Goal: Transaction & Acquisition: Book appointment/travel/reservation

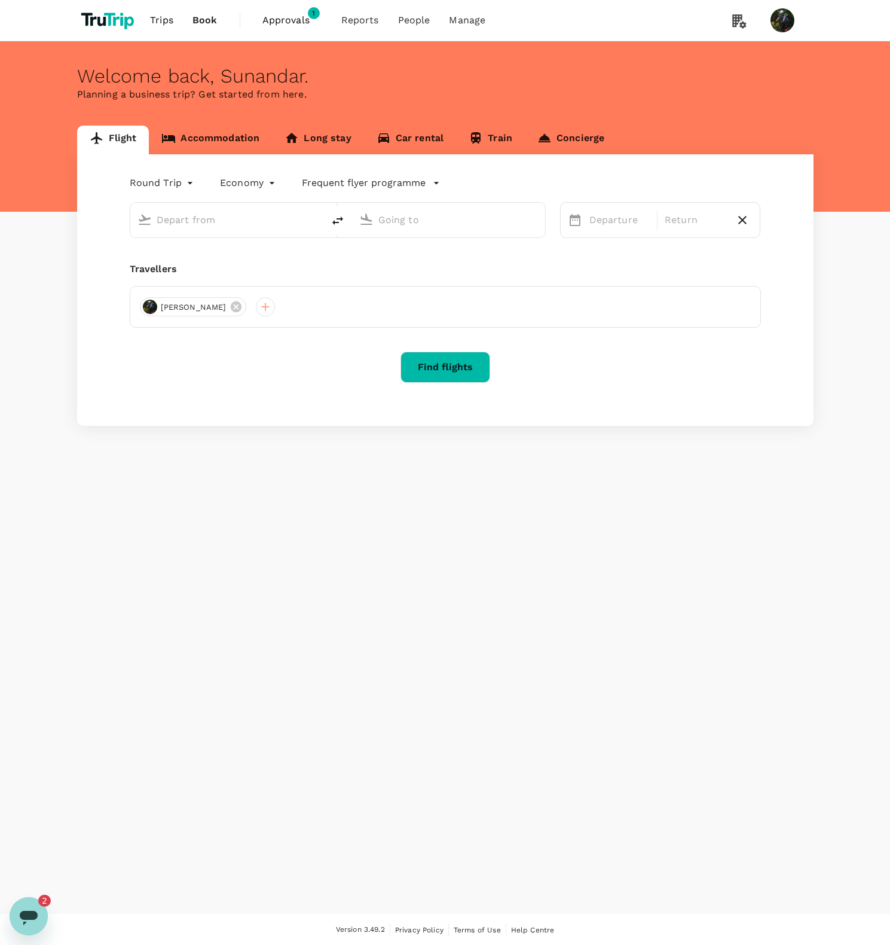
click at [297, 16] on span "Approvals" at bounding box center [293, 20] width 60 height 14
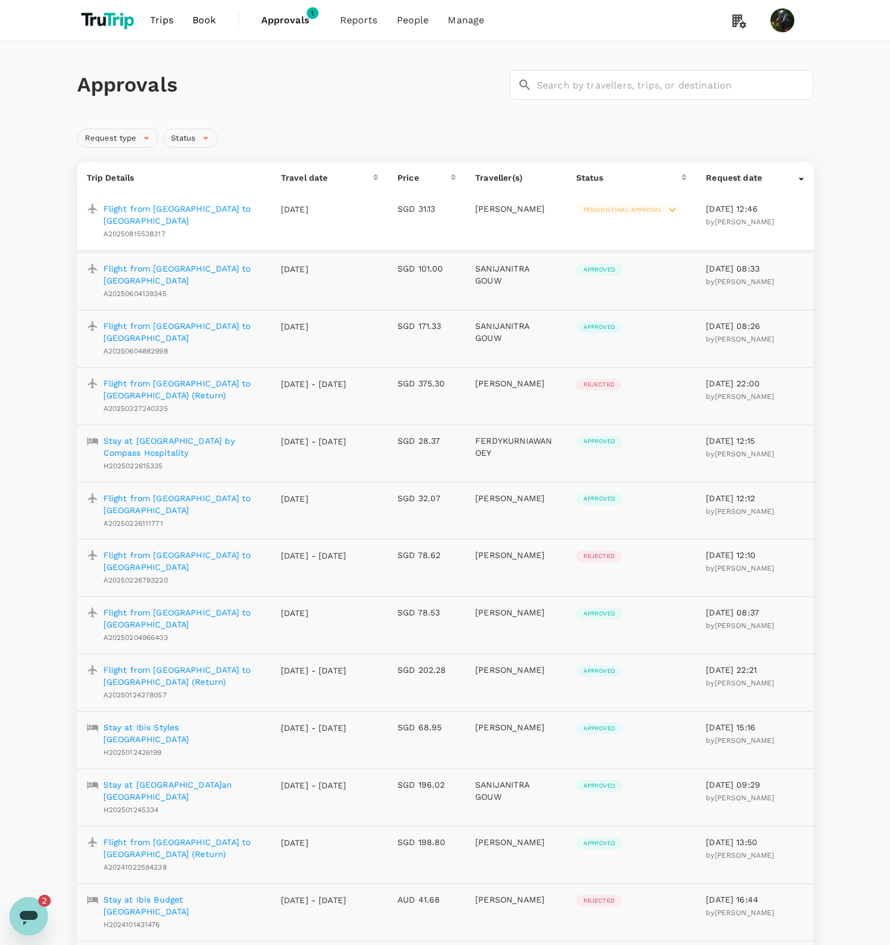
click at [294, 217] on td "[DATE]" at bounding box center [330, 222] width 117 height 58
click at [227, 211] on p "Flight from [GEOGRAPHIC_DATA] to [GEOGRAPHIC_DATA]" at bounding box center [182, 215] width 158 height 24
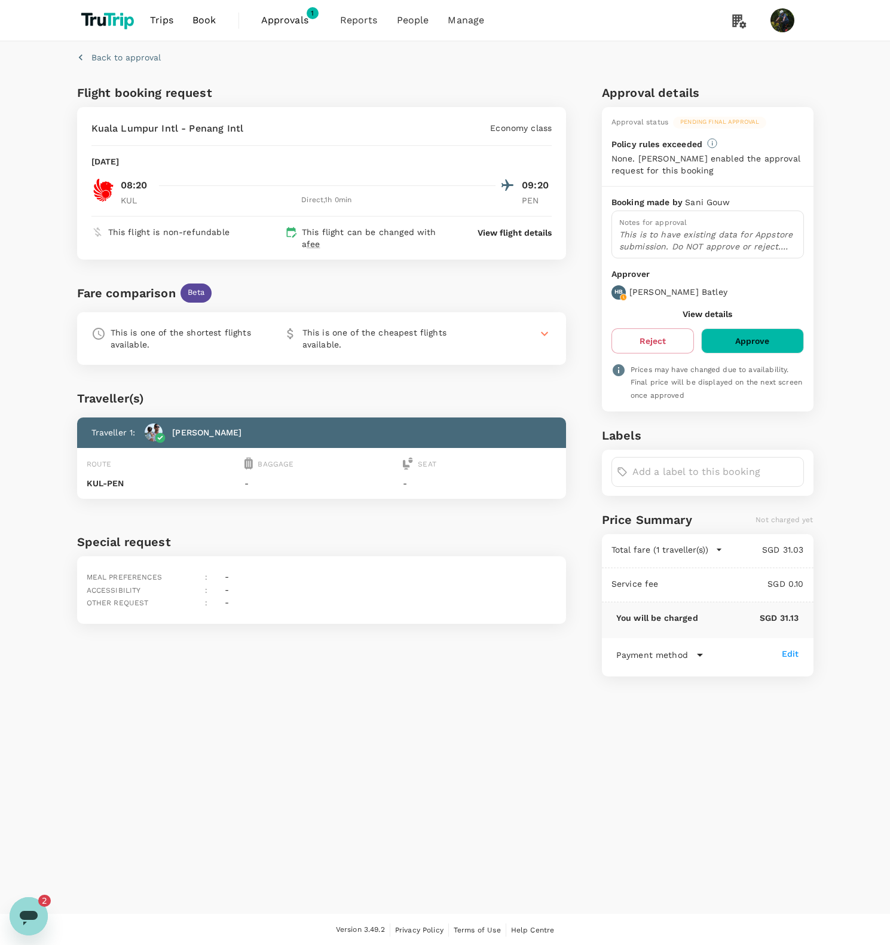
click at [201, 26] on span "Book" at bounding box center [205, 20] width 24 height 14
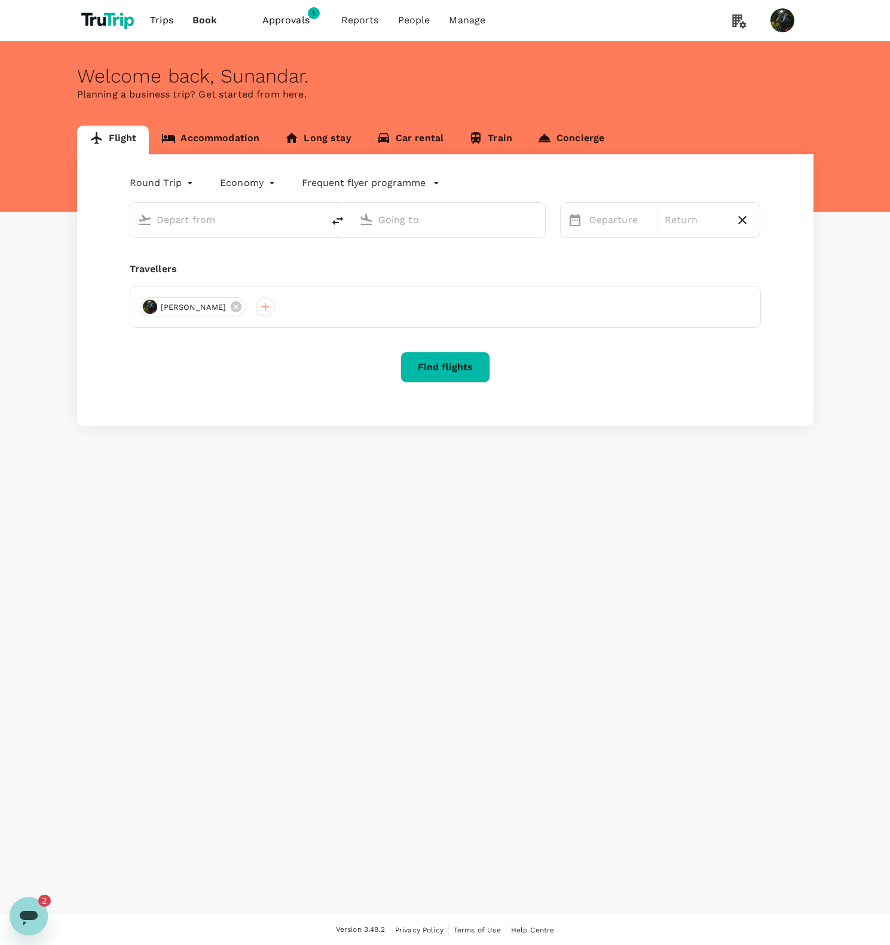
type input "Singapore Changi (SIN)"
type input "Kuala Lumpur Intl (KUL)"
type input "Singapore Changi (SIN)"
type input "Kuala Lumpur Intl (KUL)"
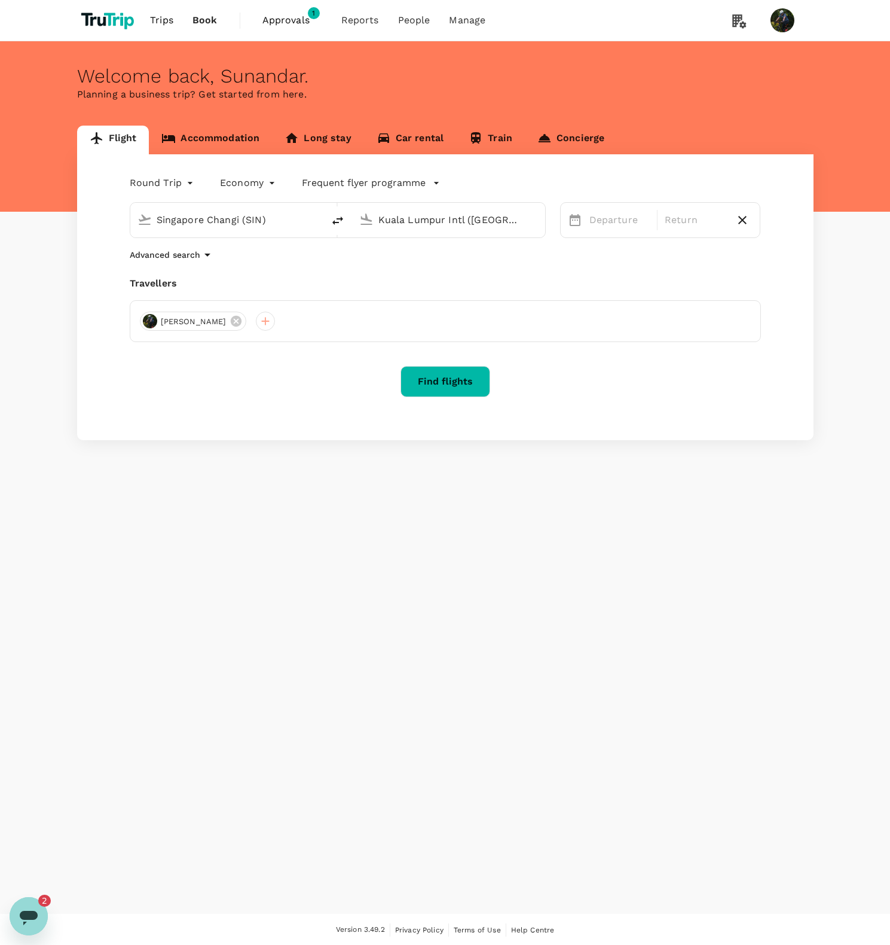
click at [202, 141] on link "Accommodation" at bounding box center [210, 140] width 123 height 29
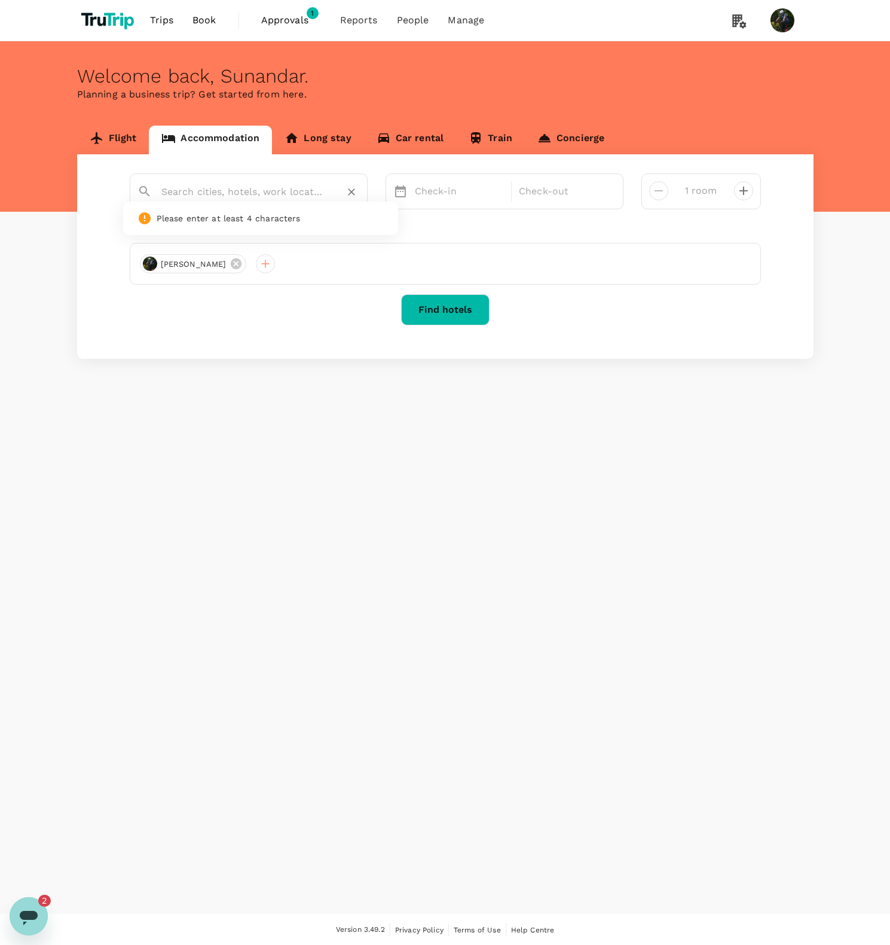
click at [239, 191] on input "text" at bounding box center [243, 191] width 165 height 19
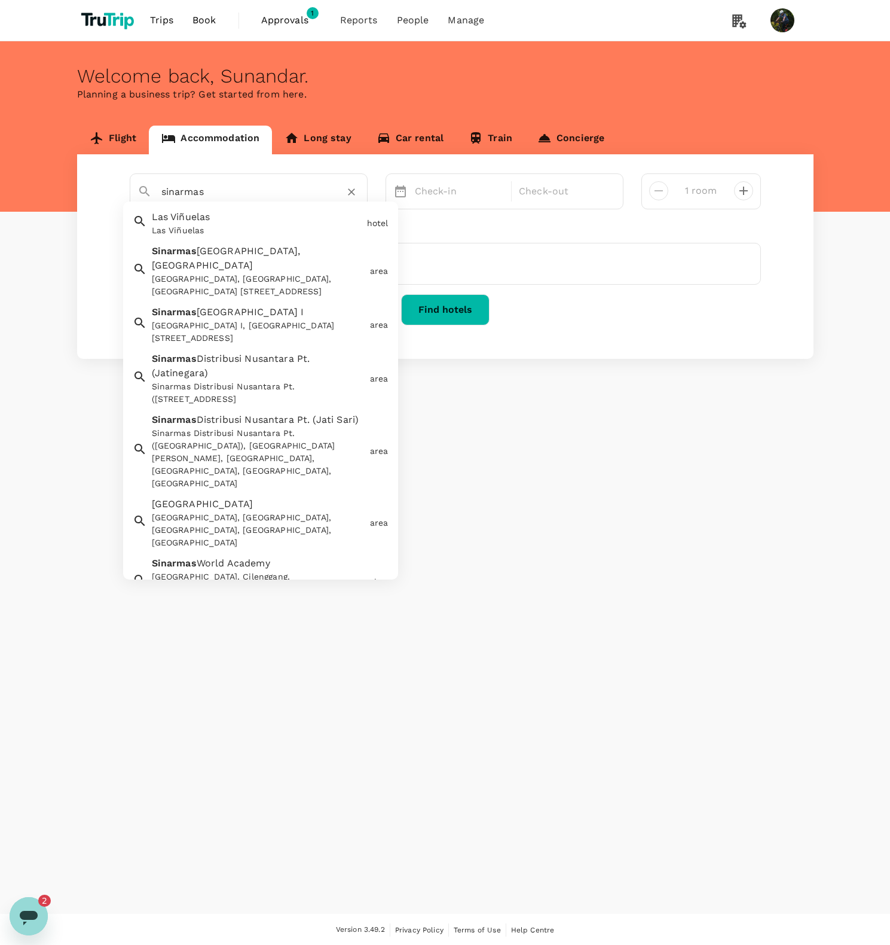
type input "sinarmas"
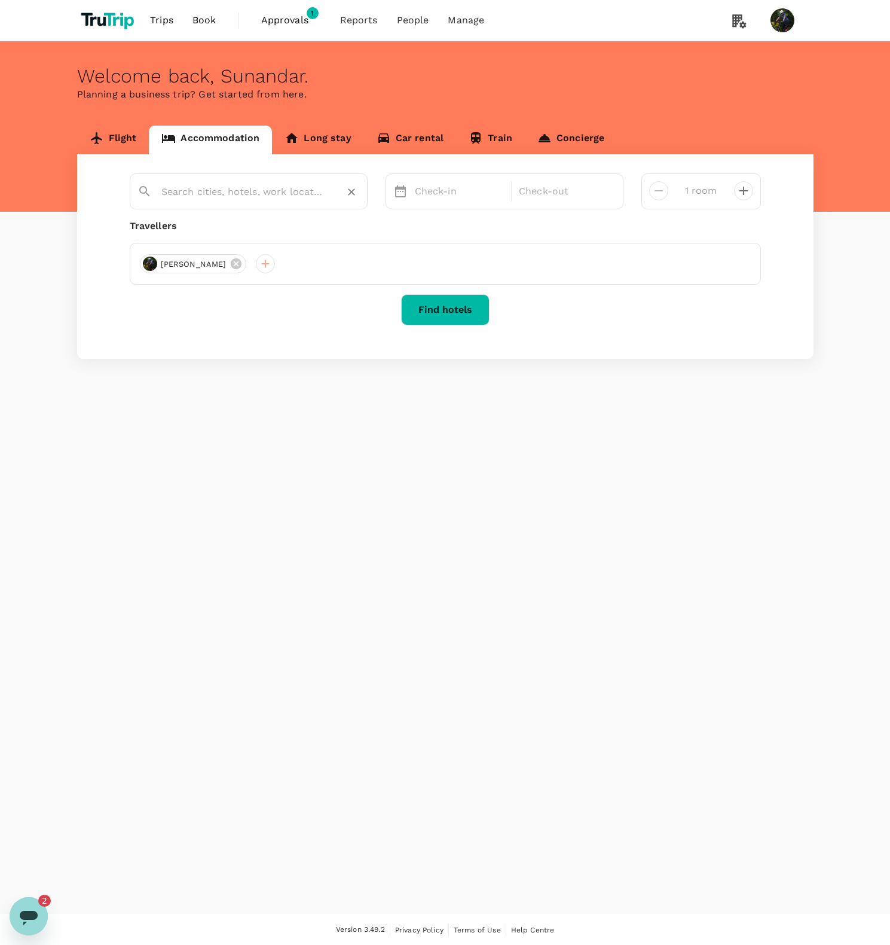
click at [237, 196] on input "text" at bounding box center [243, 191] width 165 height 19
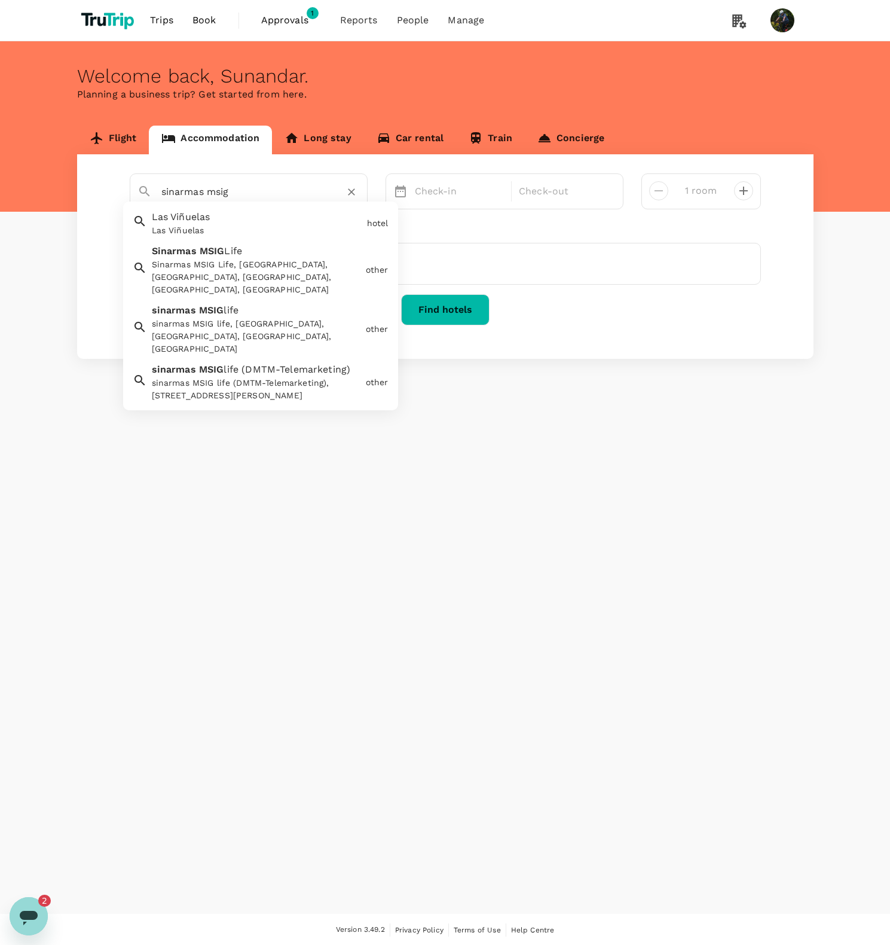
click at [269, 383] on div "sinarmas MSIG life (DMTM-Telemarketing), Jalan Professor Doktor Satrio, RT.11/R…" at bounding box center [256, 389] width 209 height 25
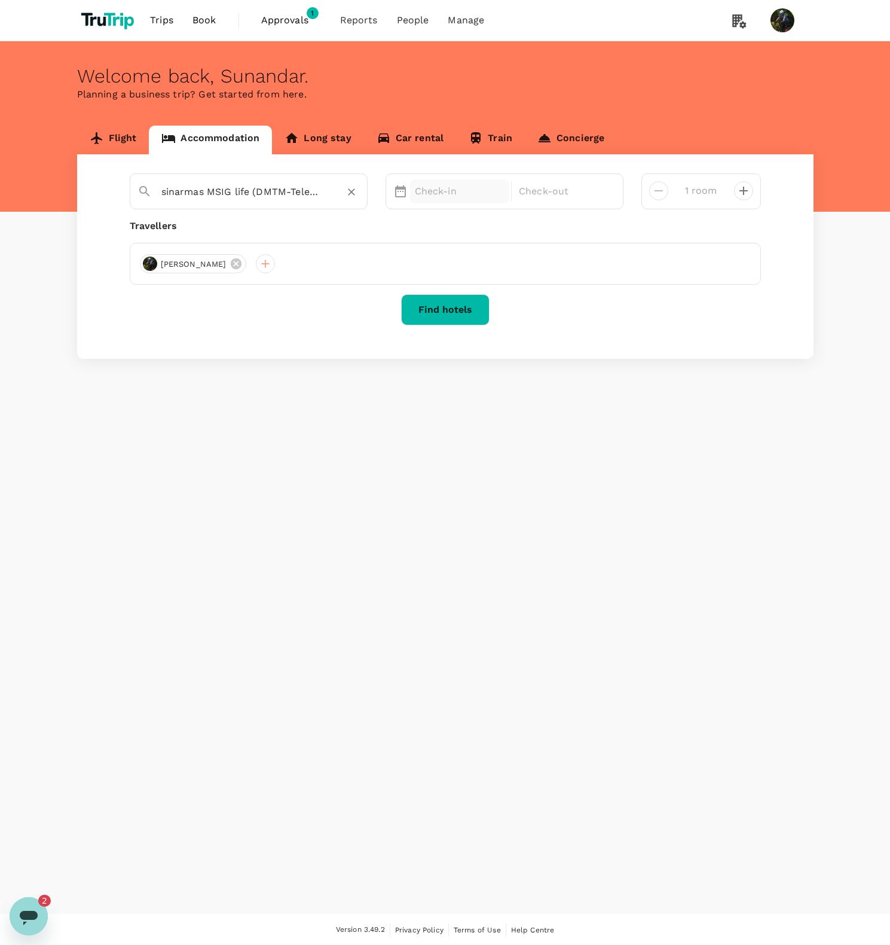
type input "sinarmas MSIG life (DMTM-Telemarketing)"
click at [443, 197] on p "Check-in" at bounding box center [460, 191] width 90 height 14
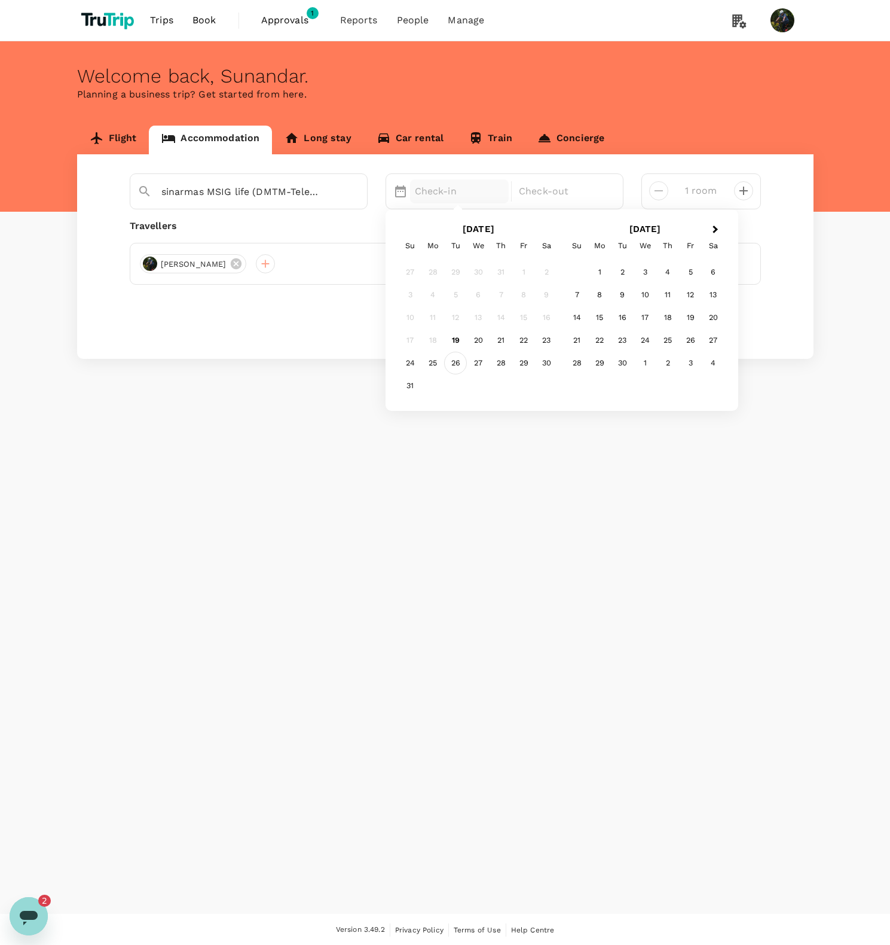
click at [458, 365] on div "26" at bounding box center [455, 363] width 23 height 23
click at [503, 367] on div "28" at bounding box center [501, 363] width 23 height 23
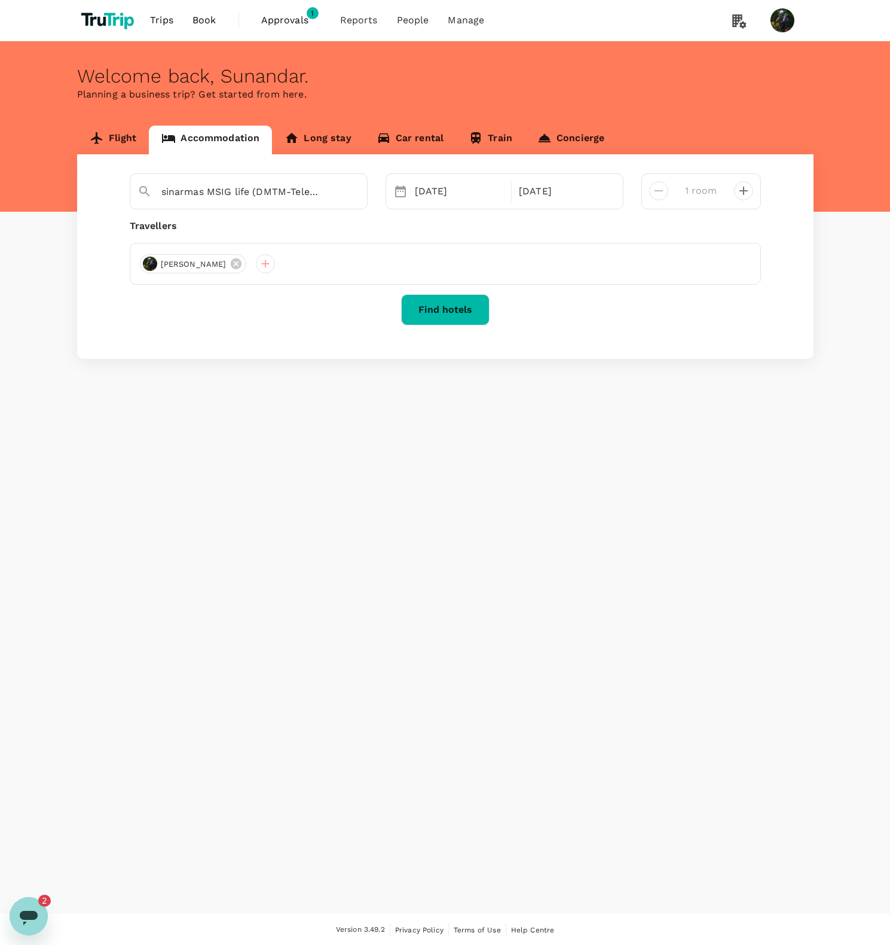
click at [432, 313] on button "Find hotels" at bounding box center [445, 309] width 89 height 31
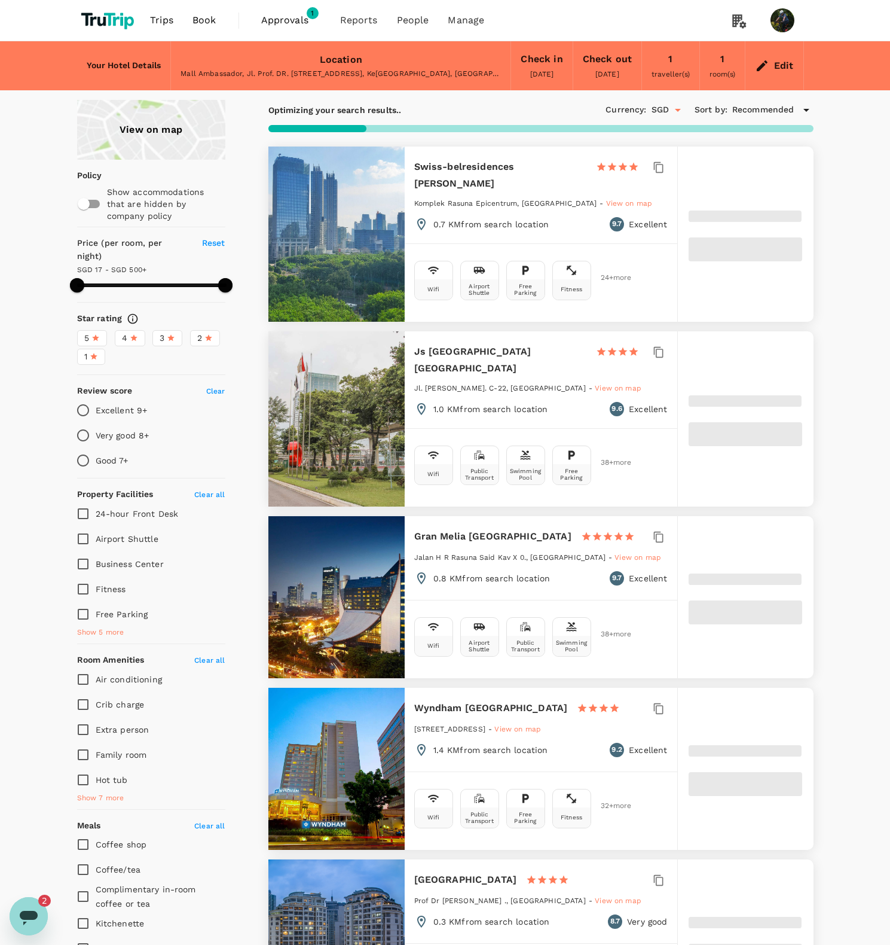
type input "499.28"
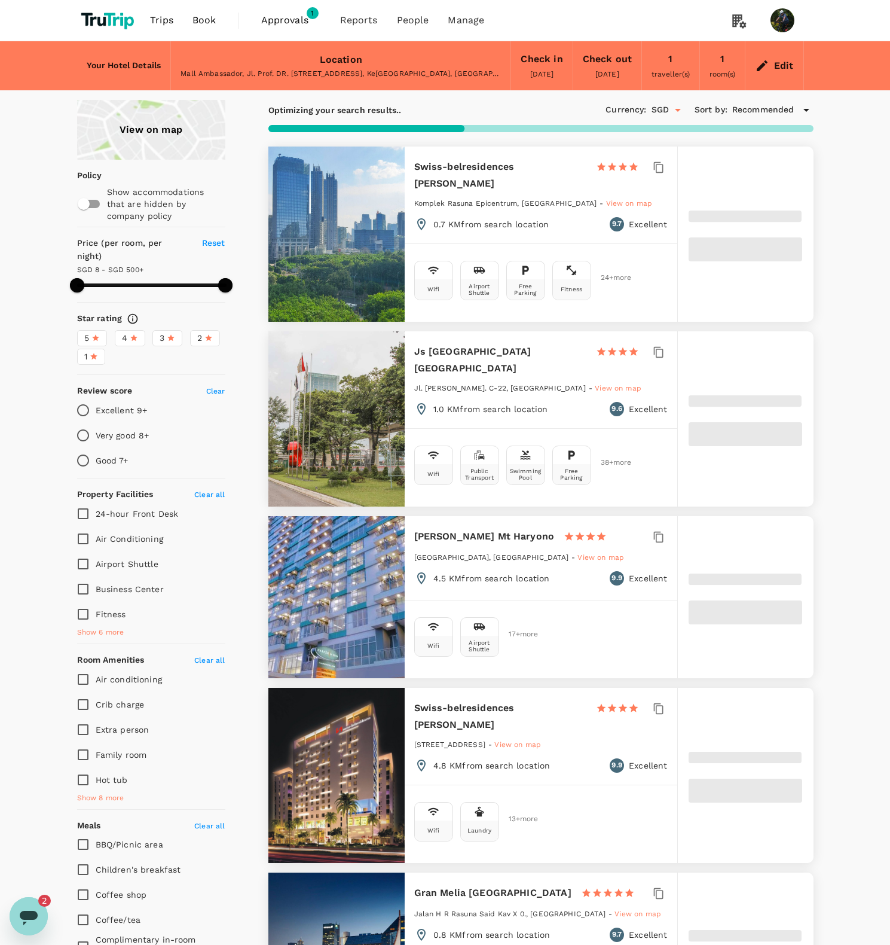
type input "8.28"
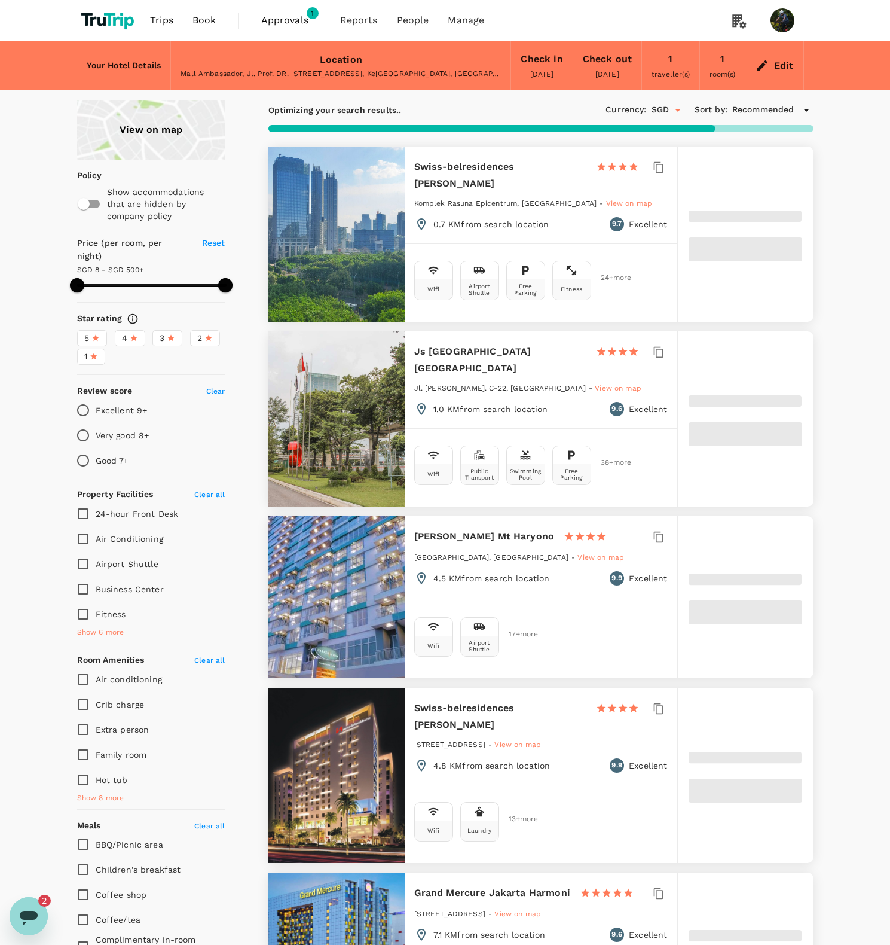
type input "499.28"
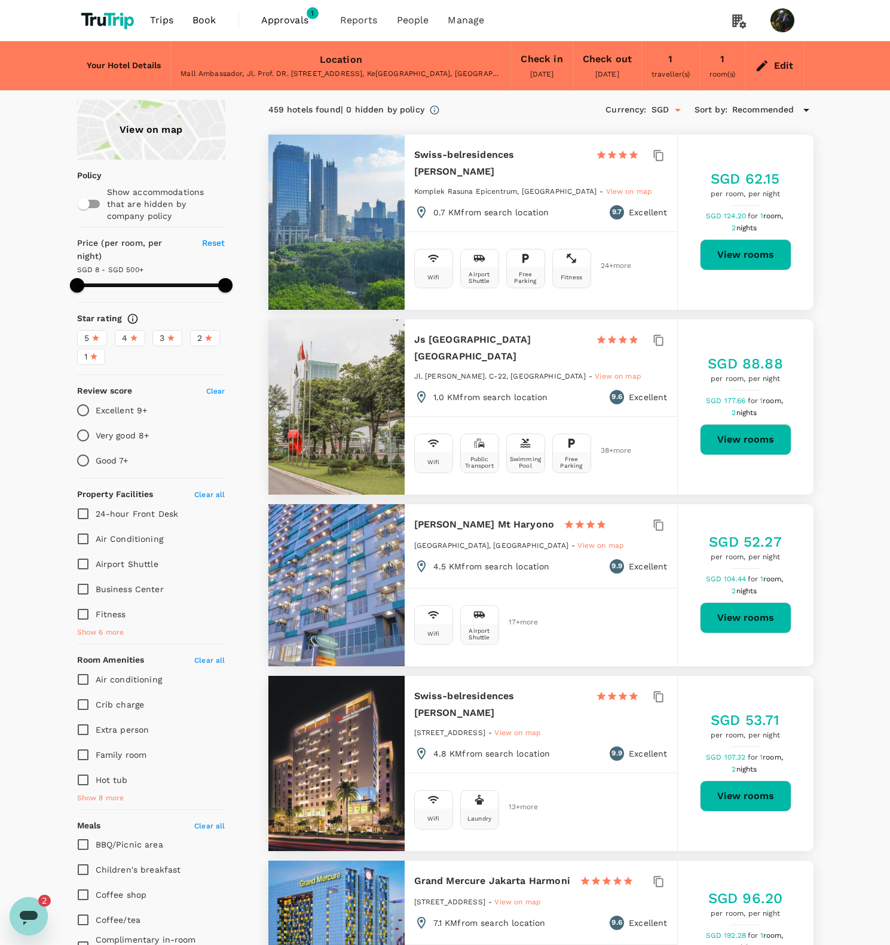
click at [669, 120] on input "SGD" at bounding box center [661, 110] width 18 height 20
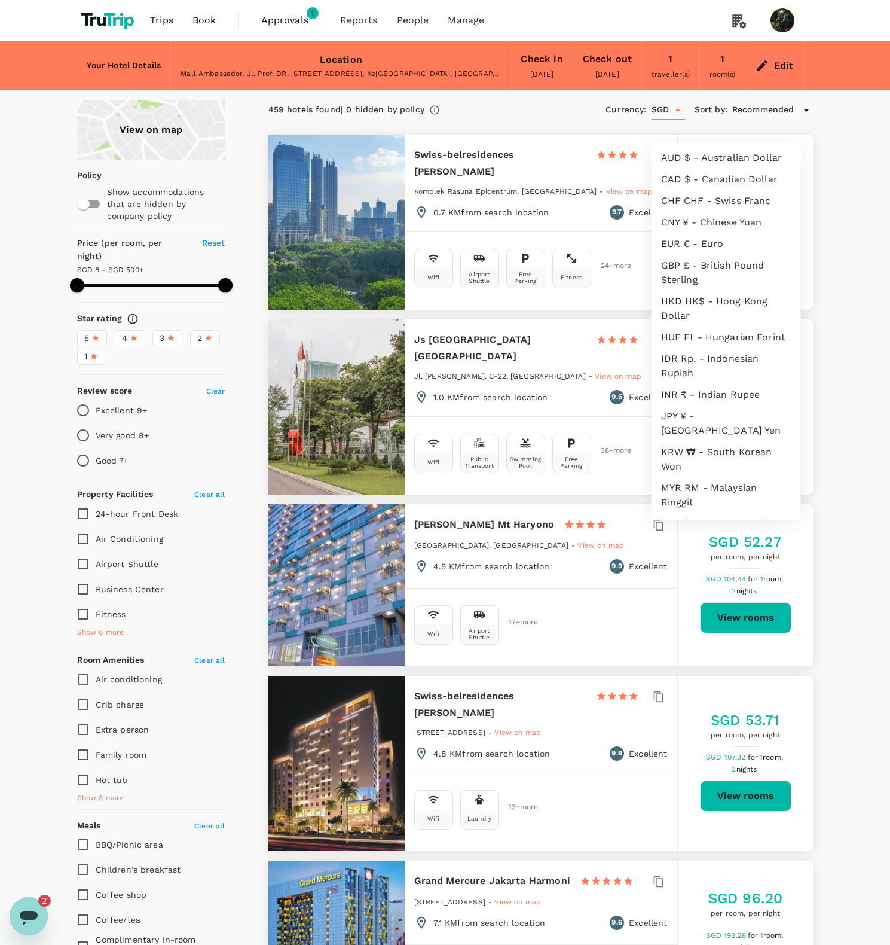
scroll to position [72, 0]
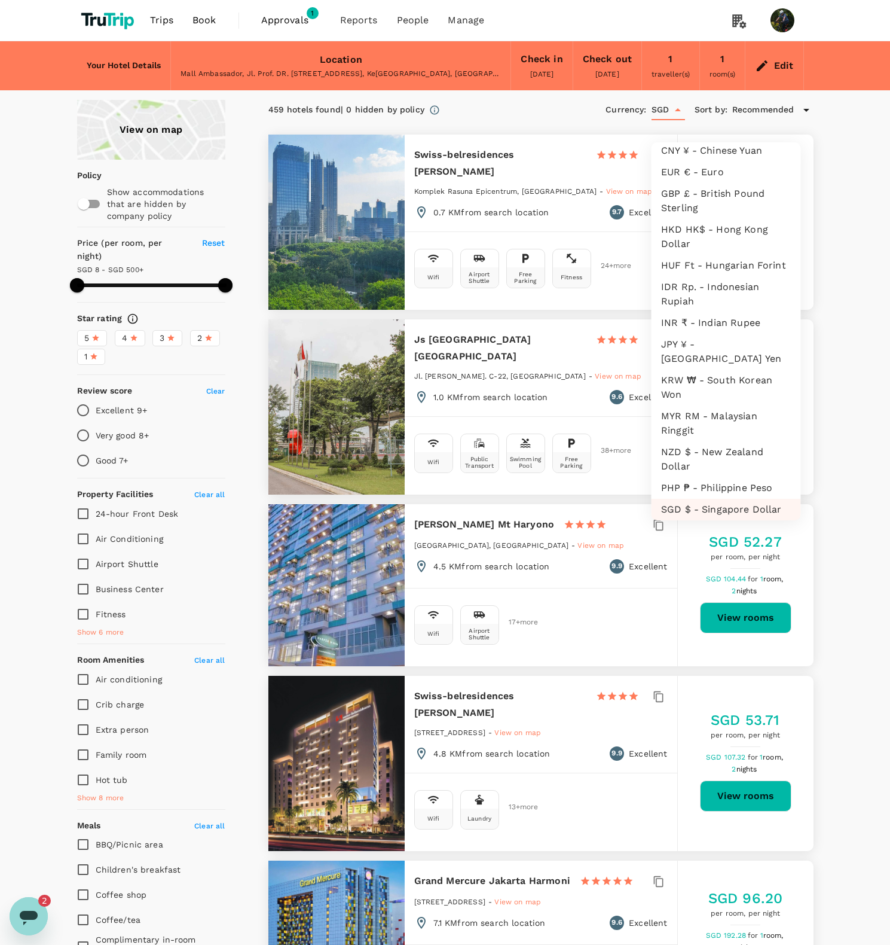
click at [730, 307] on li "IDR Rp. - Indonesian Rupiah" at bounding box center [727, 294] width 150 height 36
type input "IDR"
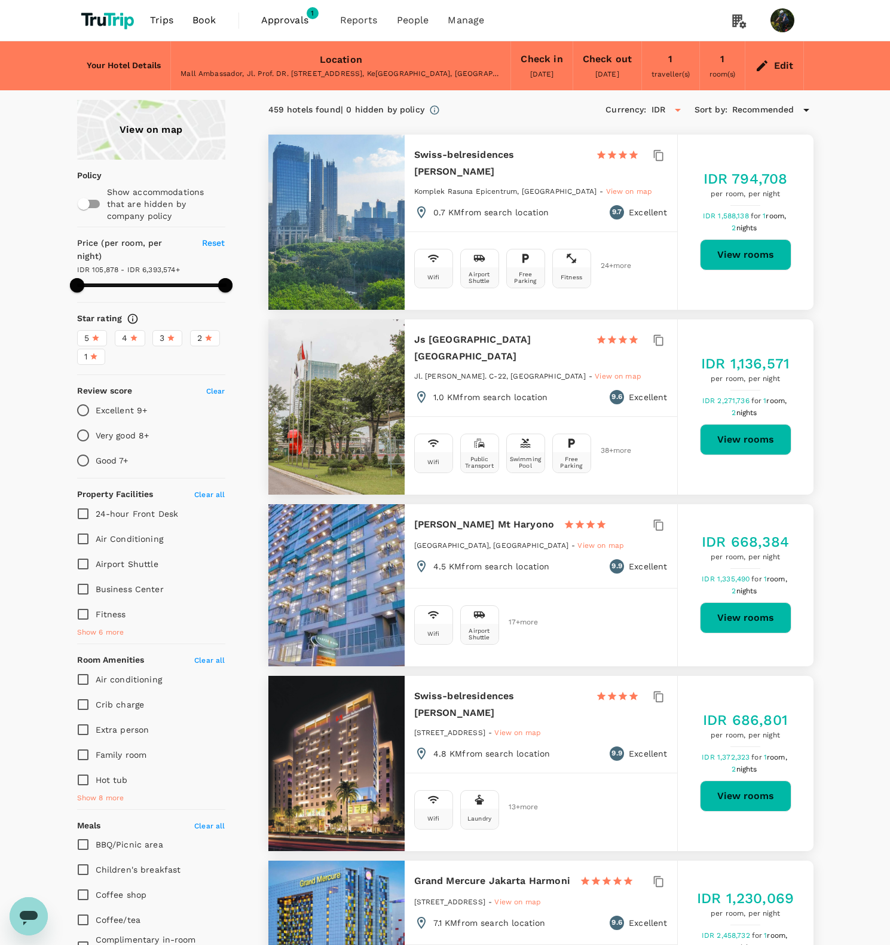
type input "499.28"
type input "IDR"
click at [757, 270] on button "View rooms" at bounding box center [745, 254] width 91 height 31
click at [760, 117] on span "Recommended" at bounding box center [764, 109] width 62 height 13
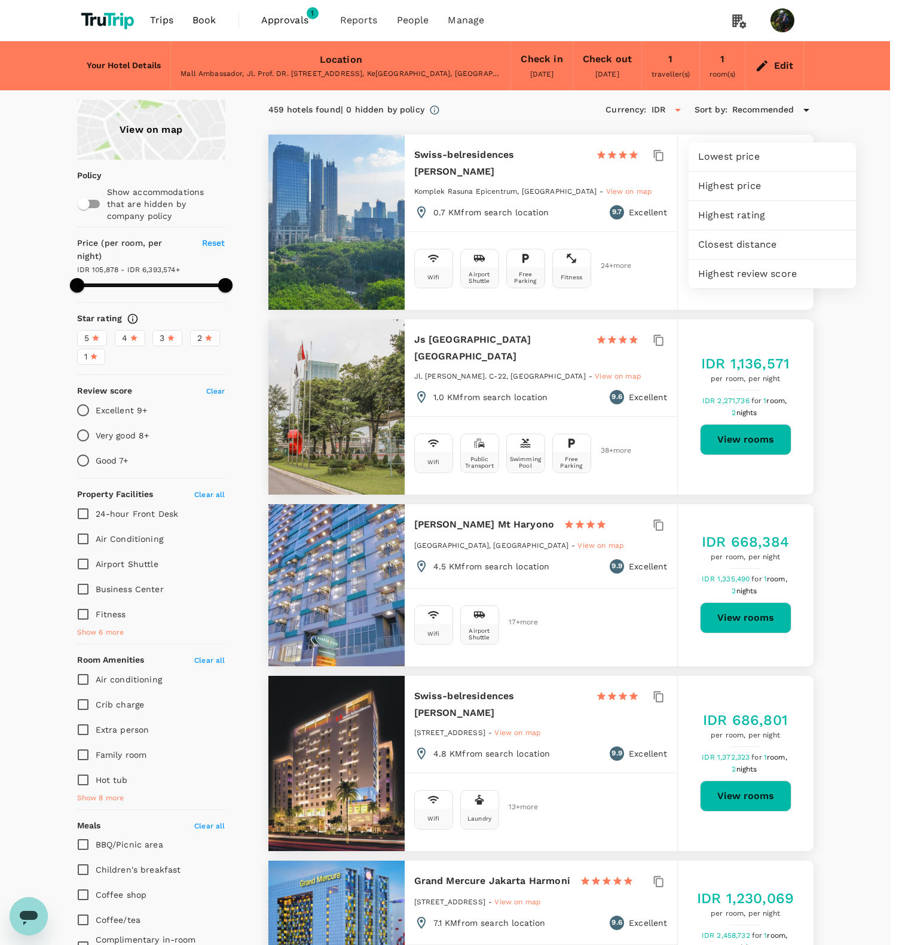
click at [754, 246] on span "Closest distance" at bounding box center [772, 244] width 148 height 14
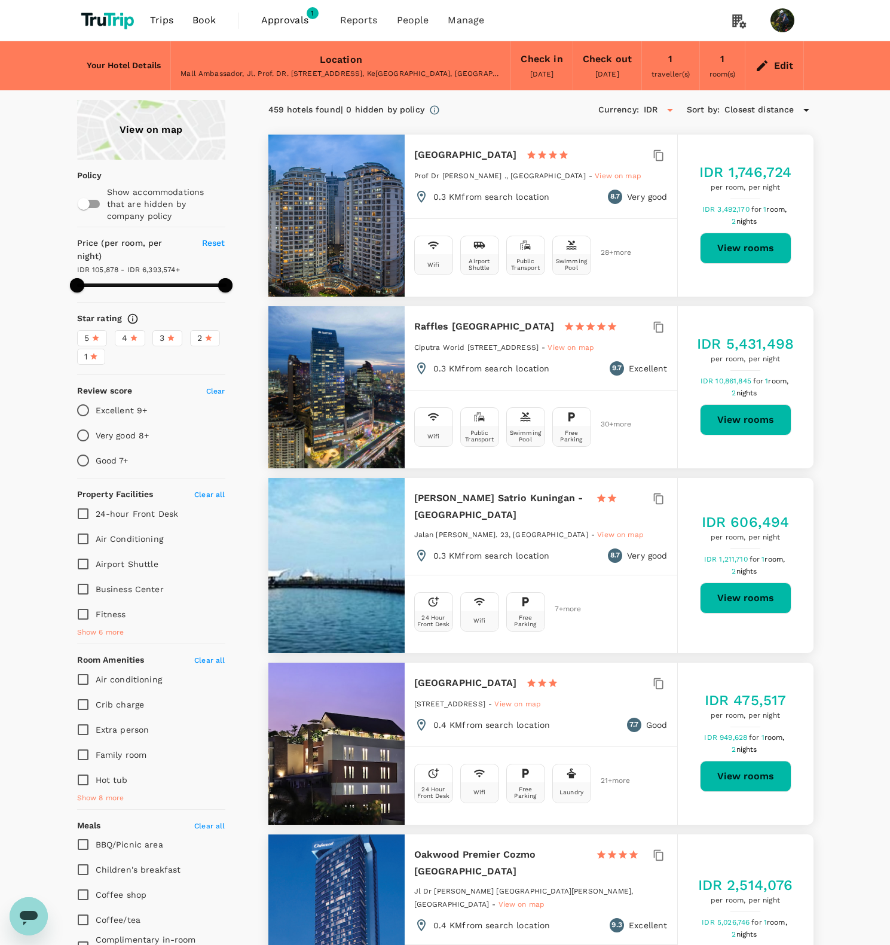
click at [487, 523] on h6 "Amaris Hotel Satrio Kuningan - Jakarta" at bounding box center [500, 506] width 172 height 33
click at [752, 614] on button "View rooms" at bounding box center [745, 597] width 91 height 31
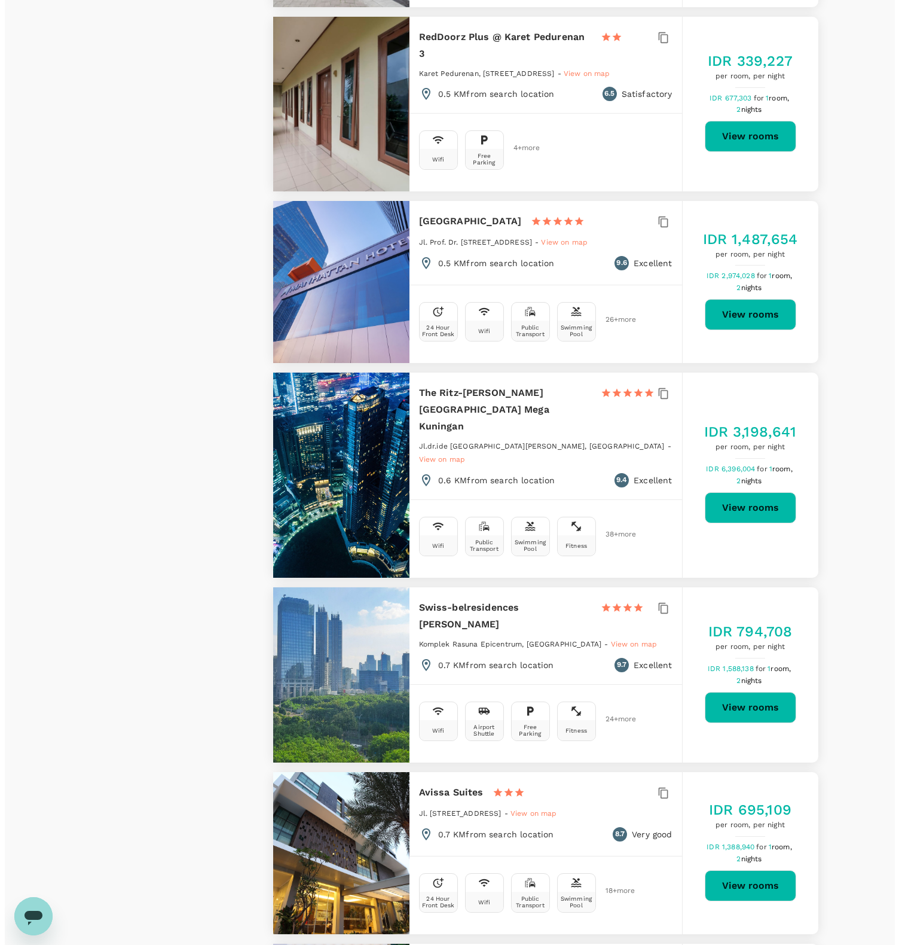
scroll to position [1848, 0]
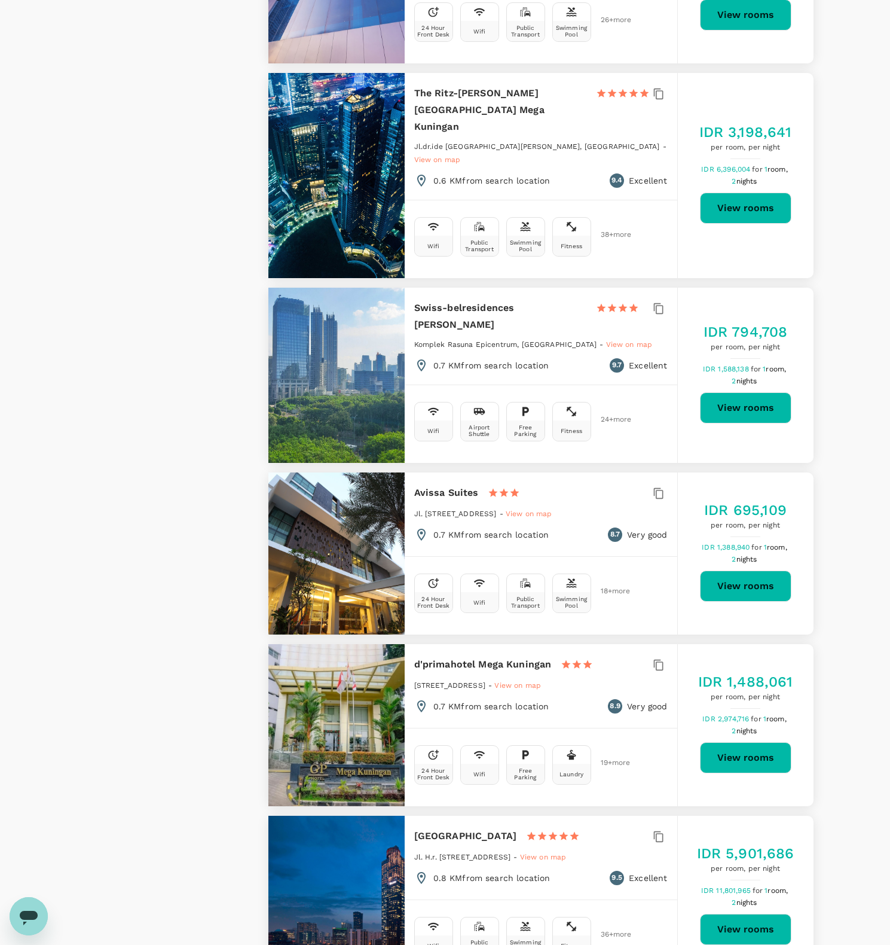
click at [751, 571] on button "View rooms" at bounding box center [745, 586] width 91 height 31
type input "499.28"
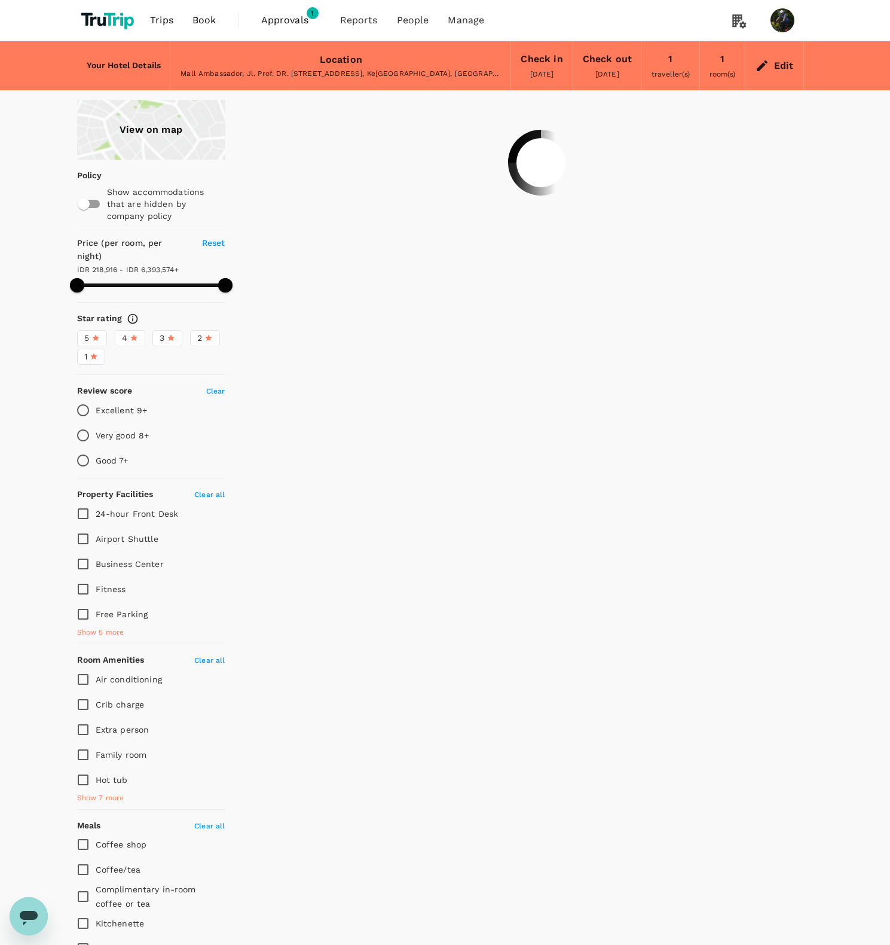
type input "499.28"
type input "8.28"
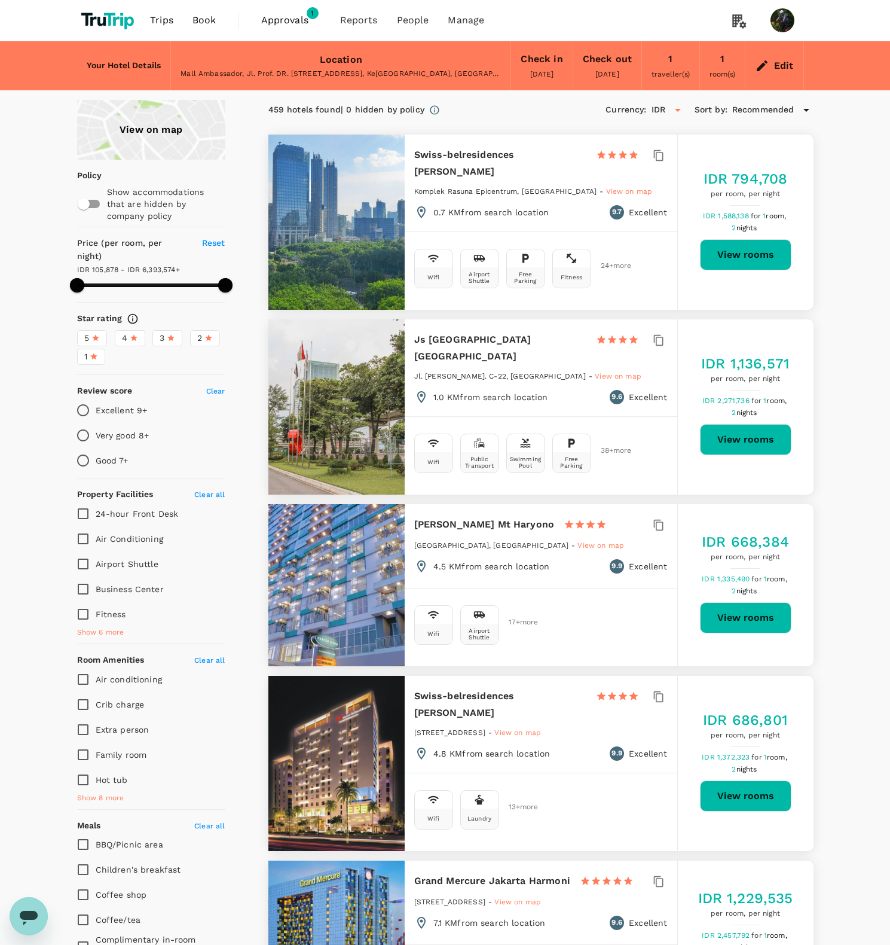
click at [745, 117] on span "Recommended" at bounding box center [764, 109] width 62 height 13
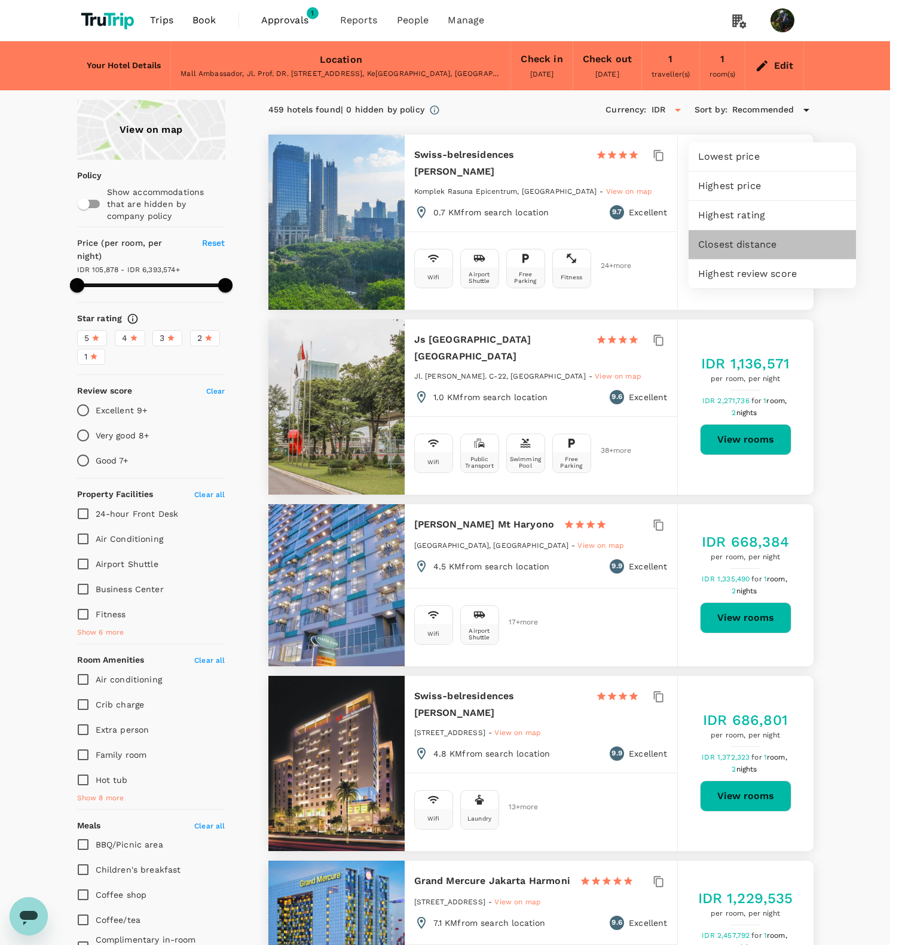
click at [769, 240] on span "Closest distance" at bounding box center [772, 244] width 148 height 14
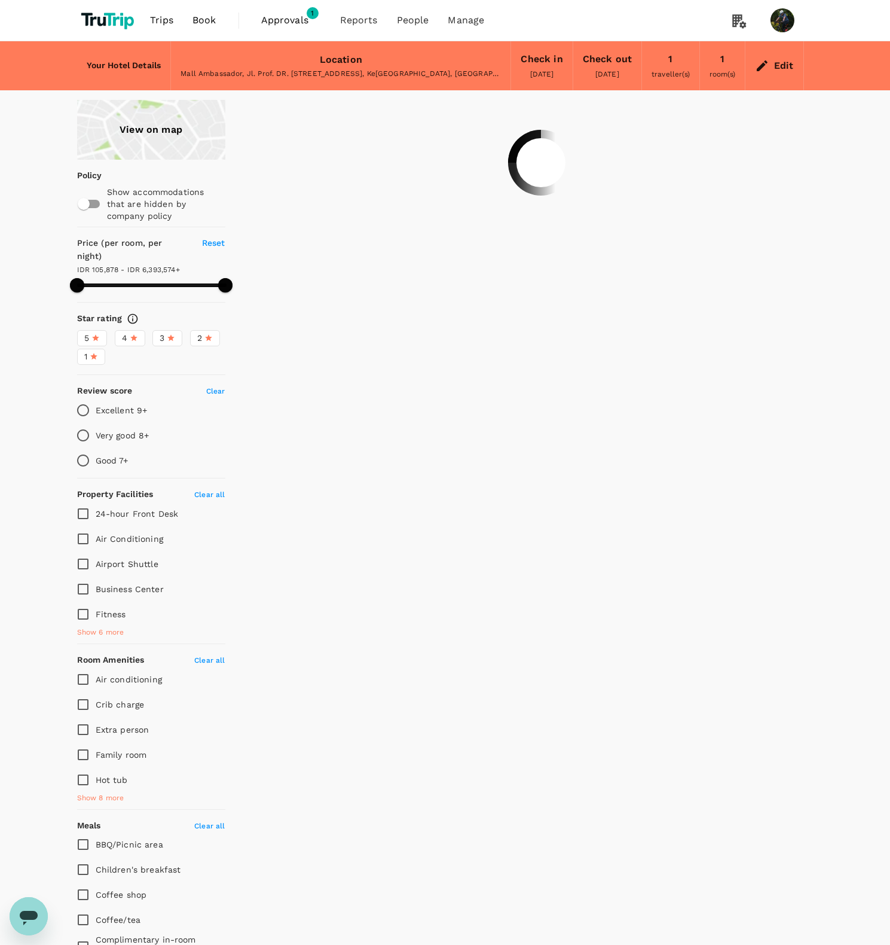
type input "499.28"
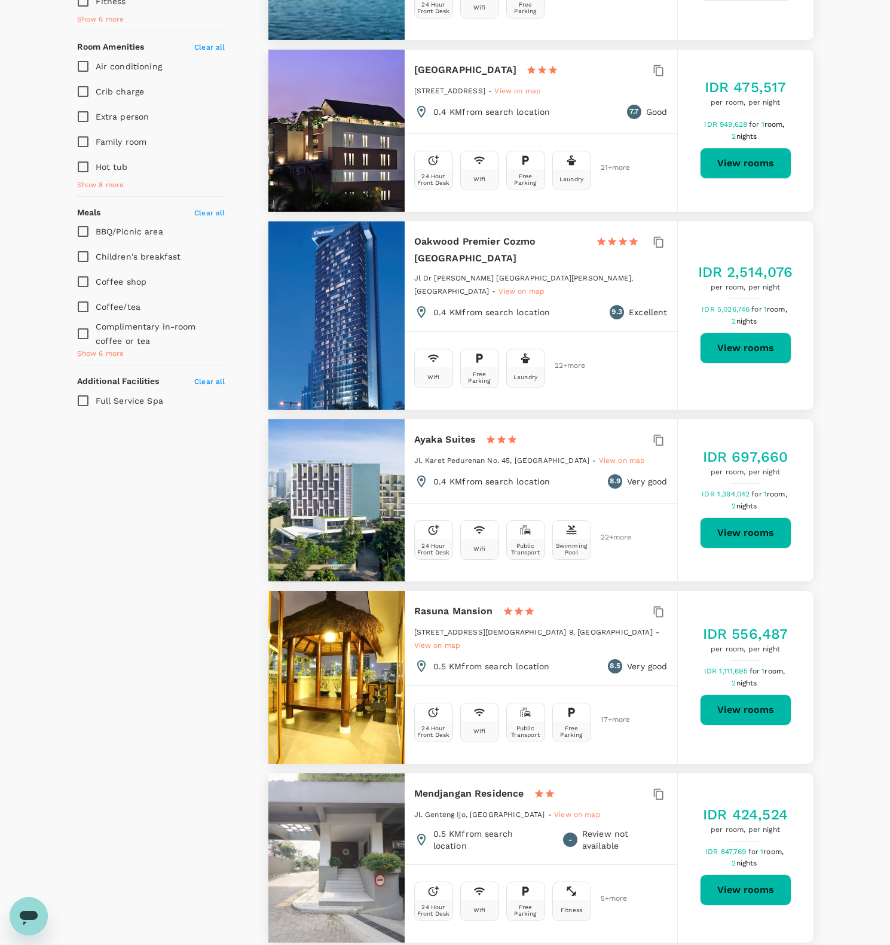
scroll to position [657, 0]
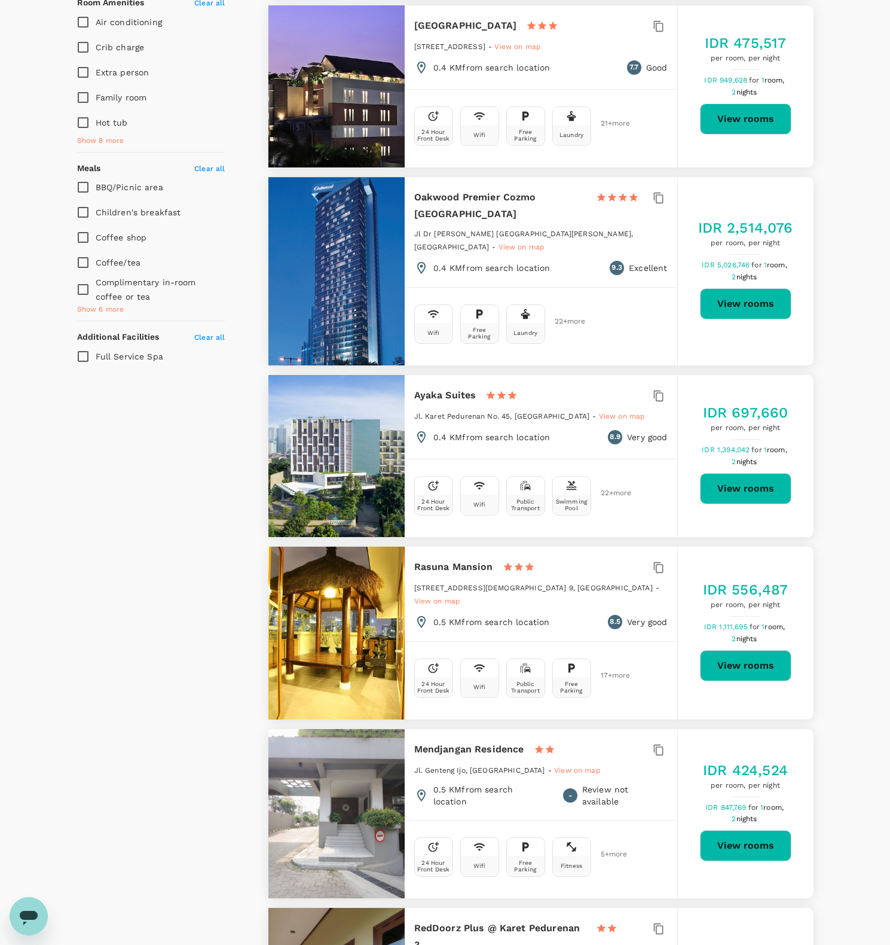
click at [745, 486] on button "View rooms" at bounding box center [745, 488] width 91 height 31
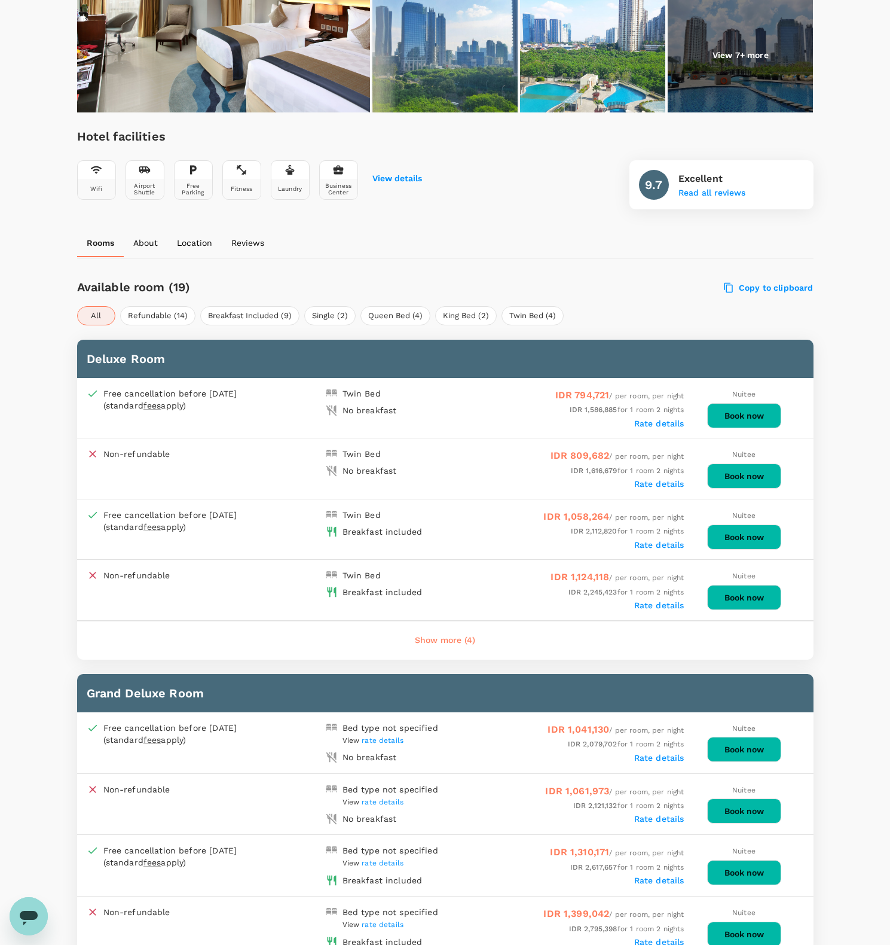
scroll to position [346, 0]
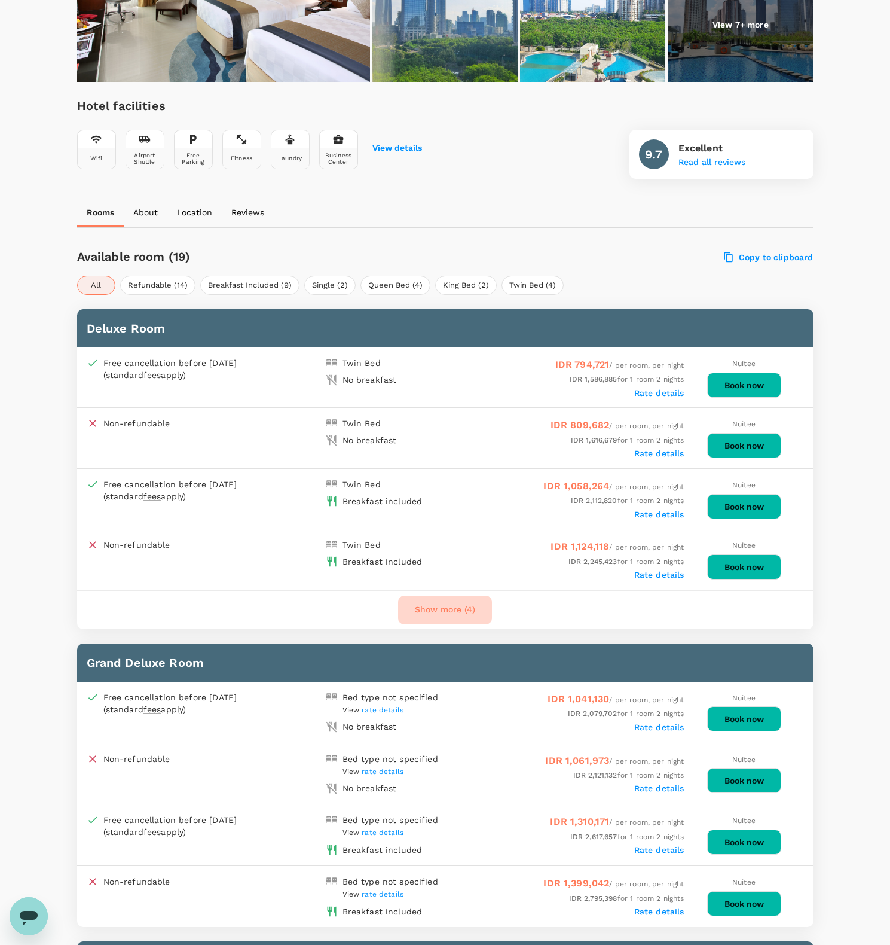
click at [441, 604] on button "Show more (4)" at bounding box center [445, 610] width 94 height 29
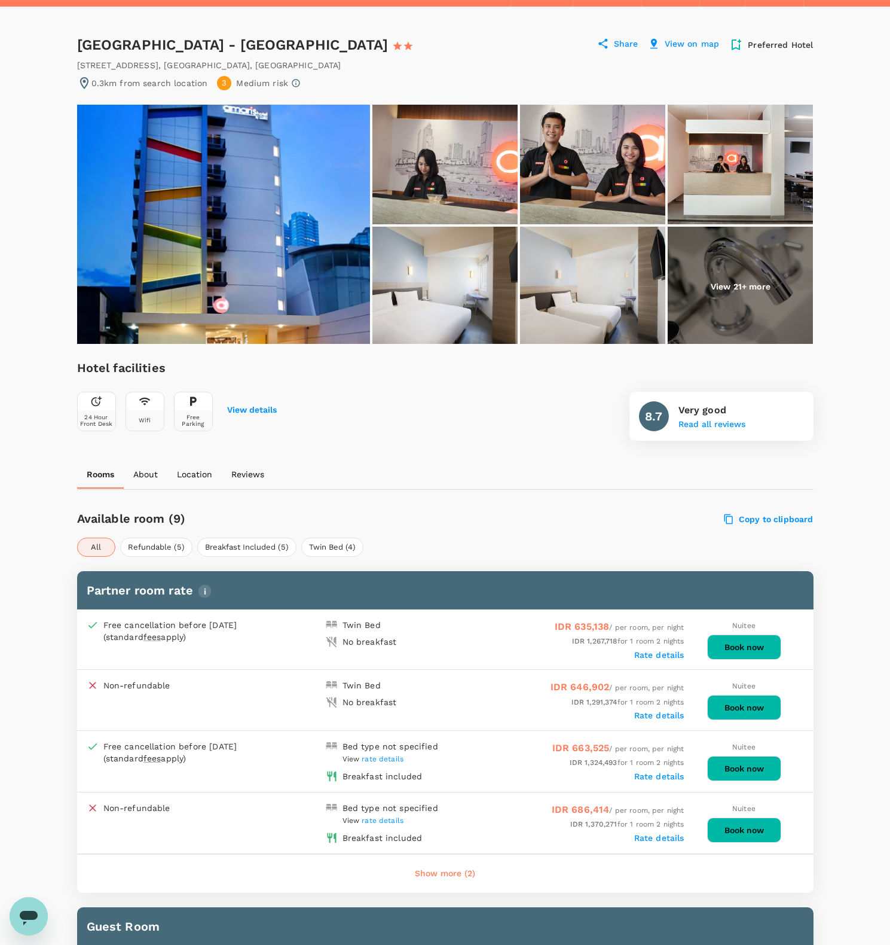
scroll to position [5, 0]
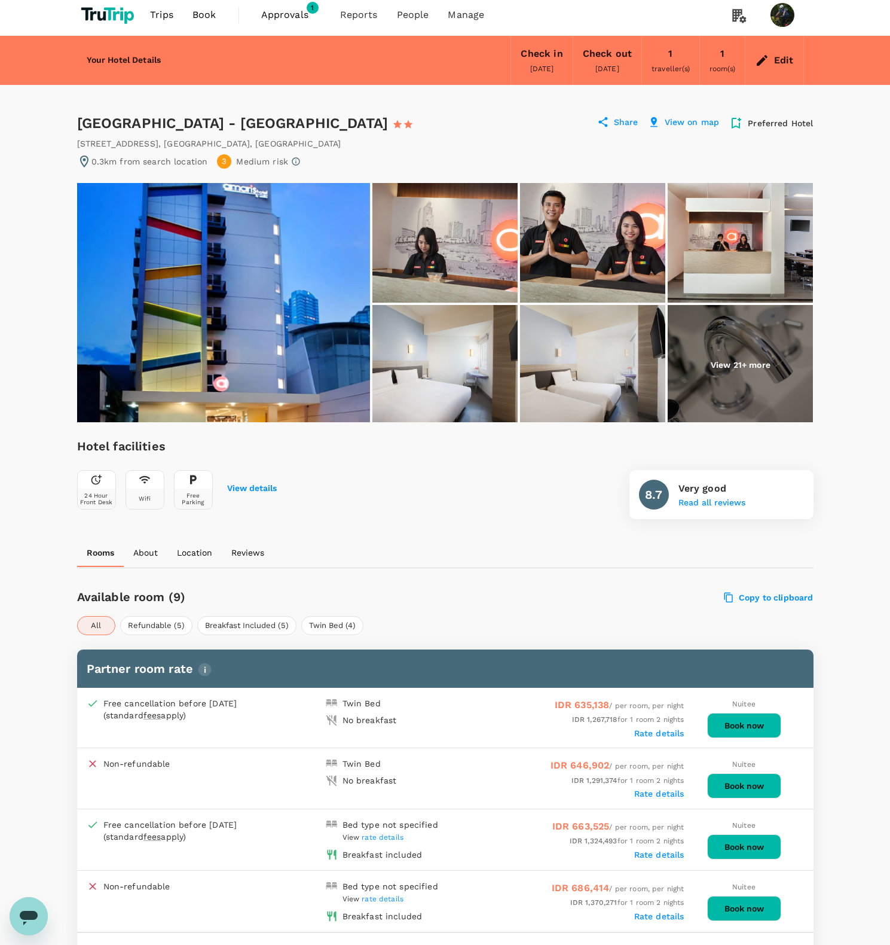
click at [736, 359] on p "View 21+ more" at bounding box center [741, 365] width 60 height 12
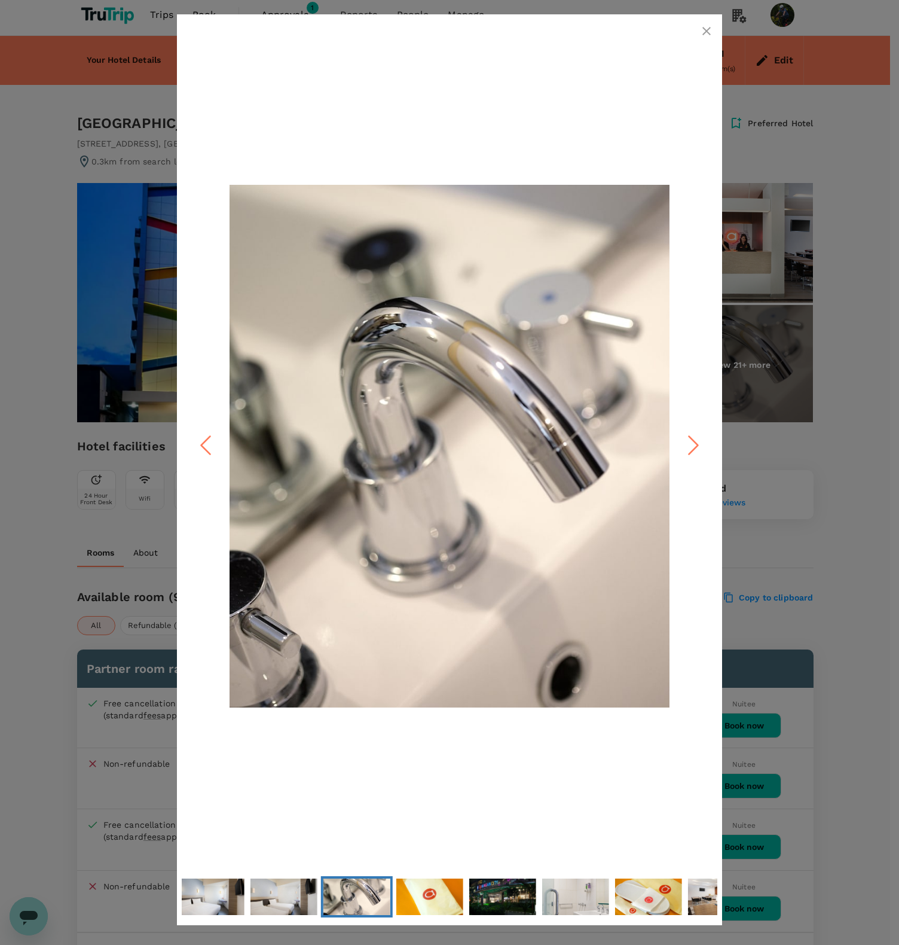
click at [698, 439] on icon "Next Slide" at bounding box center [694, 446] width 36 height 36
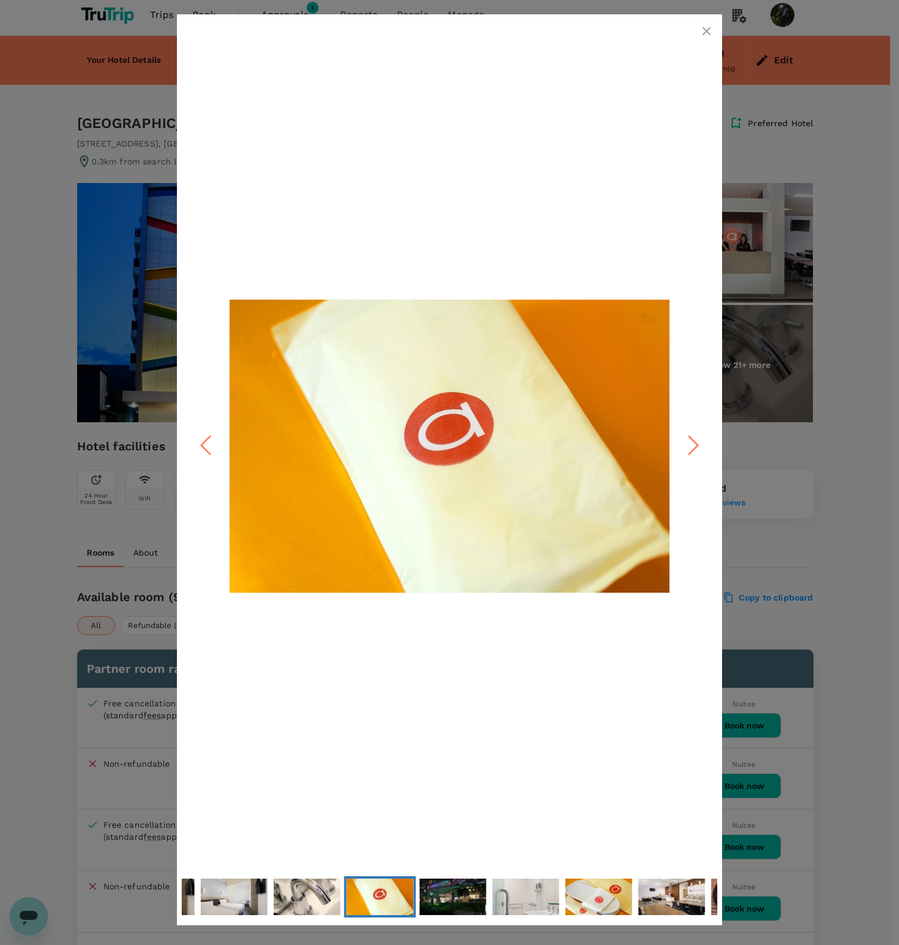
click at [698, 439] on icon "Next Slide" at bounding box center [694, 446] width 36 height 36
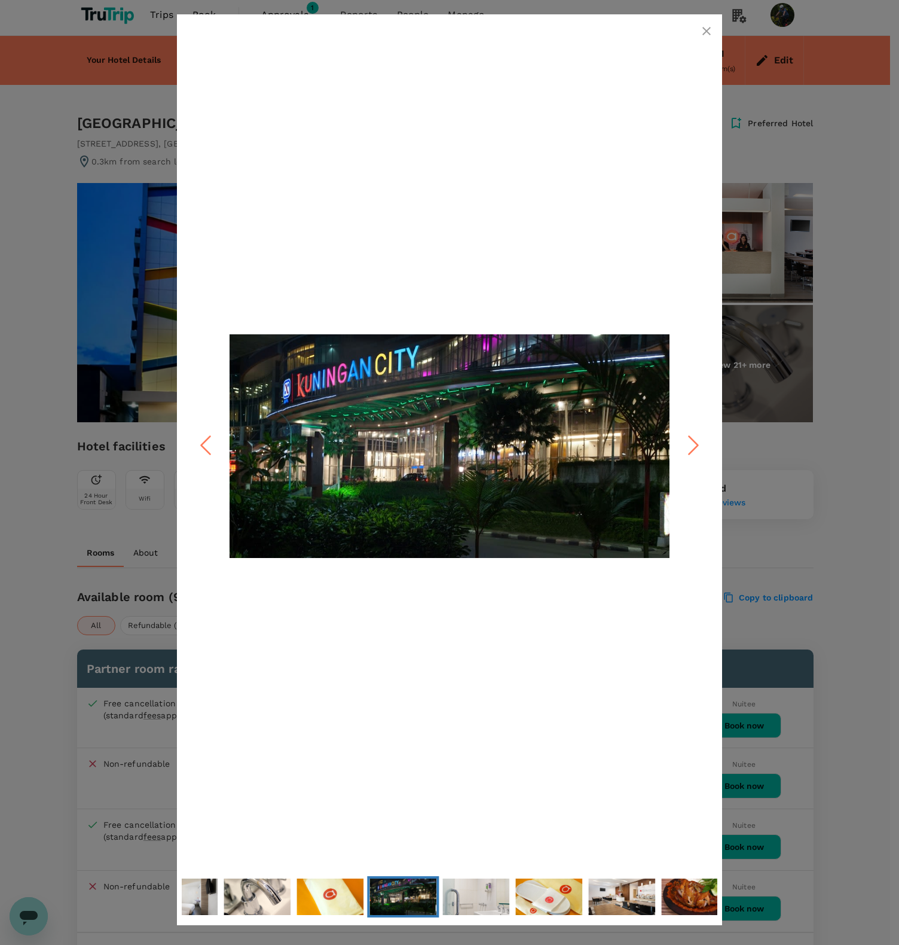
click at [698, 439] on icon "Next Slide" at bounding box center [694, 446] width 36 height 36
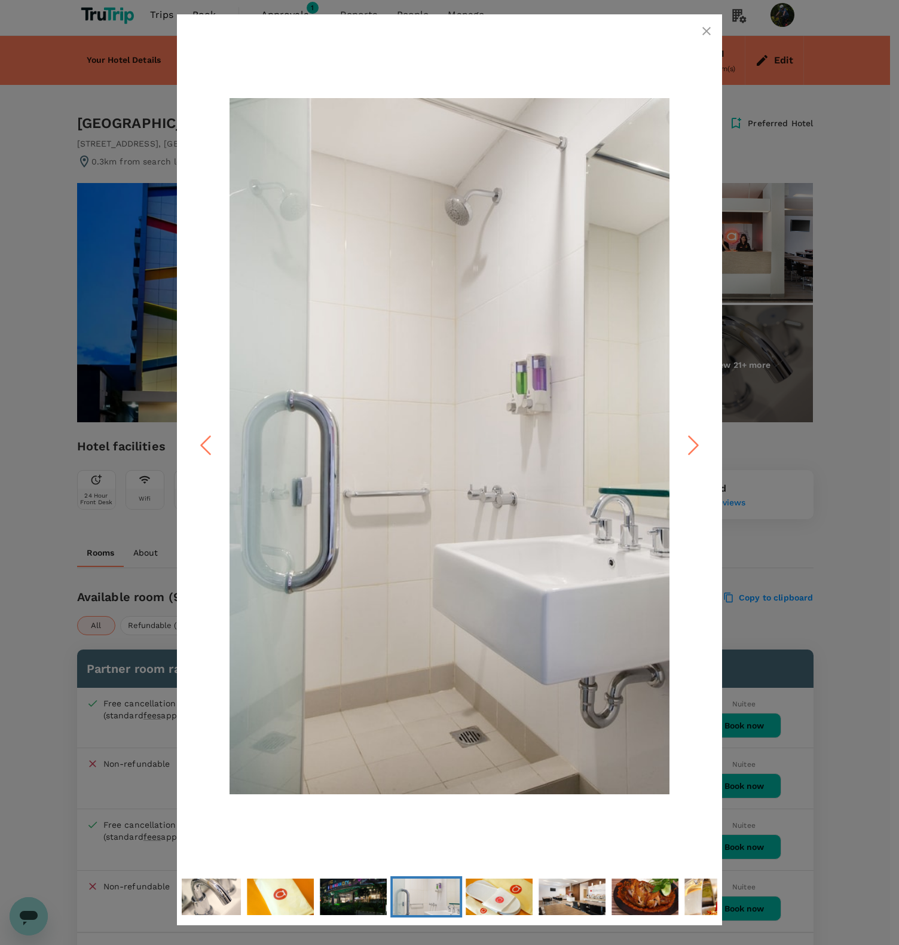
click at [698, 439] on icon "Next Slide" at bounding box center [694, 446] width 36 height 36
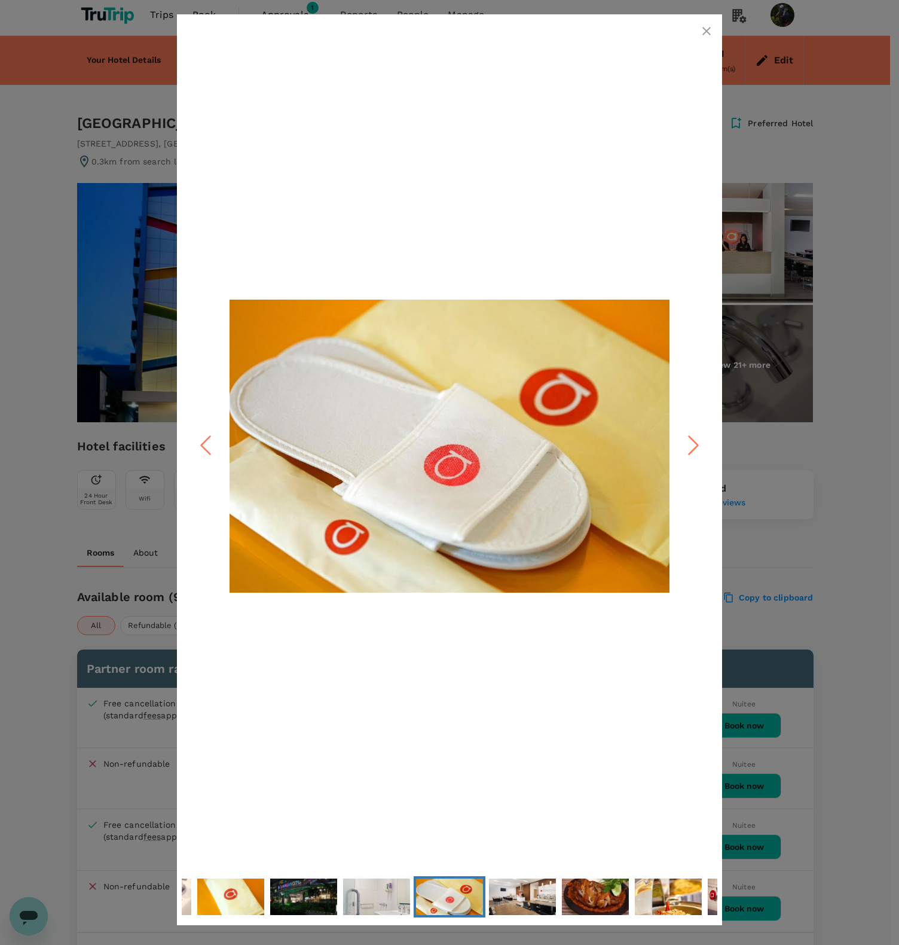
click at [698, 439] on icon "Next Slide" at bounding box center [694, 446] width 36 height 36
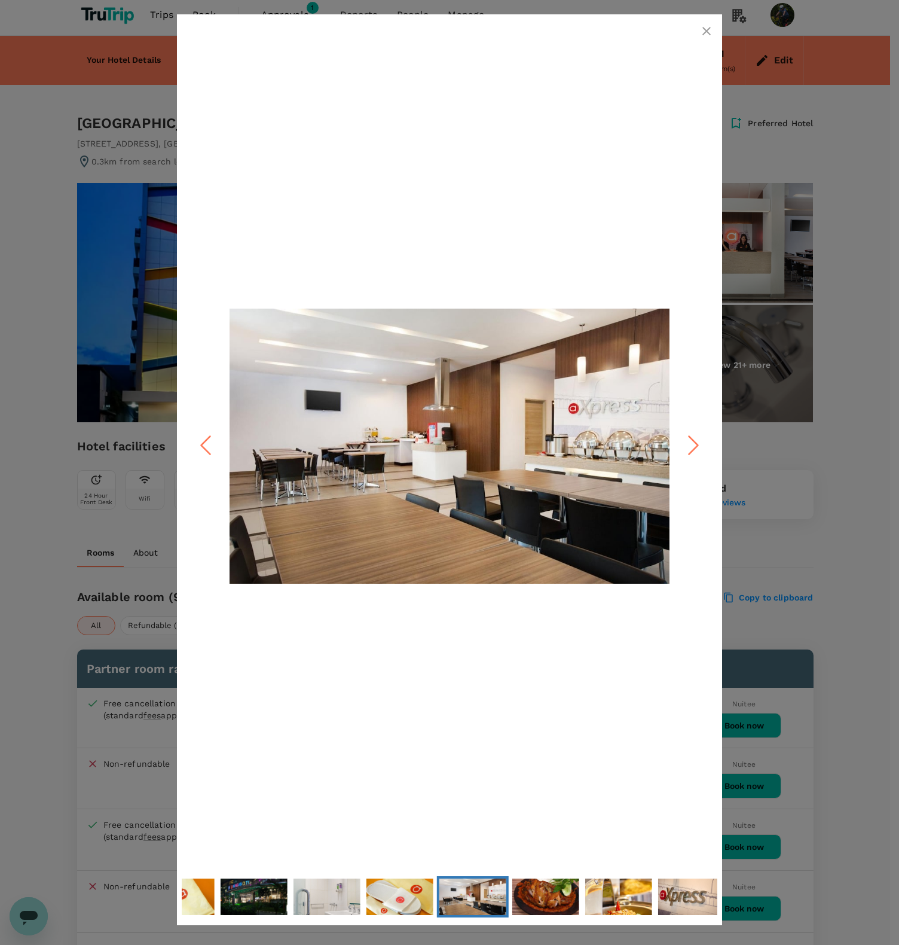
click at [698, 439] on icon "Next Slide" at bounding box center [694, 446] width 36 height 36
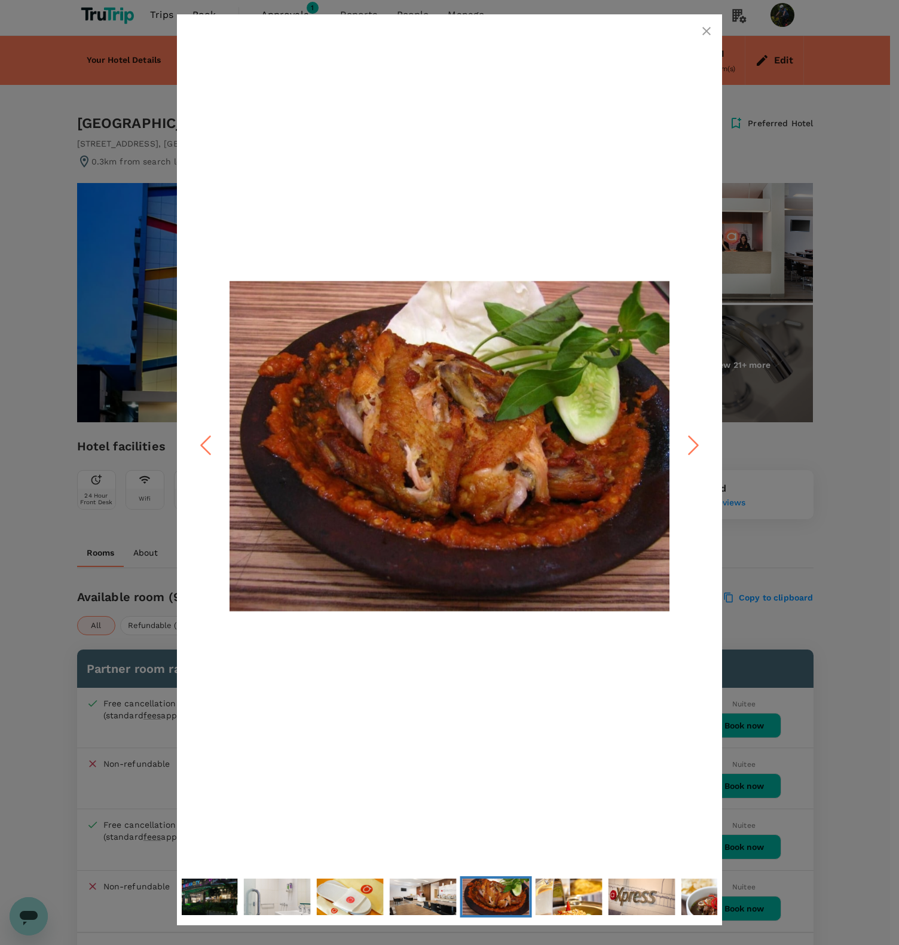
click at [698, 439] on icon "Next Slide" at bounding box center [694, 446] width 36 height 36
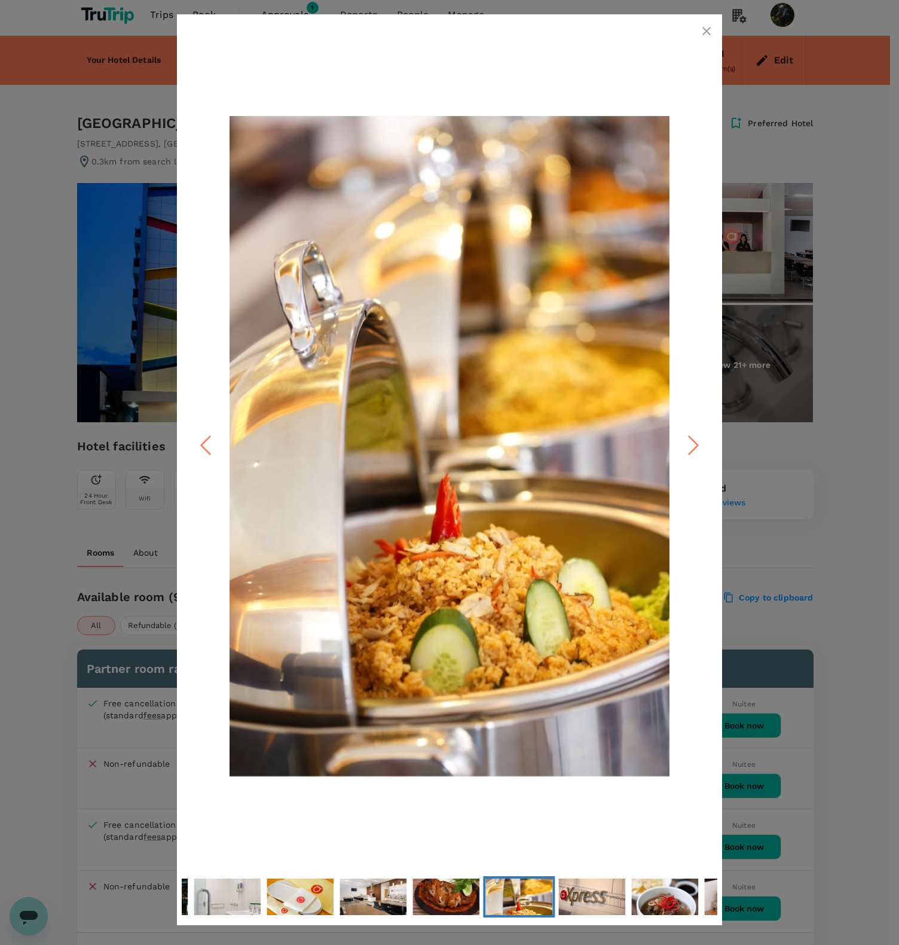
click at [698, 439] on icon "Next Slide" at bounding box center [694, 446] width 36 height 36
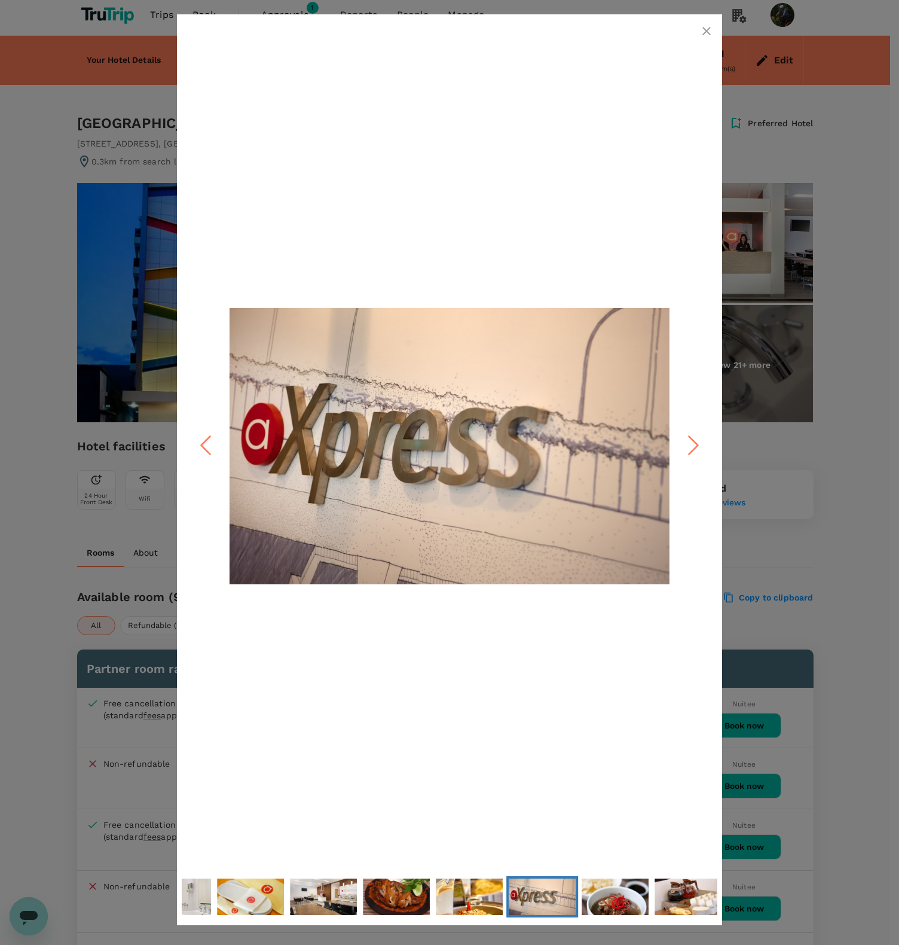
click at [698, 439] on icon "Next Slide" at bounding box center [694, 446] width 36 height 36
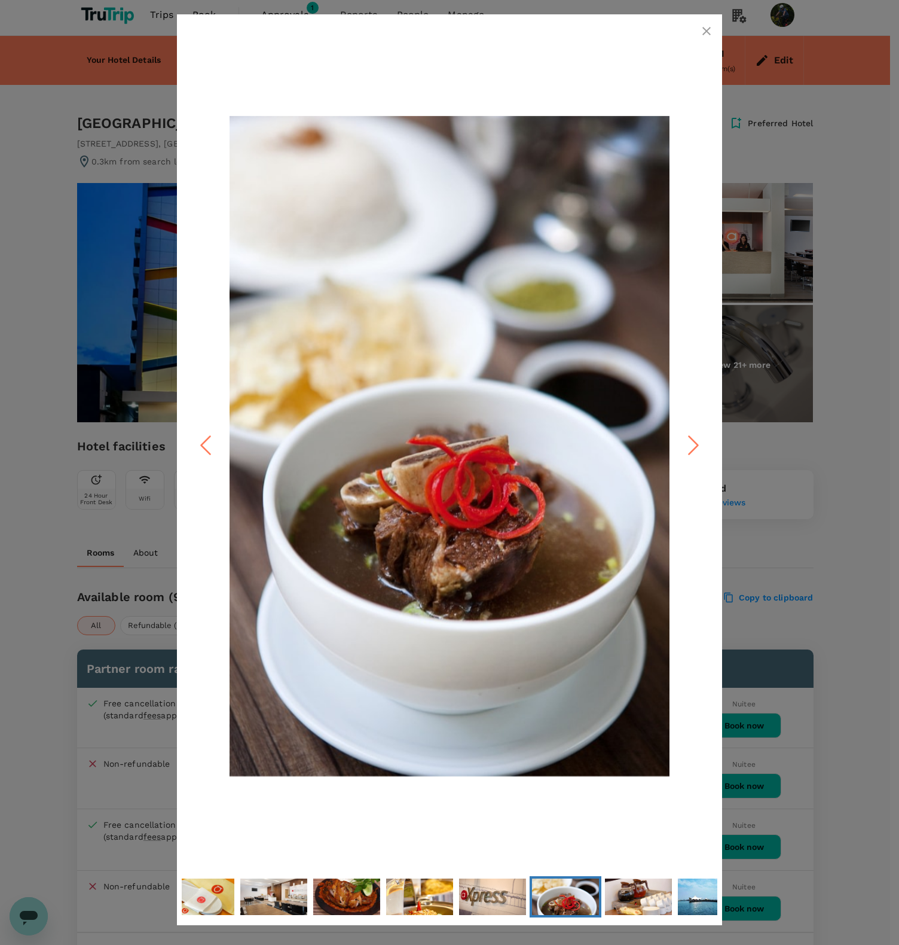
click at [698, 439] on icon "Next Slide" at bounding box center [694, 446] width 36 height 36
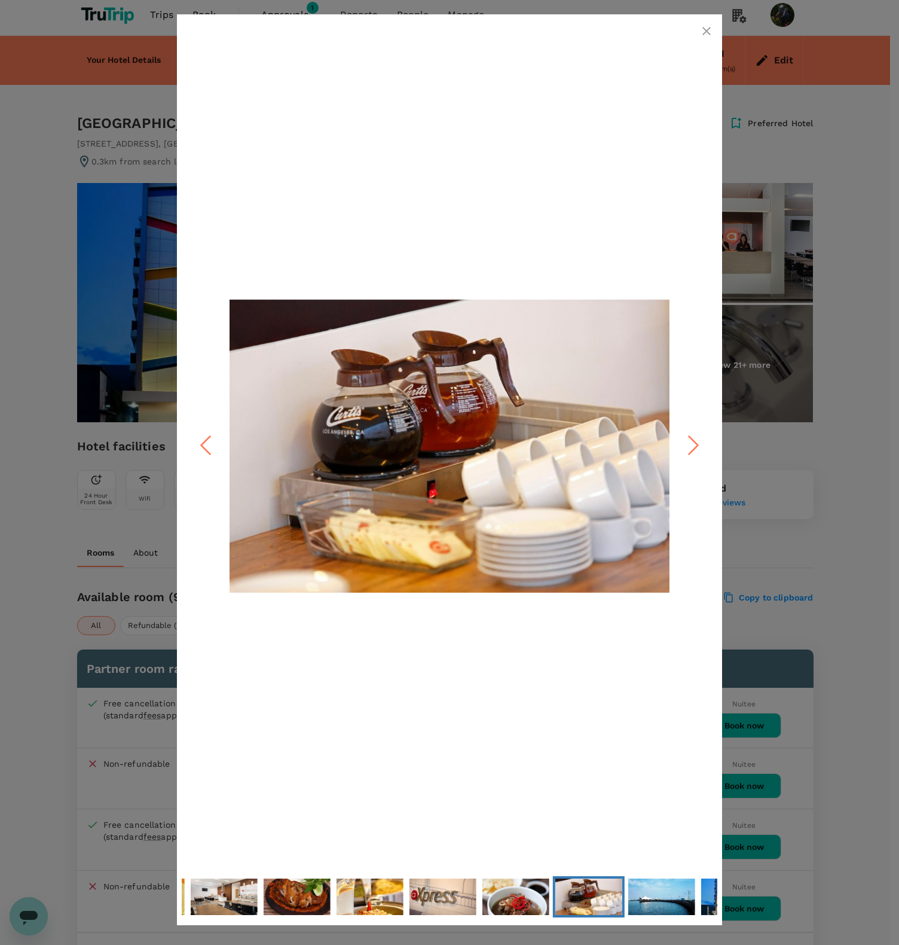
click at [698, 439] on icon "Next Slide" at bounding box center [694, 446] width 36 height 36
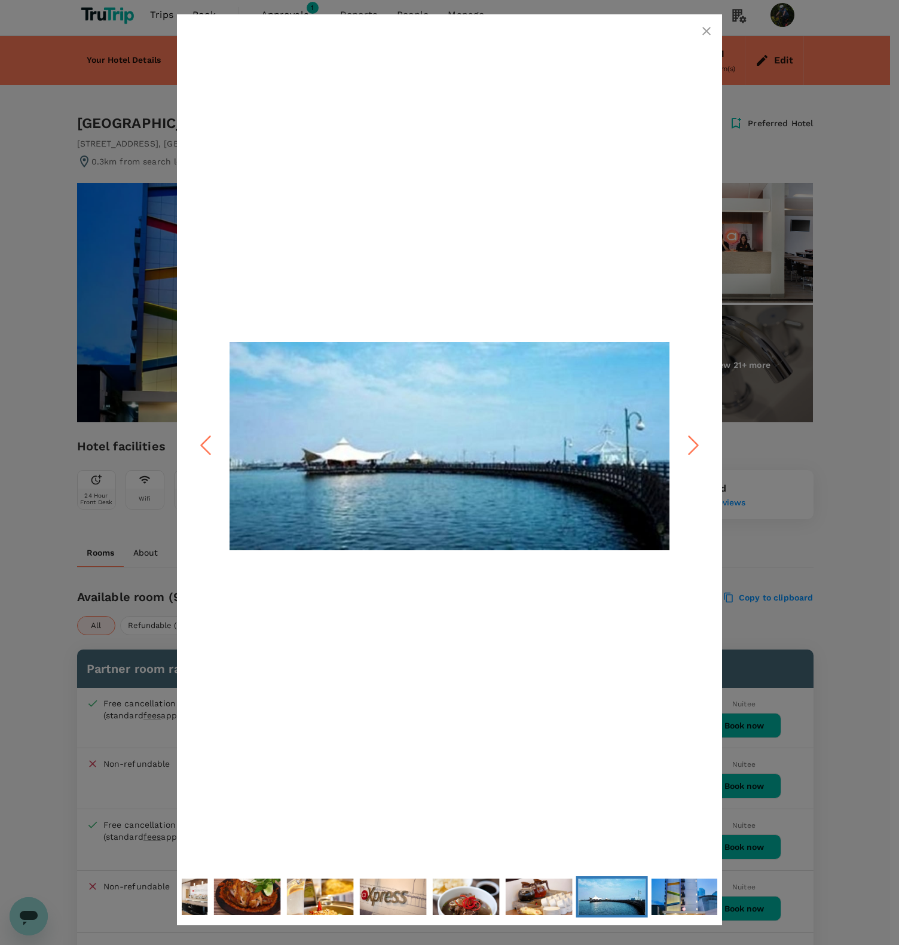
click at [698, 439] on icon "Next Slide" at bounding box center [694, 446] width 36 height 36
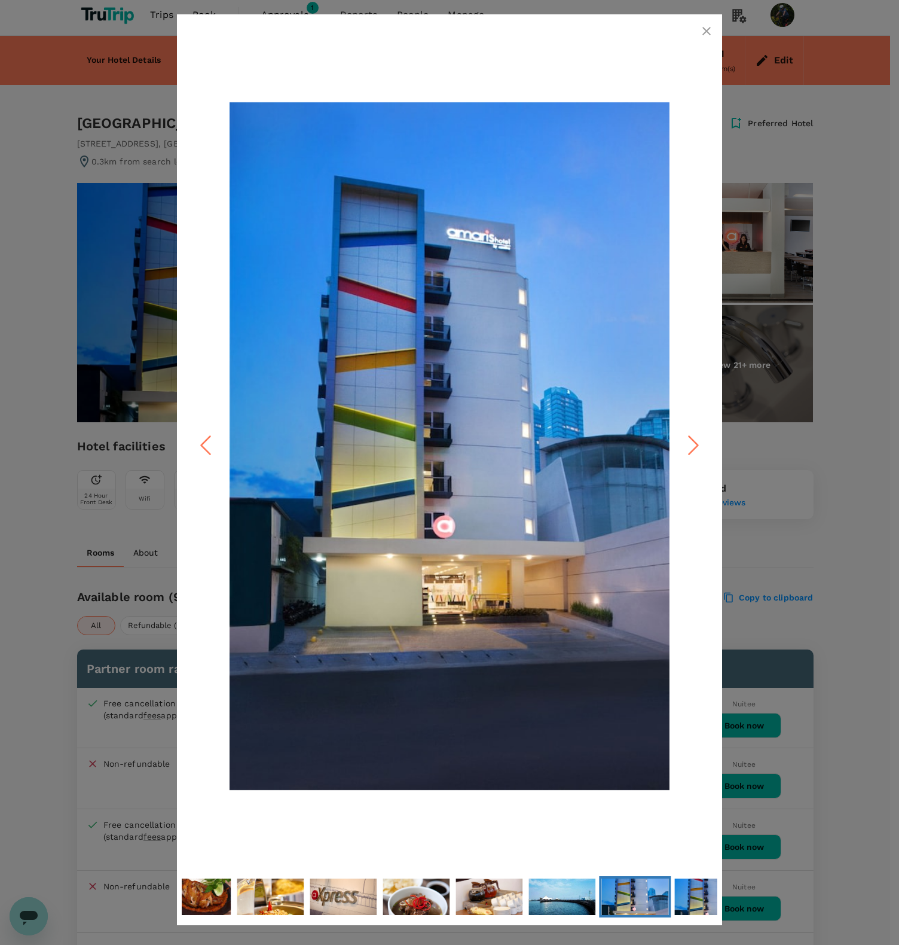
click at [698, 439] on icon "Next Slide" at bounding box center [694, 446] width 36 height 36
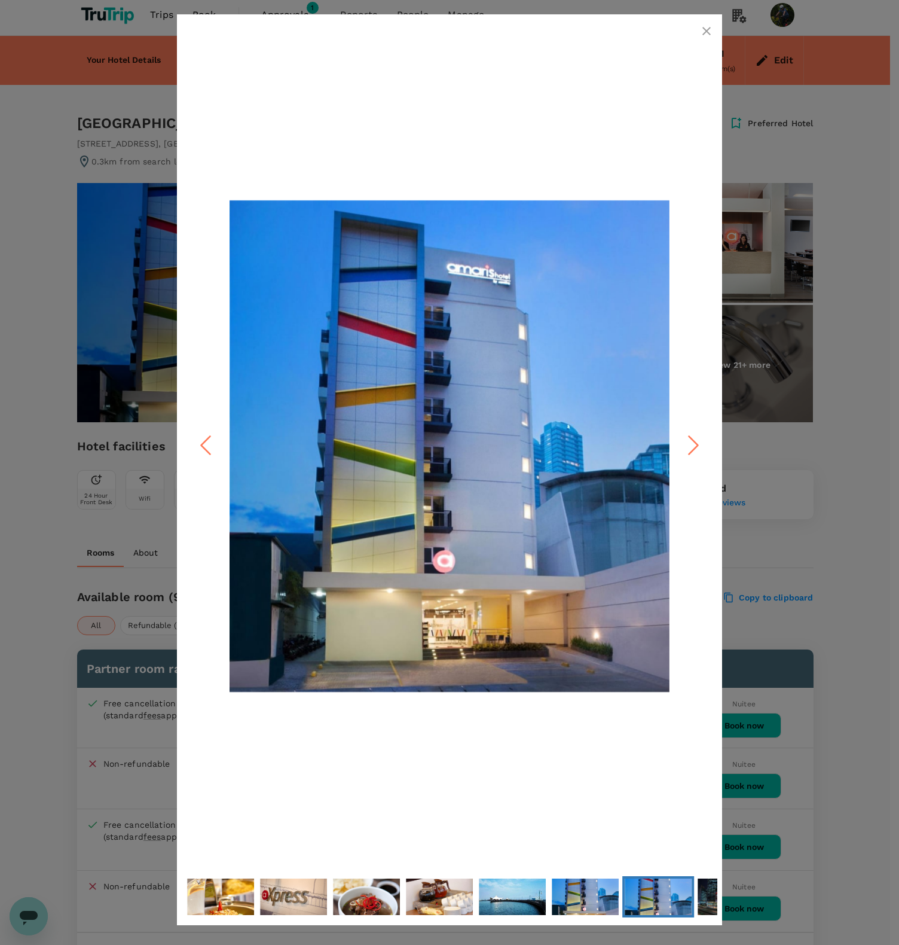
click at [712, 32] on icon "button" at bounding box center [707, 31] width 14 height 14
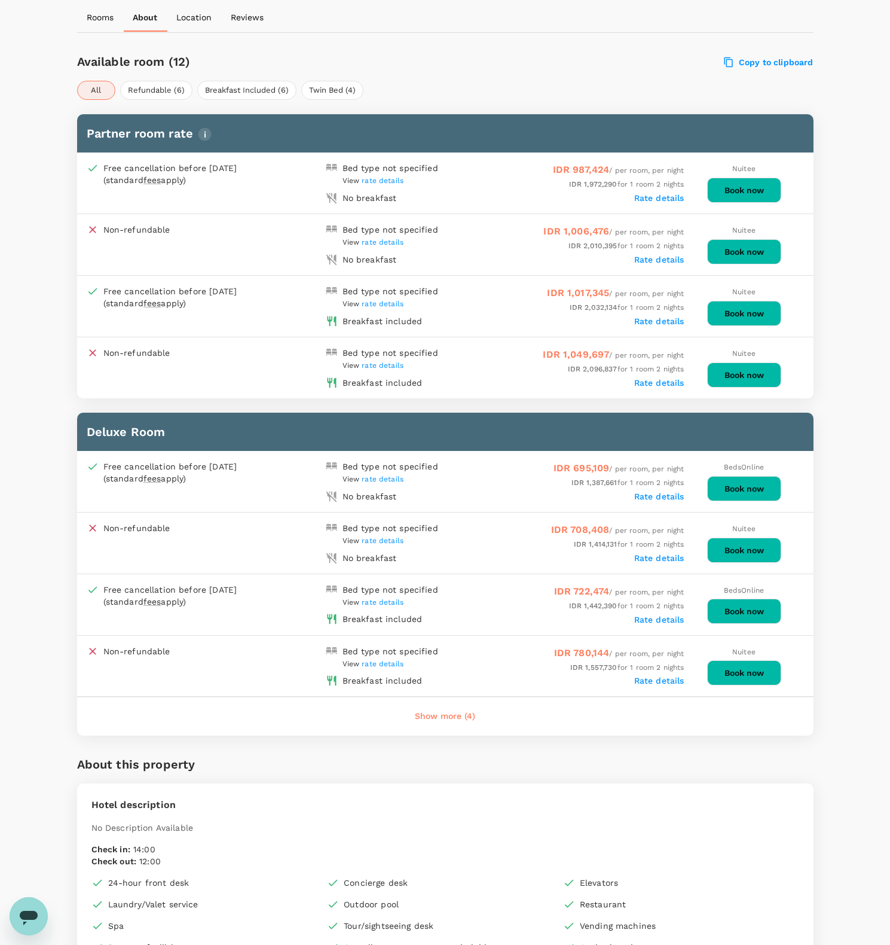
scroll to position [542, 0]
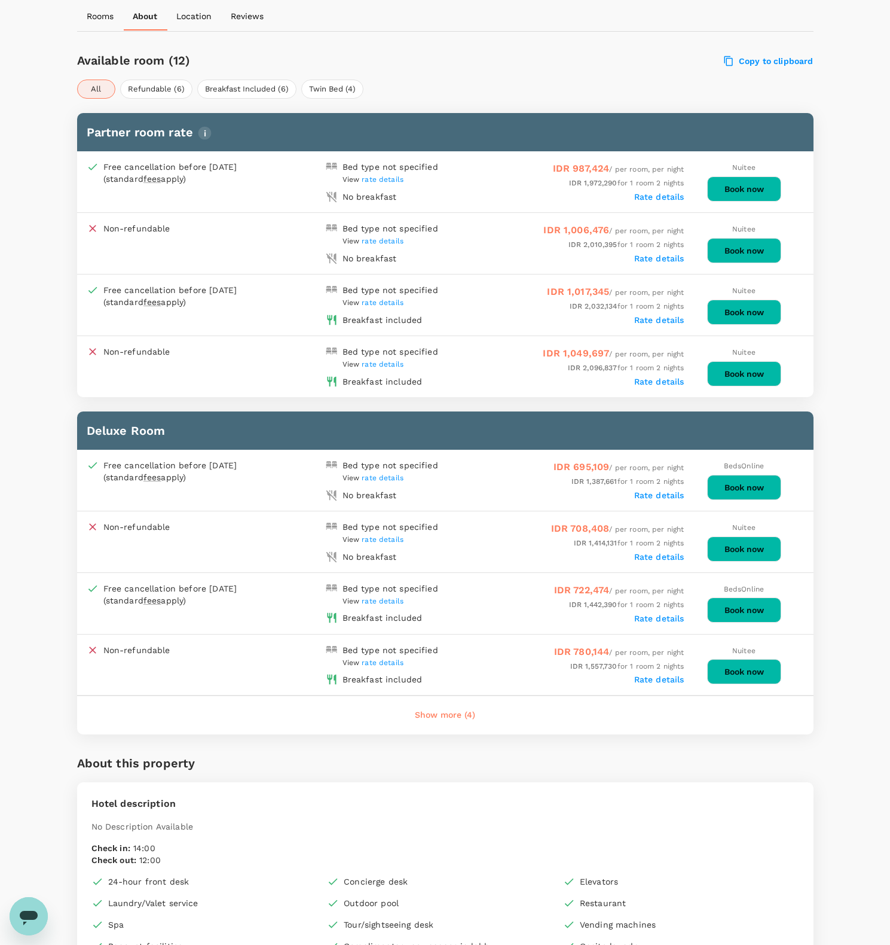
click at [452, 709] on button "Show more (4)" at bounding box center [445, 715] width 94 height 29
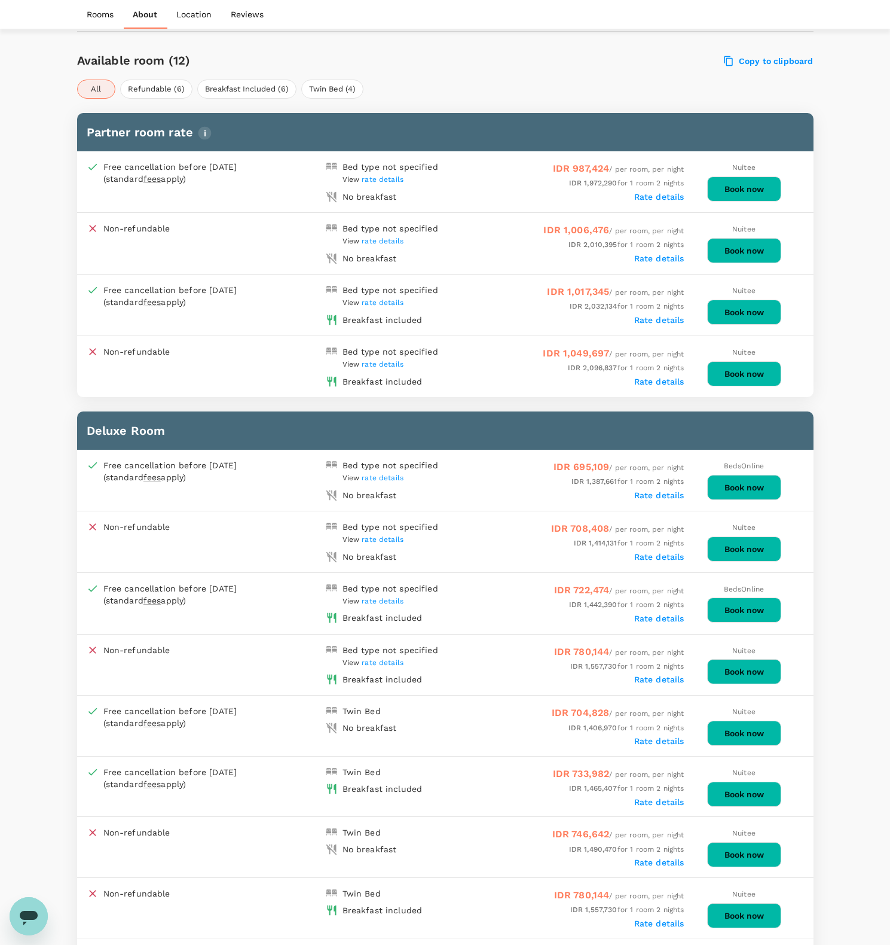
scroll to position [762, 0]
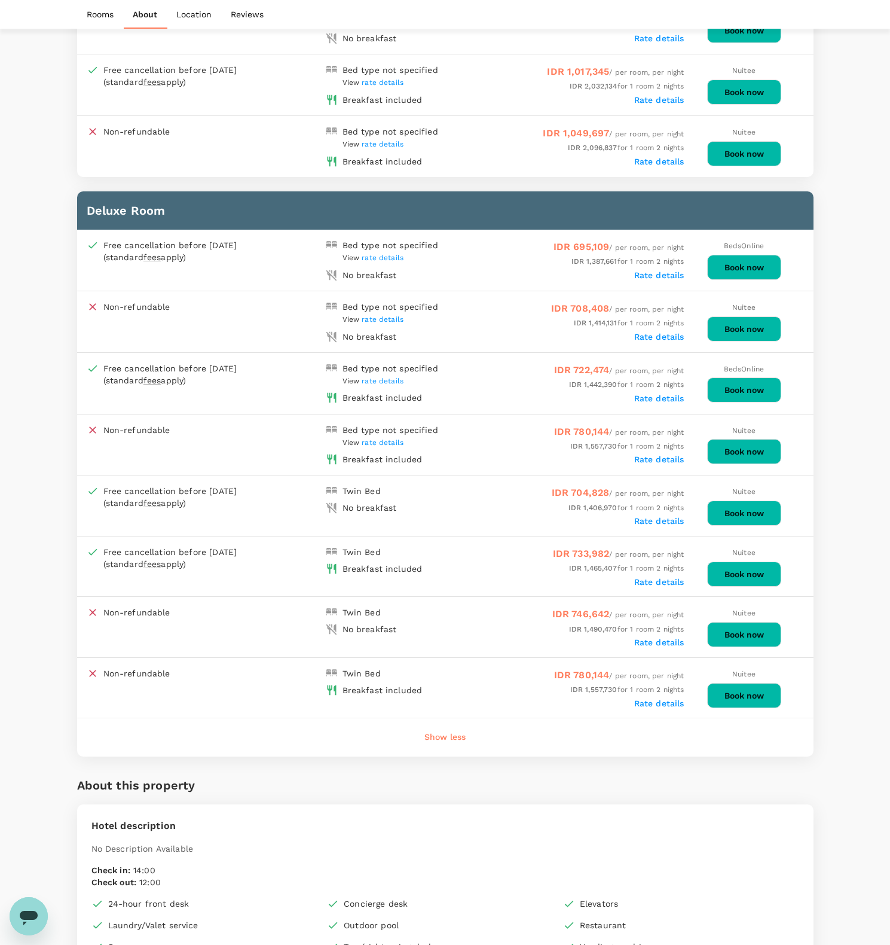
click at [438, 377] on div "Bed type not specified View rate details" at bounding box center [383, 373] width 124 height 30
click at [379, 379] on span "rate details" at bounding box center [383, 381] width 42 height 8
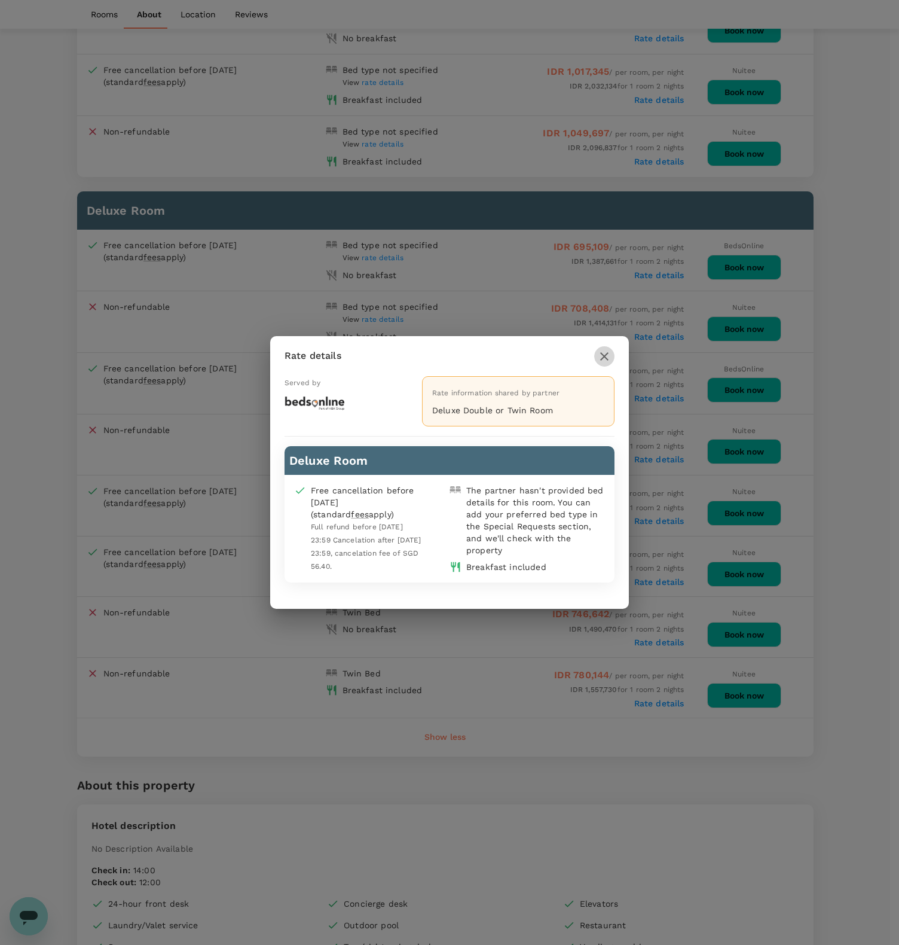
click at [603, 362] on icon "button" at bounding box center [604, 356] width 14 height 14
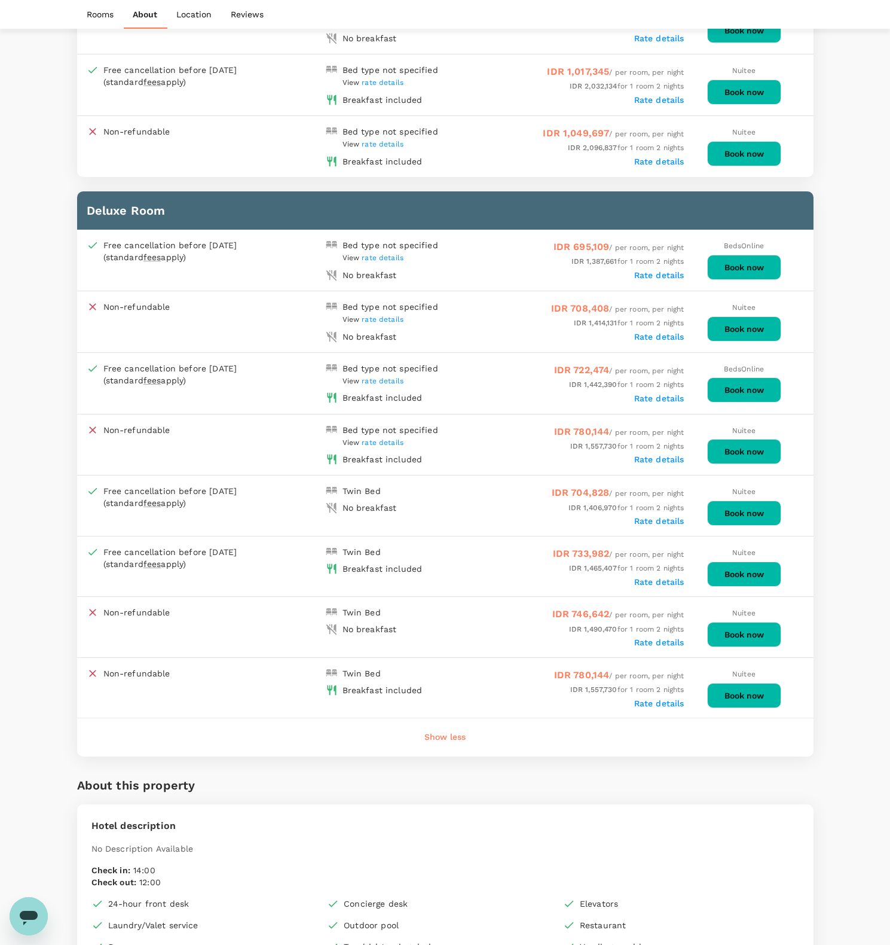
click at [623, 564] on span "IDR 1,465,407 for 1 room 2 nights" at bounding box center [626, 568] width 115 height 8
click at [672, 577] on label "Rate details" at bounding box center [660, 582] width 50 height 10
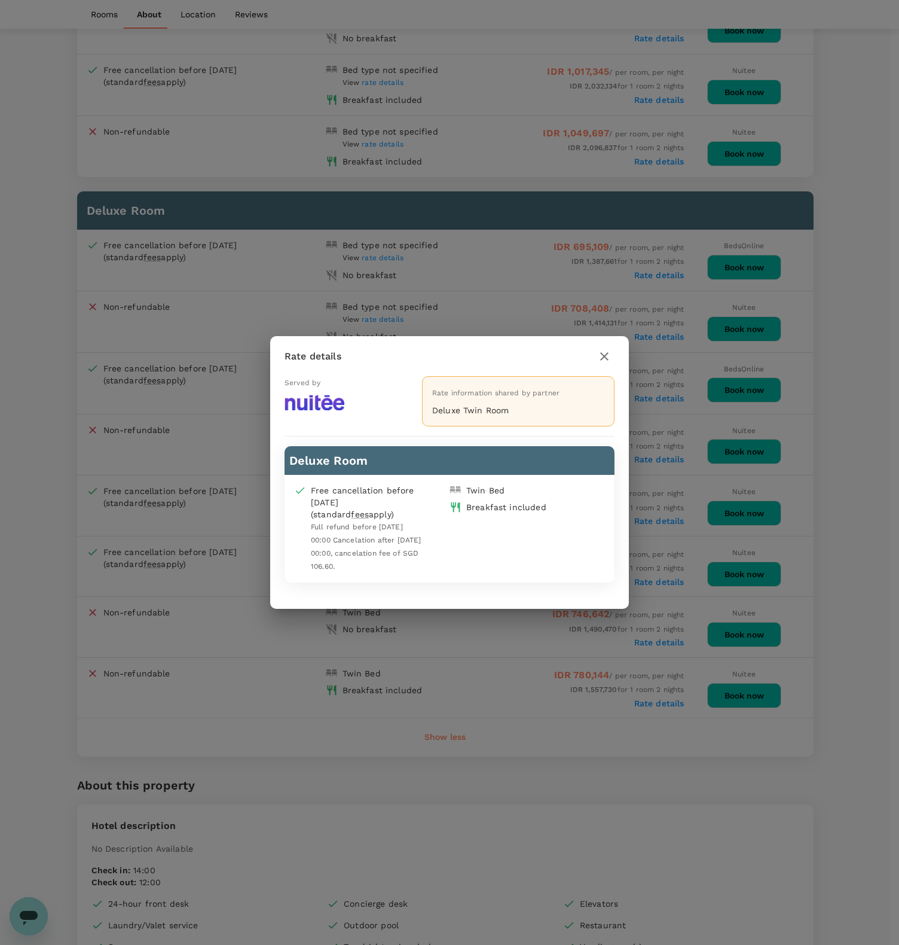
click at [606, 354] on icon "button" at bounding box center [604, 356] width 14 height 14
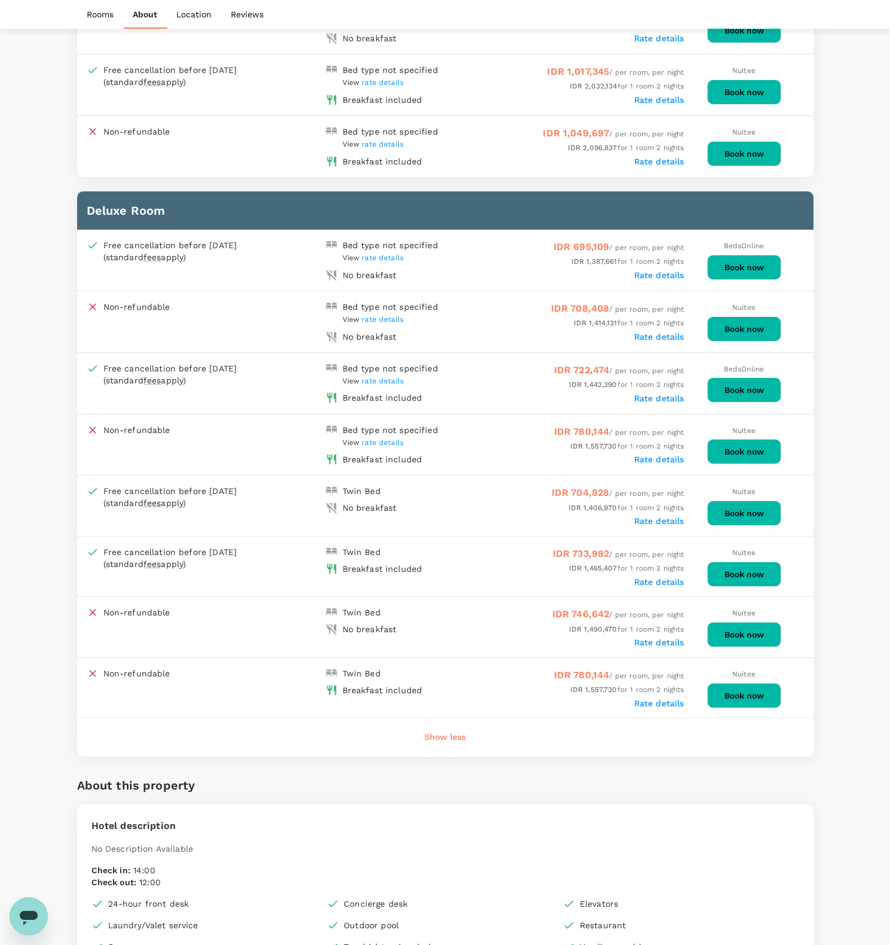
click at [740, 384] on button "Book now" at bounding box center [744, 389] width 74 height 25
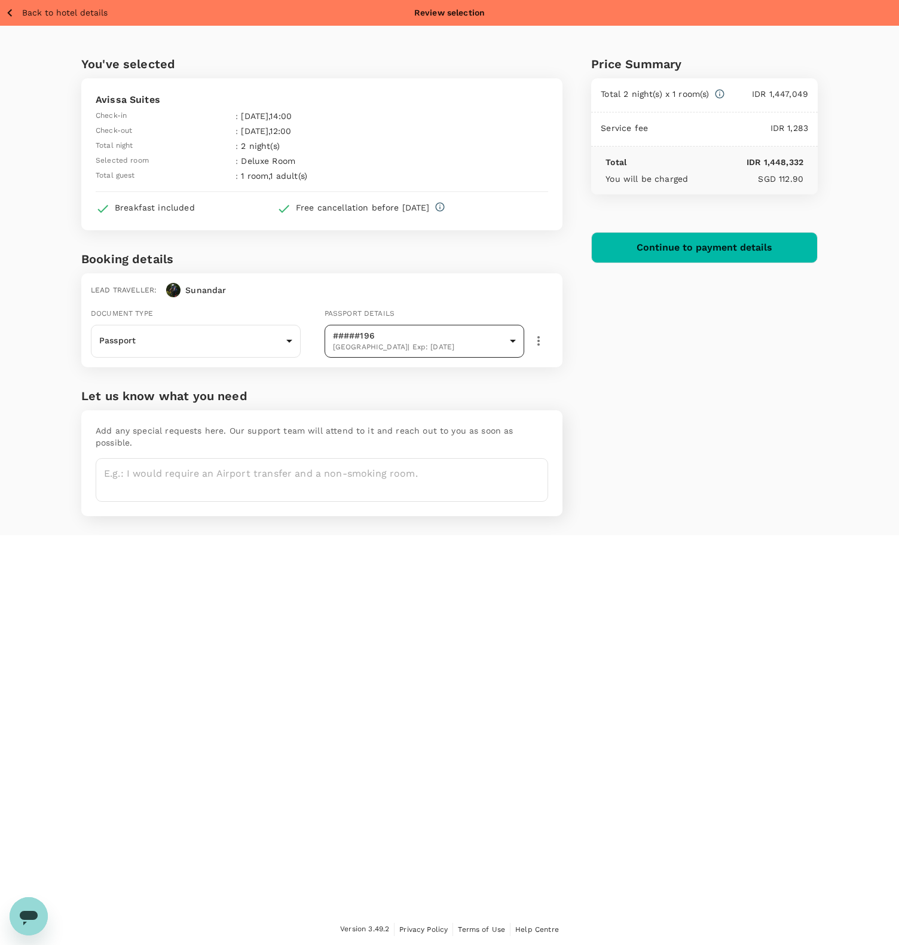
click at [499, 335] on body "Back to hotel details Review selection You've selected Avissa Suites Check-in :…" at bounding box center [449, 472] width 899 height 945
click at [280, 341] on div at bounding box center [449, 472] width 899 height 945
click at [253, 333] on body "Back to hotel details Review selection You've selected Avissa Suites Check-in :…" at bounding box center [449, 472] width 899 height 945
click at [258, 287] on div at bounding box center [449, 472] width 899 height 945
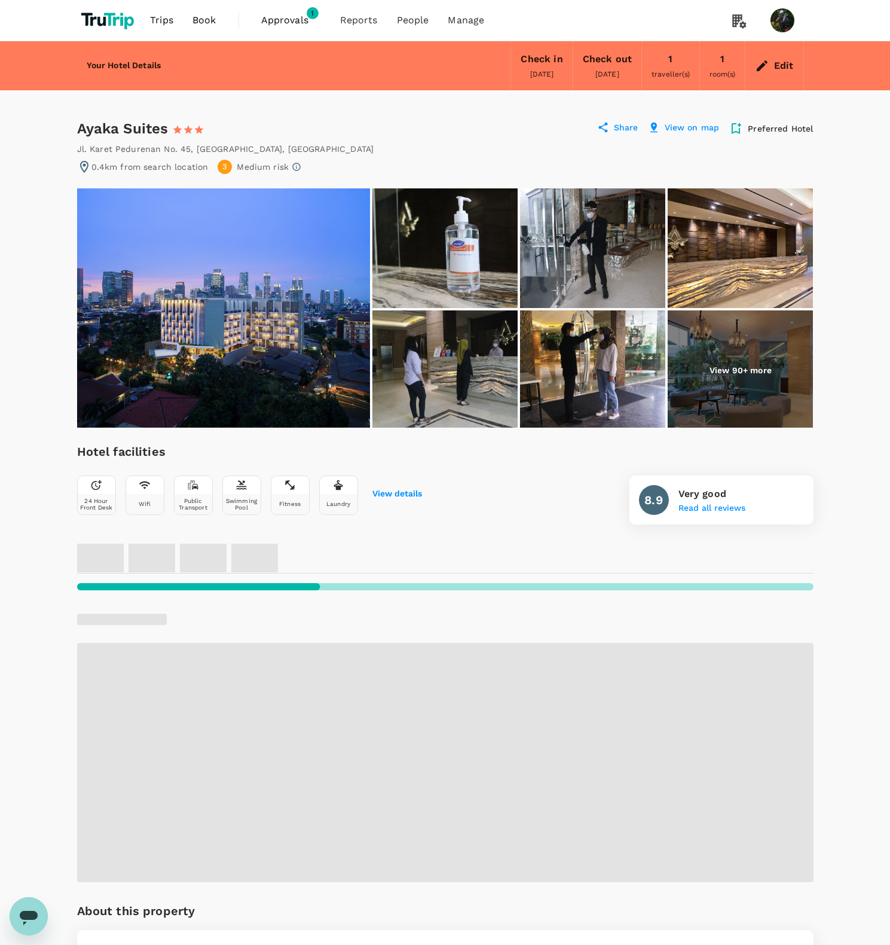
click at [243, 329] on img at bounding box center [223, 307] width 293 height 239
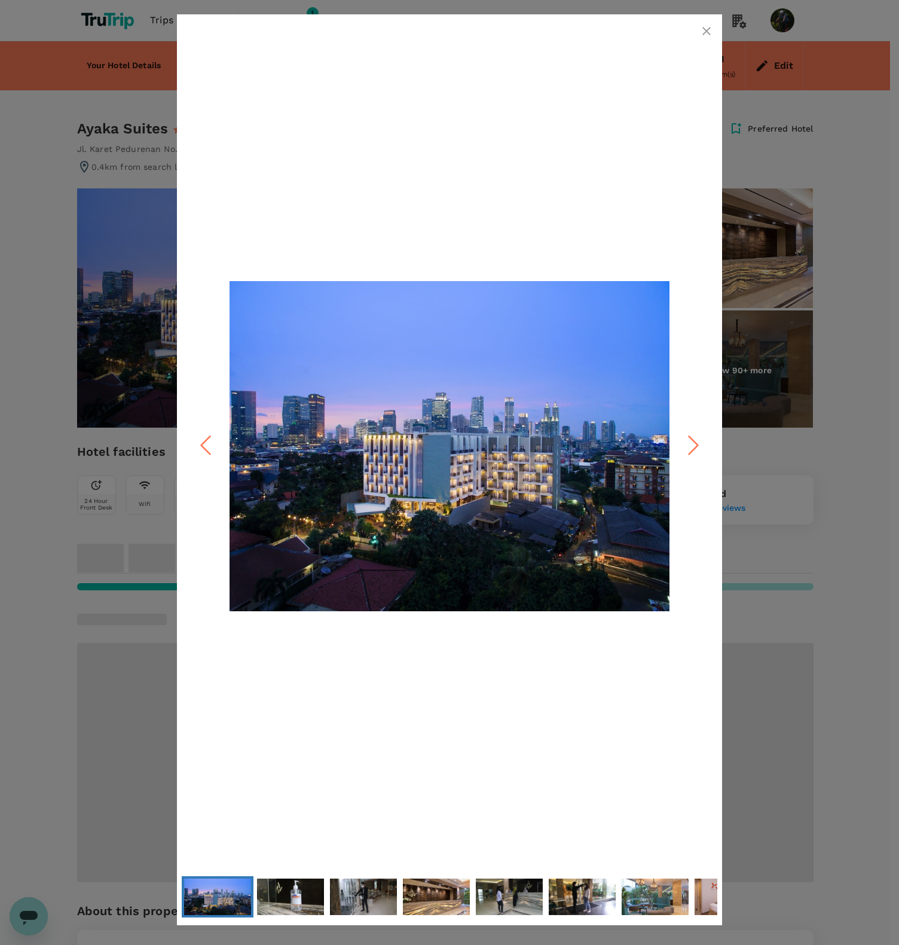
click at [688, 443] on icon "Next Slide" at bounding box center [694, 446] width 36 height 36
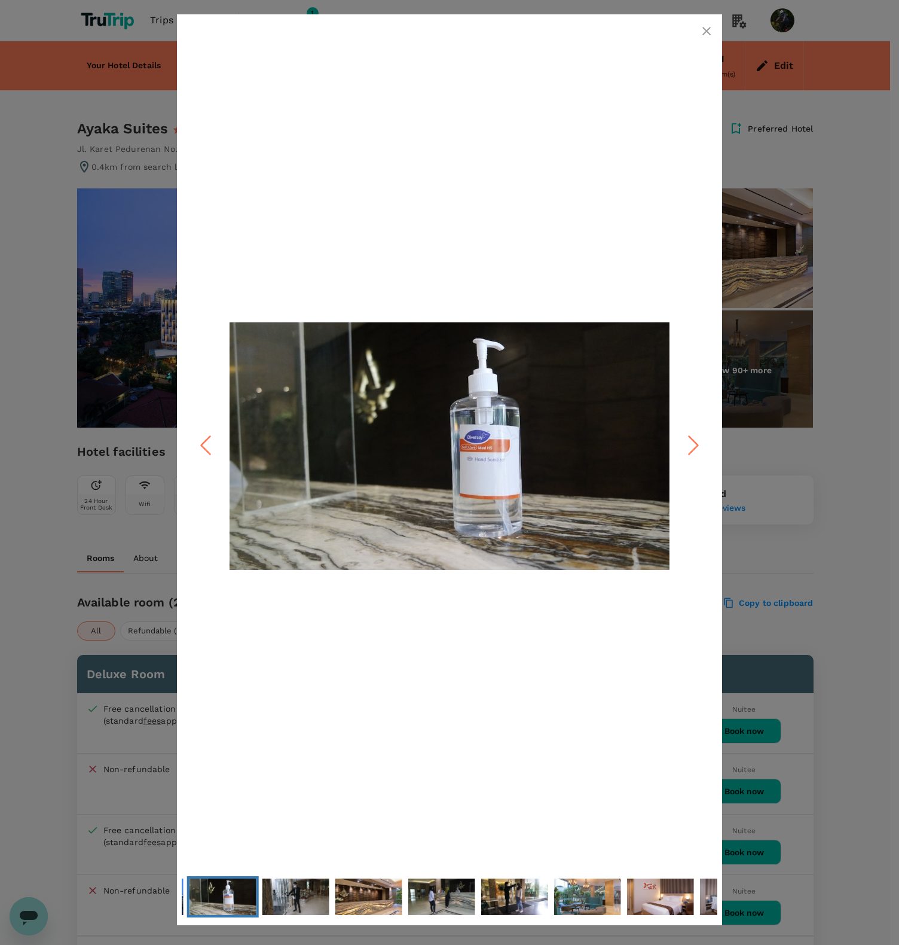
click at [688, 443] on icon "Next Slide" at bounding box center [694, 446] width 36 height 36
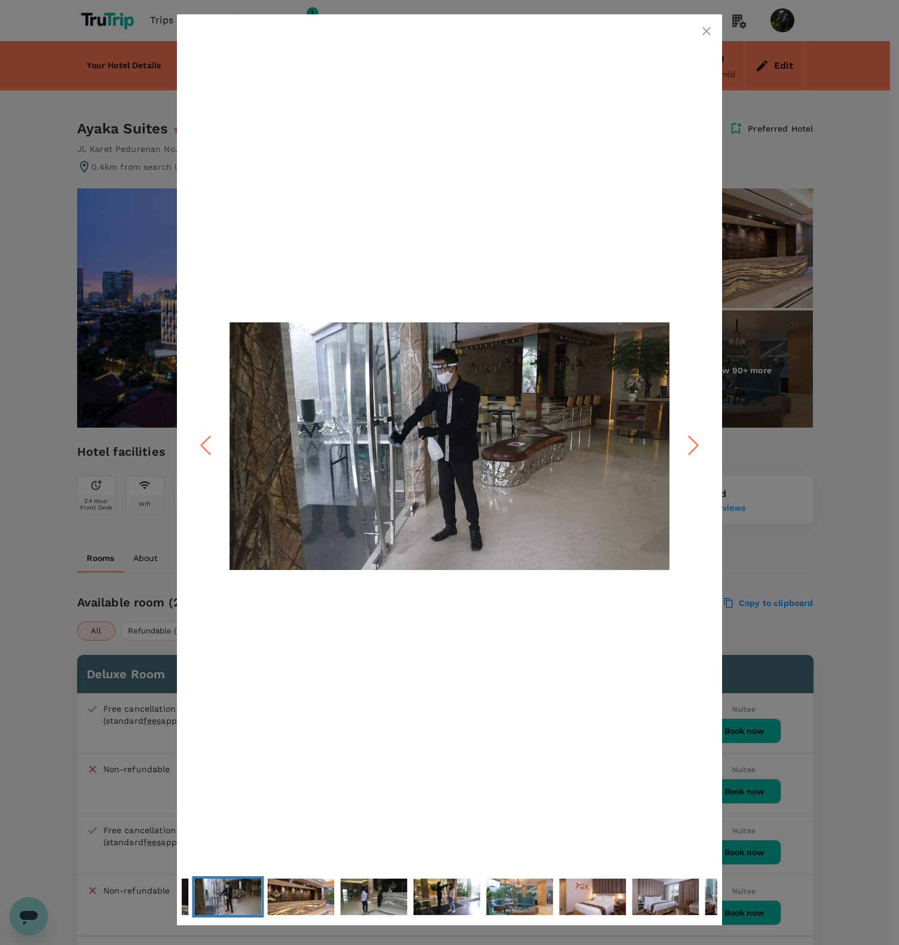
click at [688, 443] on icon "Next Slide" at bounding box center [694, 446] width 36 height 36
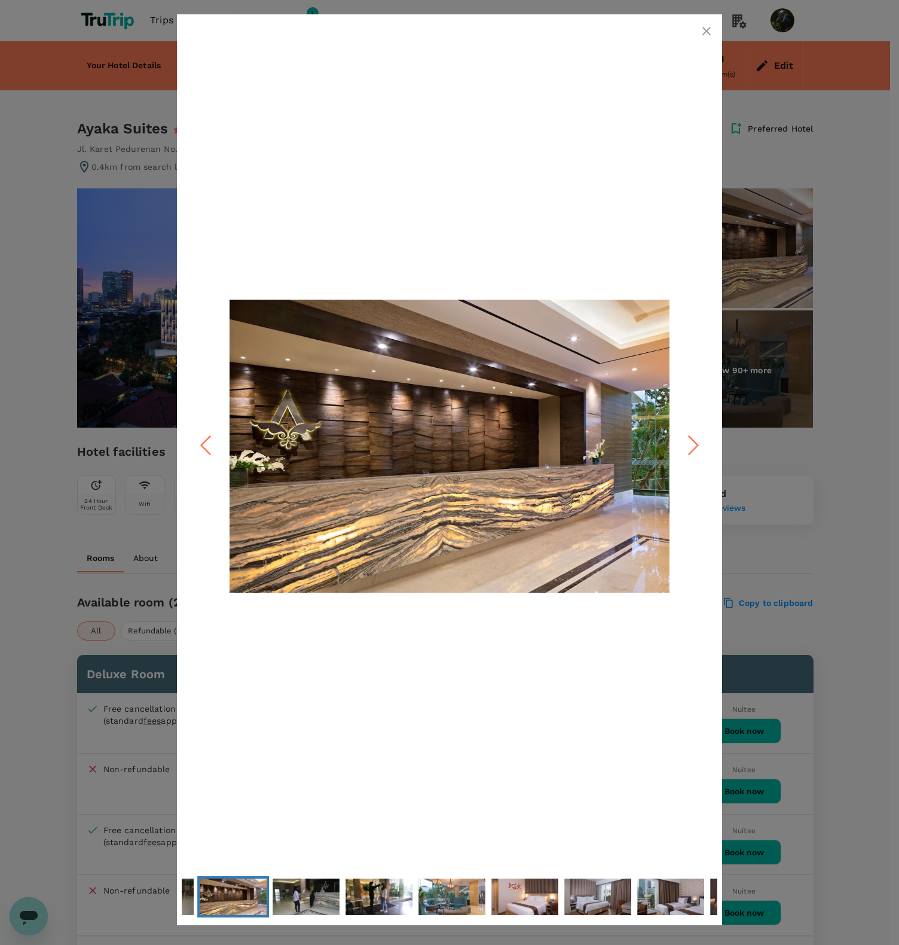
click at [688, 443] on icon "Next Slide" at bounding box center [694, 446] width 36 height 36
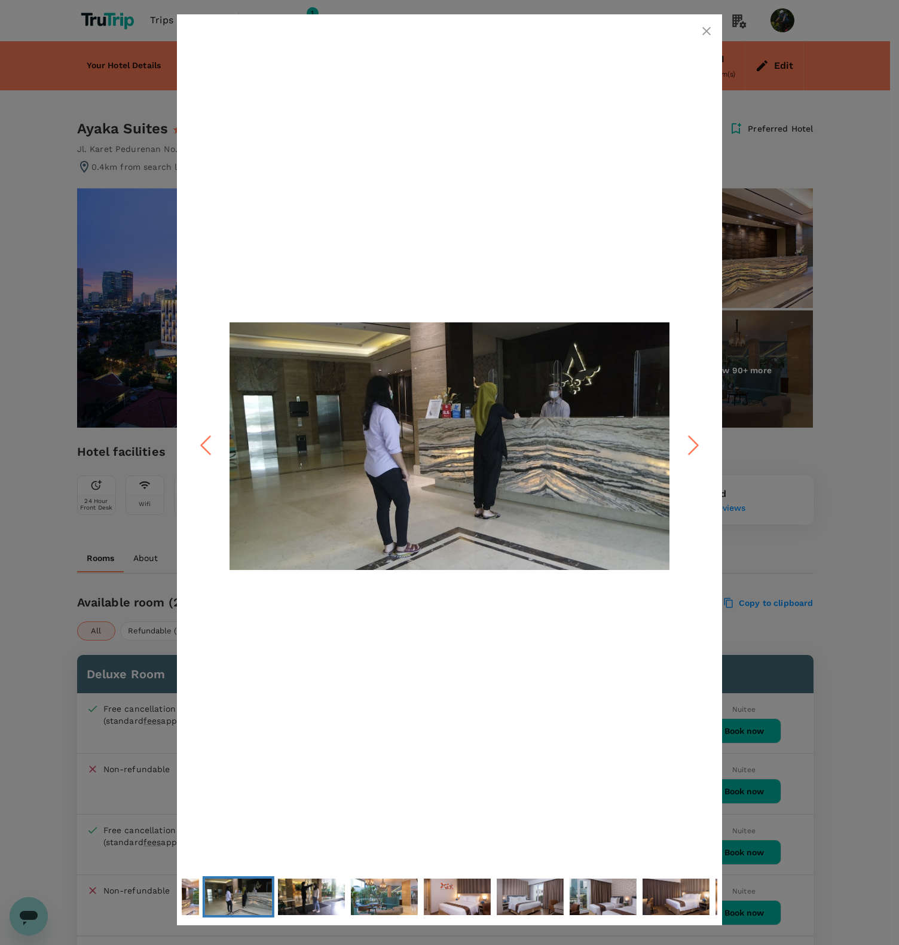
click at [688, 443] on icon "Next Slide" at bounding box center [694, 446] width 36 height 36
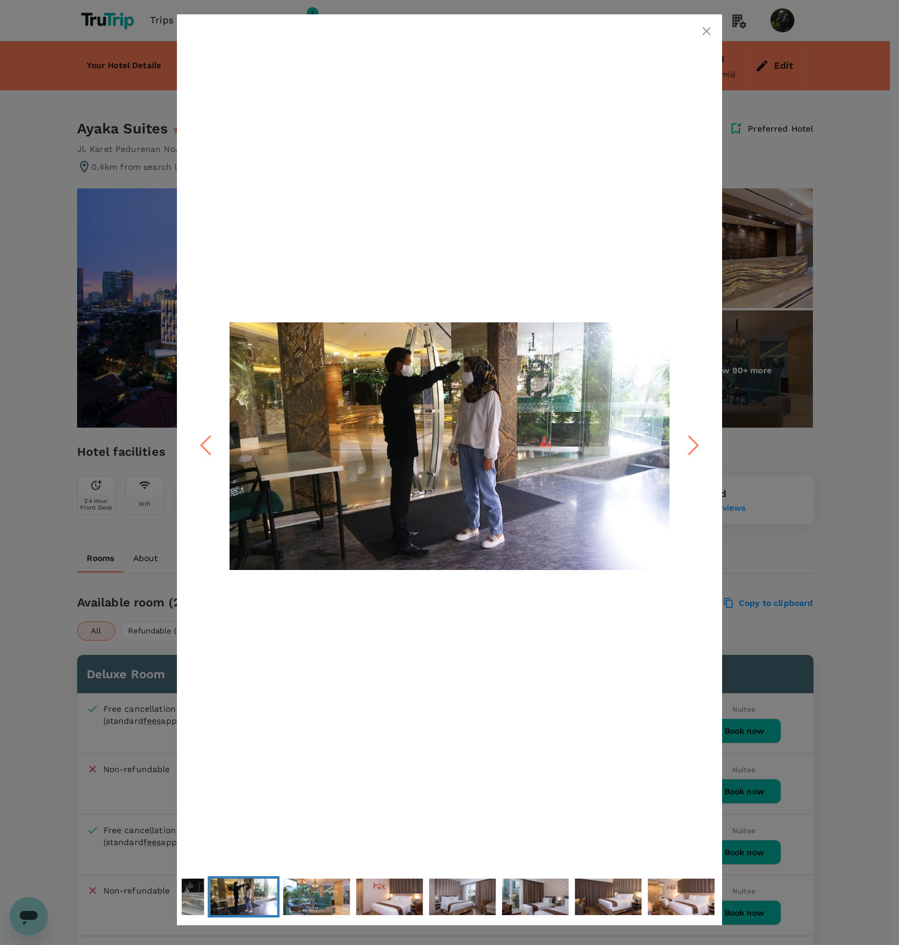
click at [688, 443] on icon "Next Slide" at bounding box center [694, 446] width 36 height 36
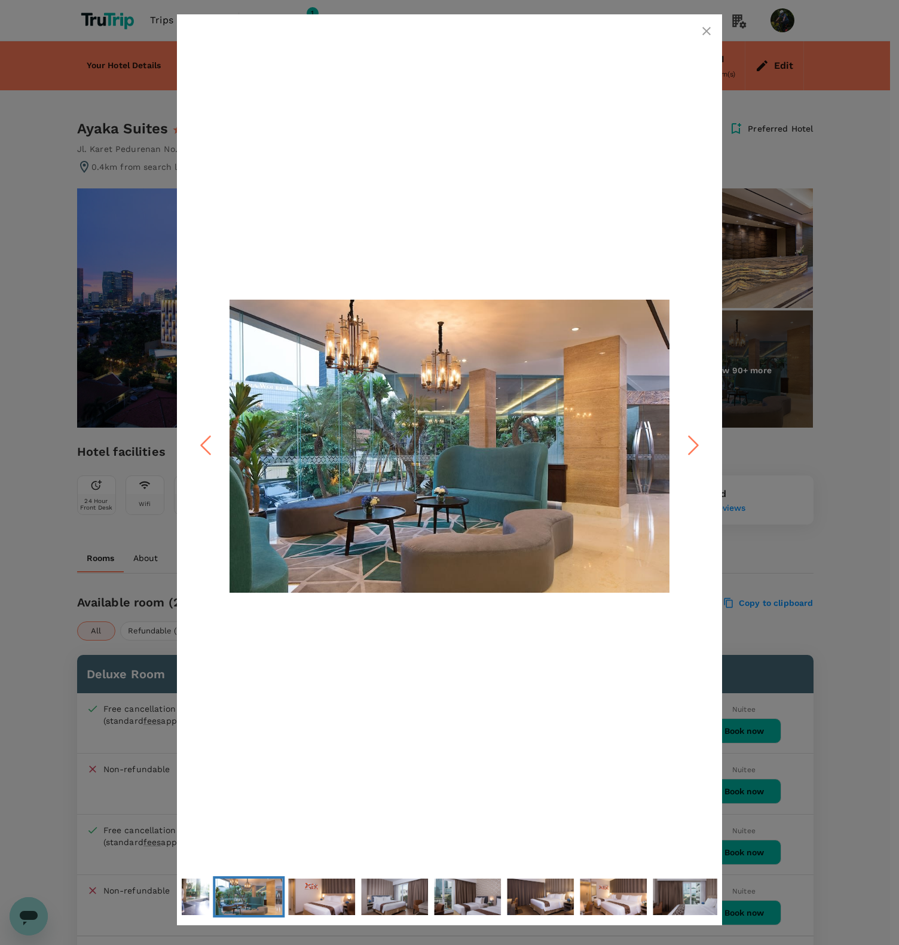
click at [688, 443] on icon "Next Slide" at bounding box center [694, 446] width 36 height 36
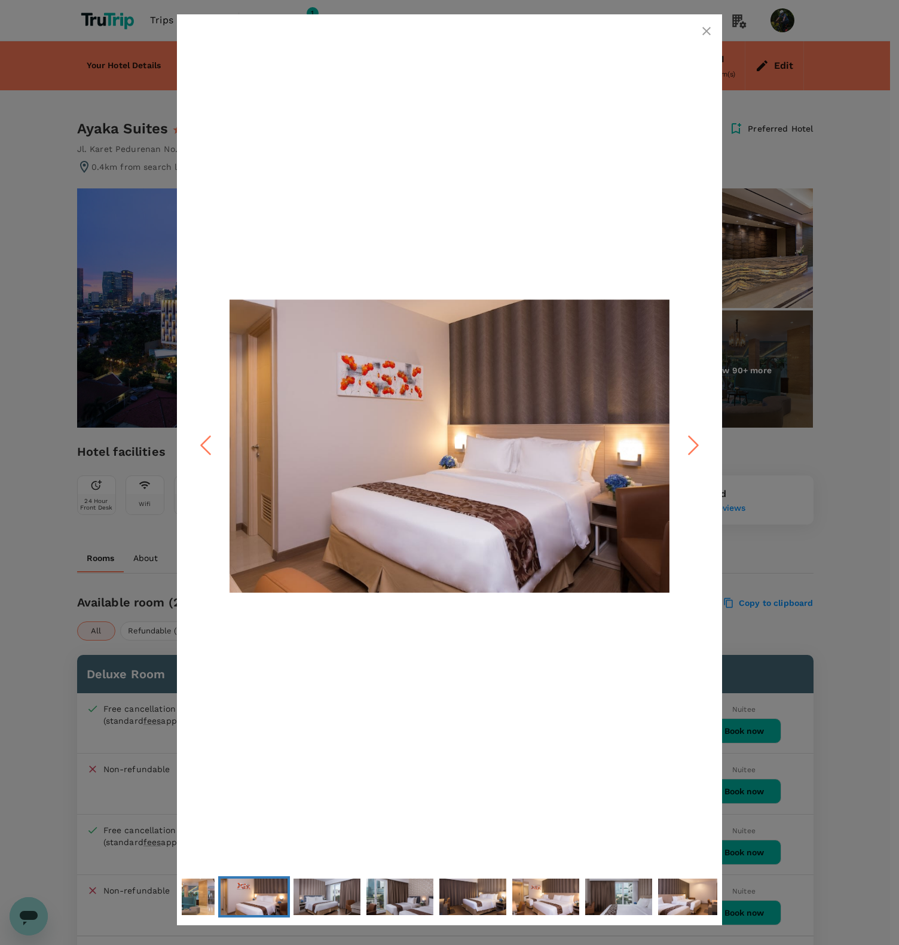
click at [688, 443] on icon "Next Slide" at bounding box center [694, 446] width 36 height 36
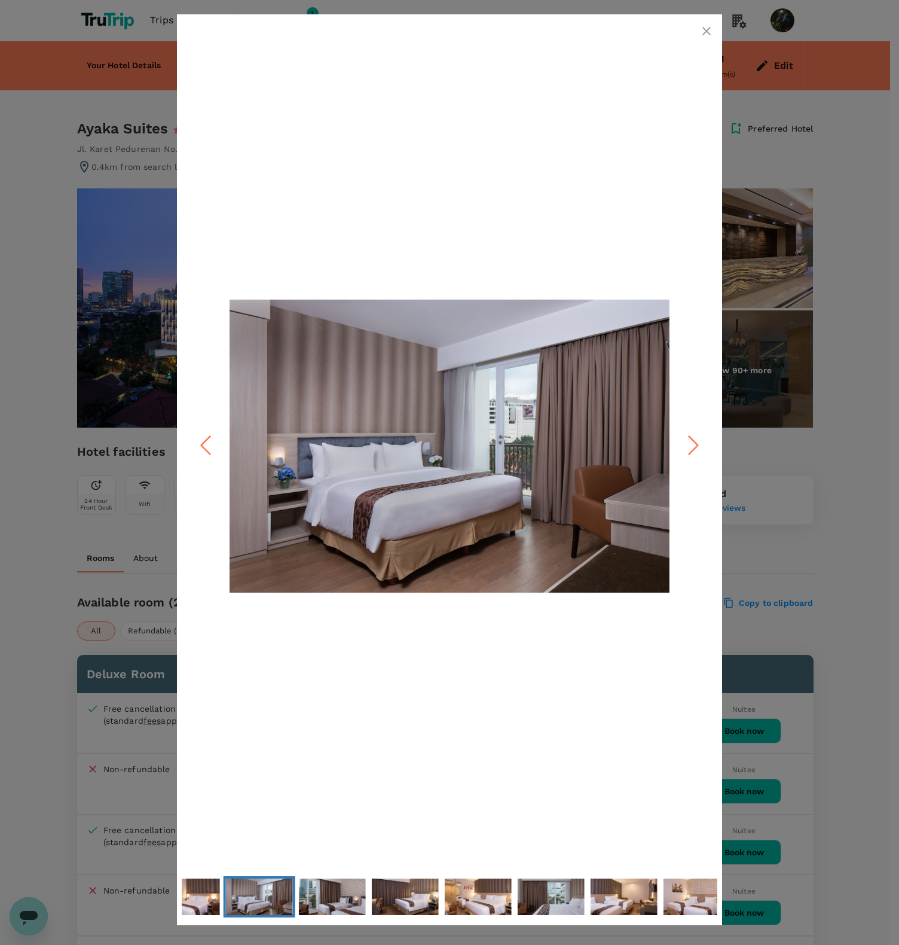
click at [688, 443] on icon "Next Slide" at bounding box center [694, 446] width 36 height 36
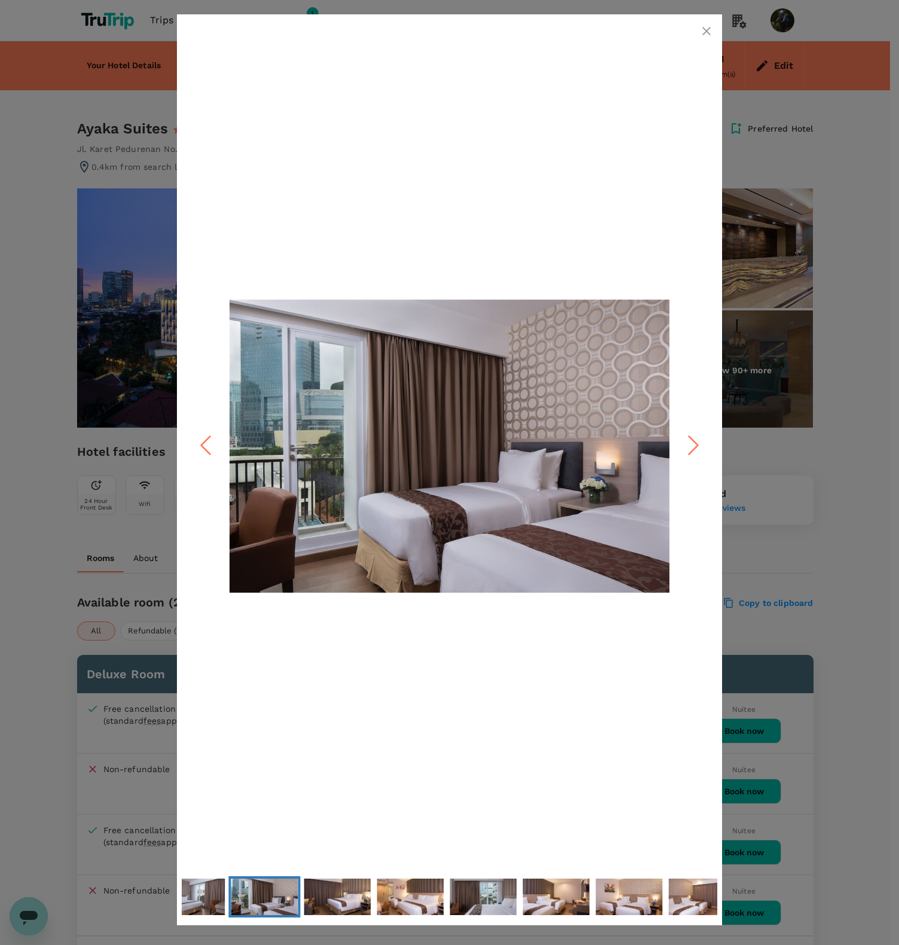
click at [688, 443] on icon "Next Slide" at bounding box center [694, 446] width 36 height 36
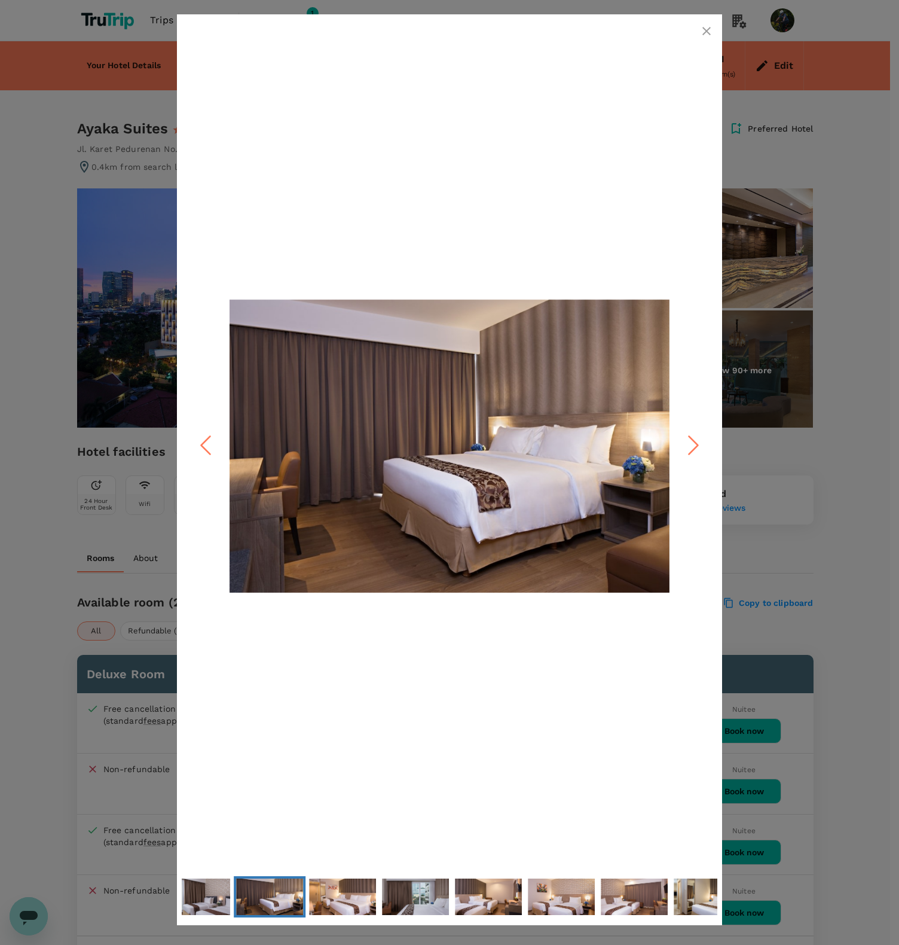
click at [688, 443] on icon "Next Slide" at bounding box center [694, 446] width 36 height 36
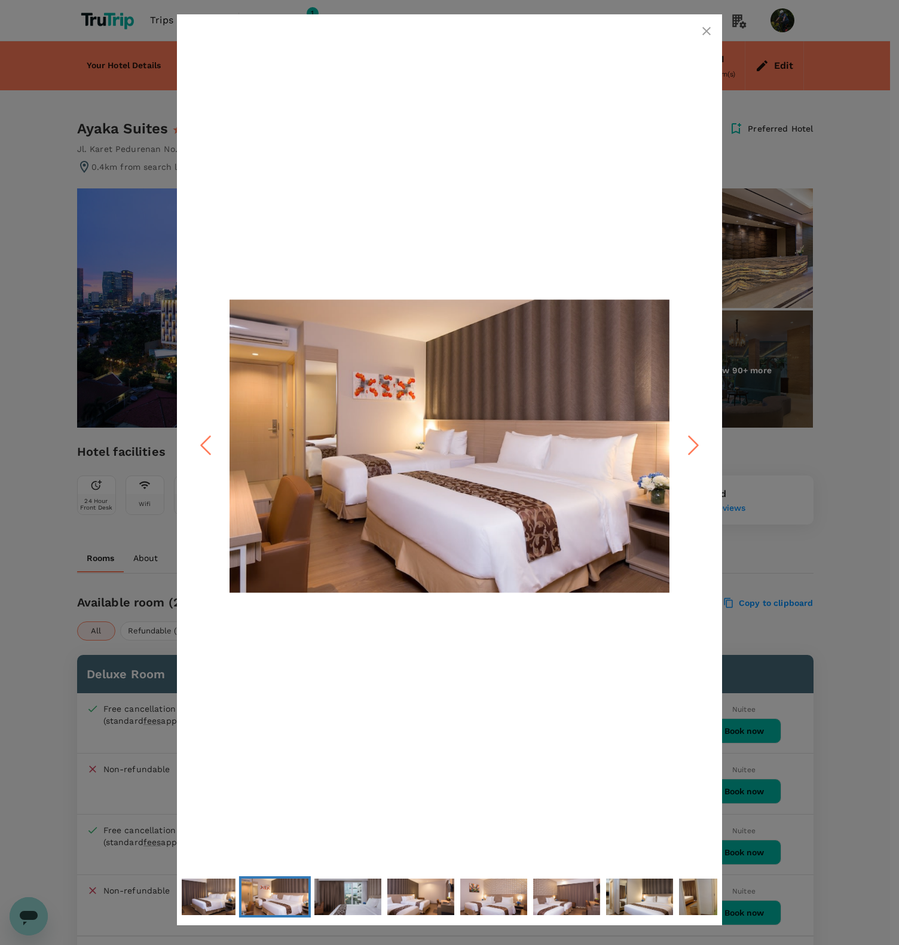
click at [688, 443] on icon "Next Slide" at bounding box center [694, 446] width 36 height 36
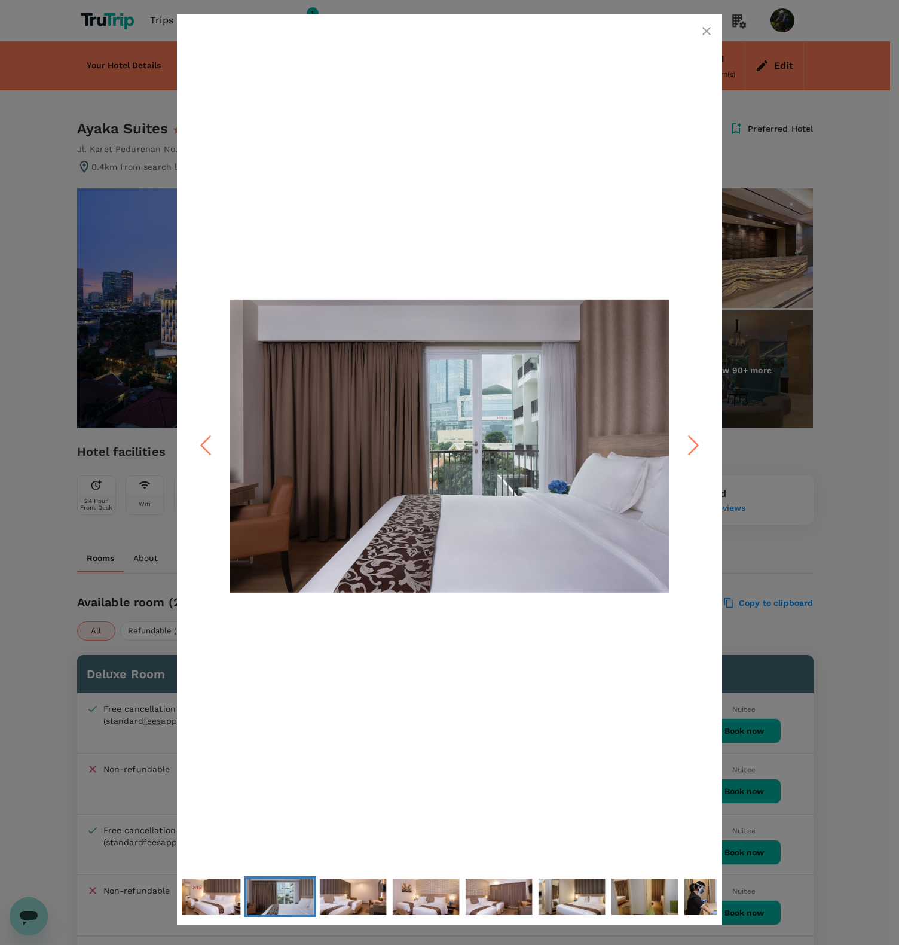
click at [688, 443] on icon "Next Slide" at bounding box center [694, 446] width 36 height 36
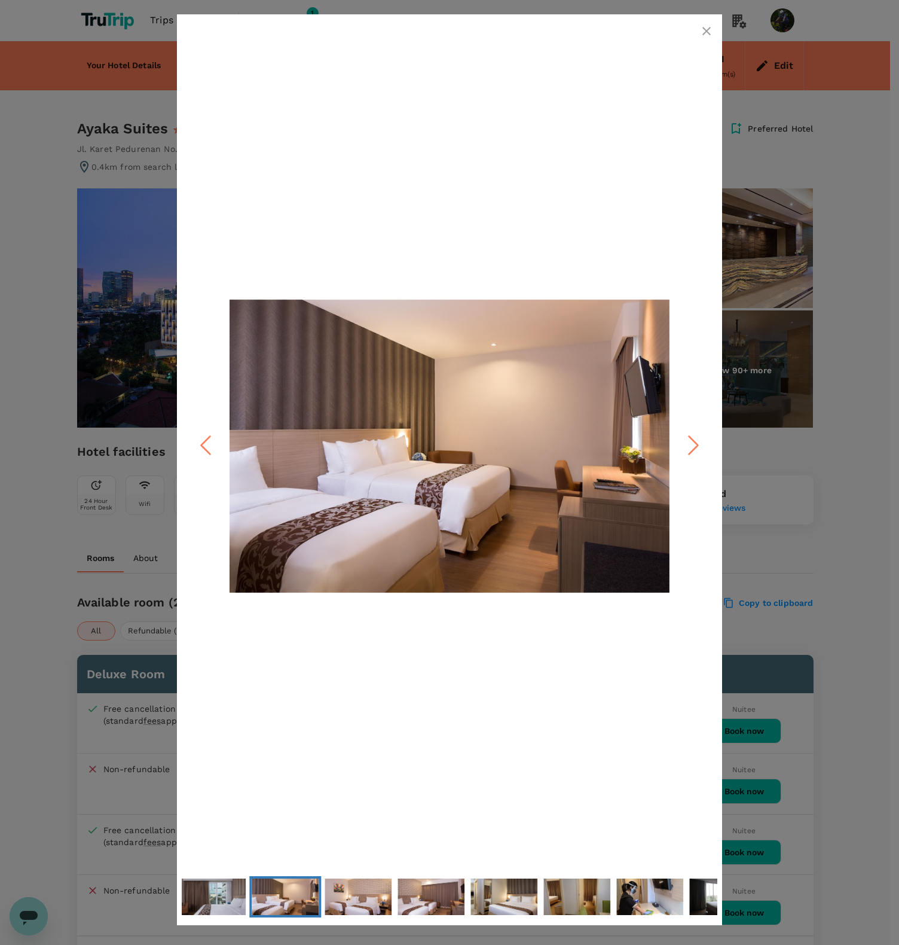
click at [688, 443] on icon "Next Slide" at bounding box center [694, 446] width 36 height 36
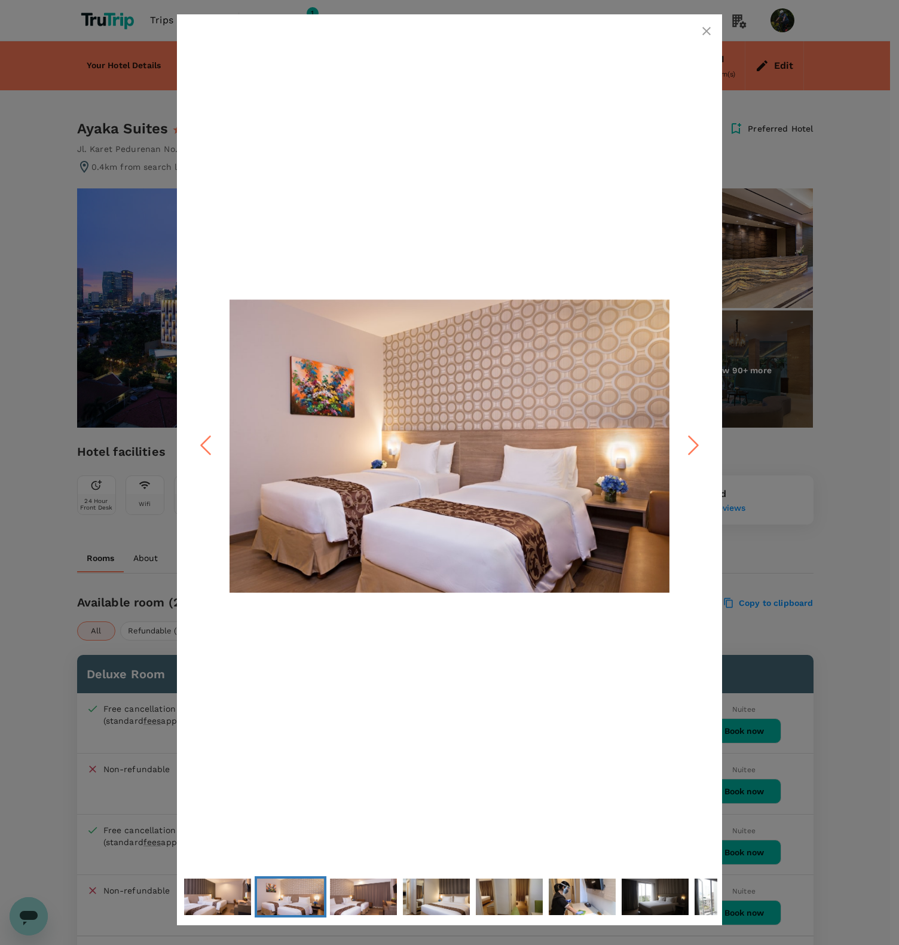
click at [688, 443] on icon "Next Slide" at bounding box center [694, 446] width 36 height 36
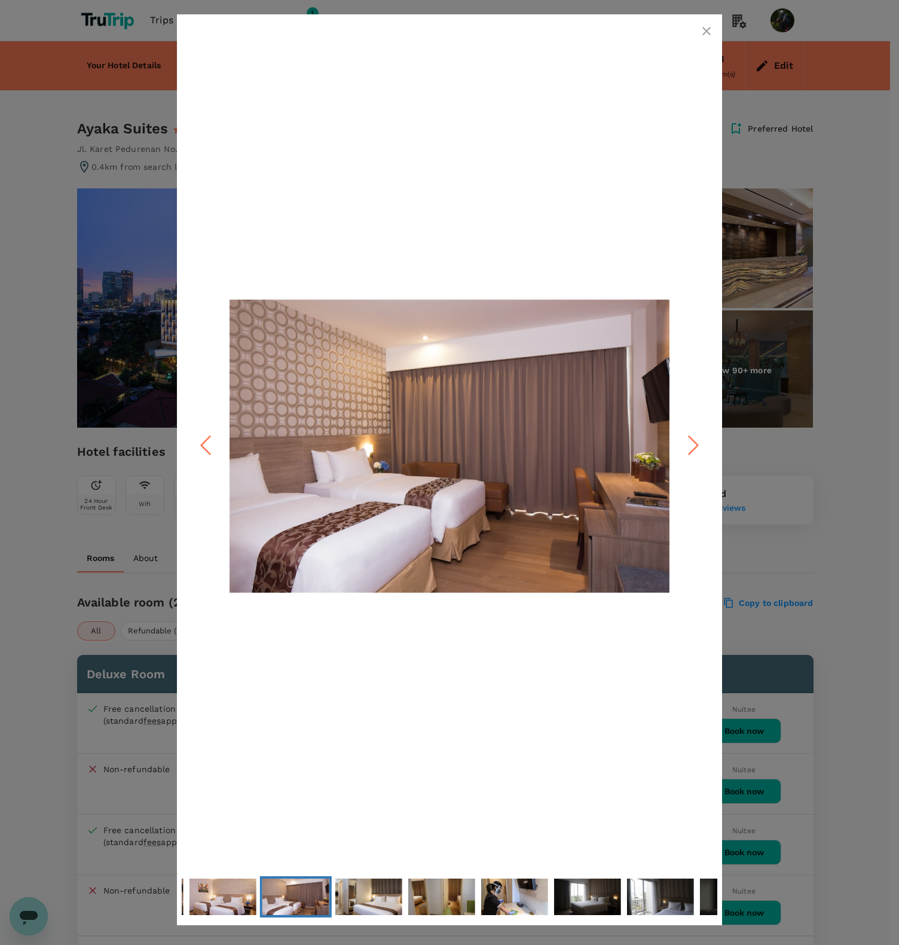
click at [688, 443] on icon "Next Slide" at bounding box center [694, 446] width 36 height 36
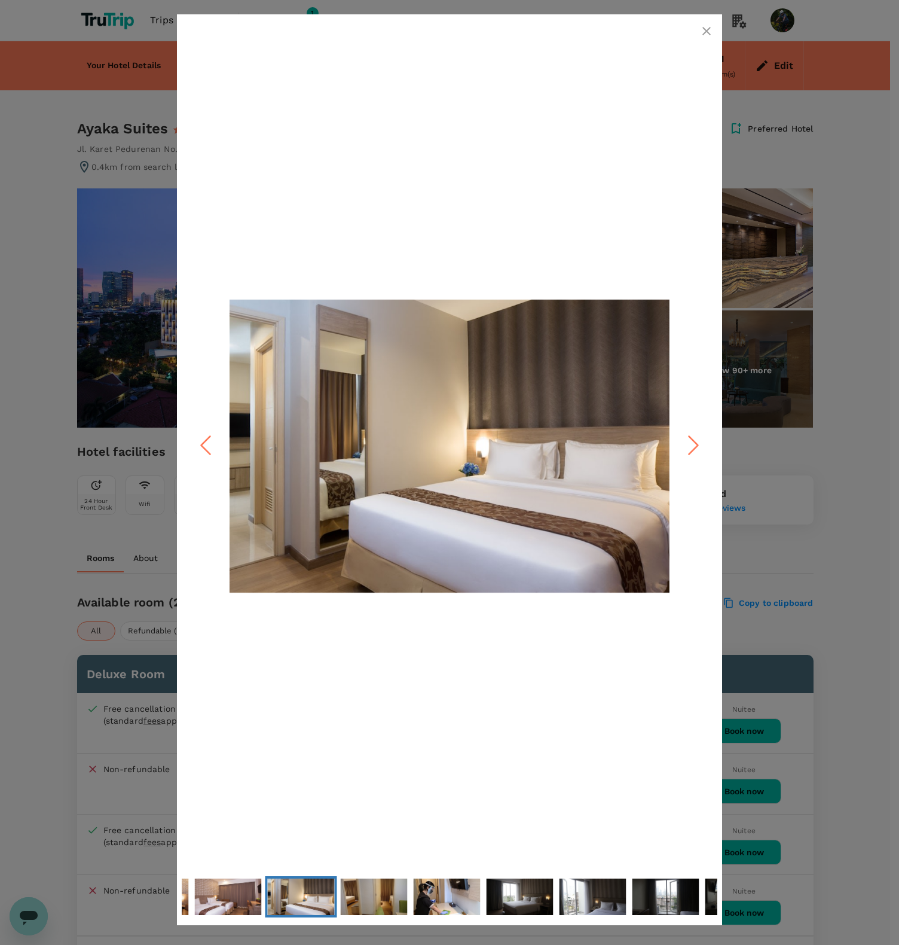
click at [688, 443] on icon "Next Slide" at bounding box center [694, 446] width 36 height 36
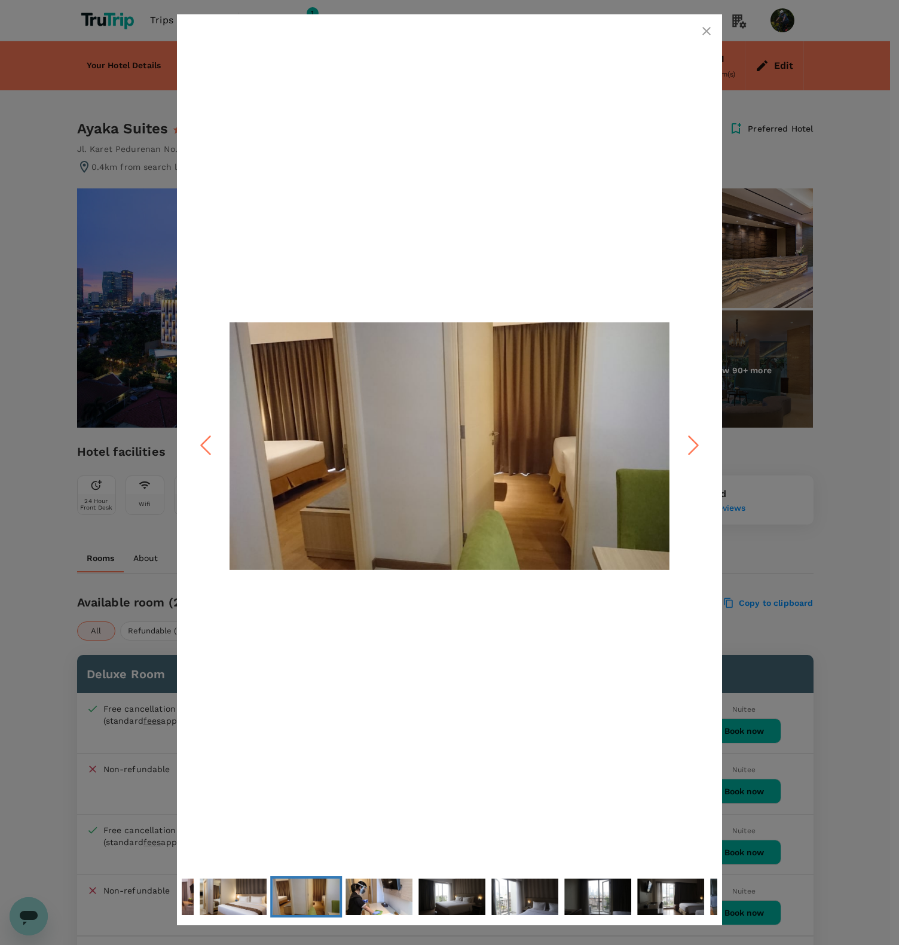
click at [688, 443] on icon "Next Slide" at bounding box center [694, 446] width 36 height 36
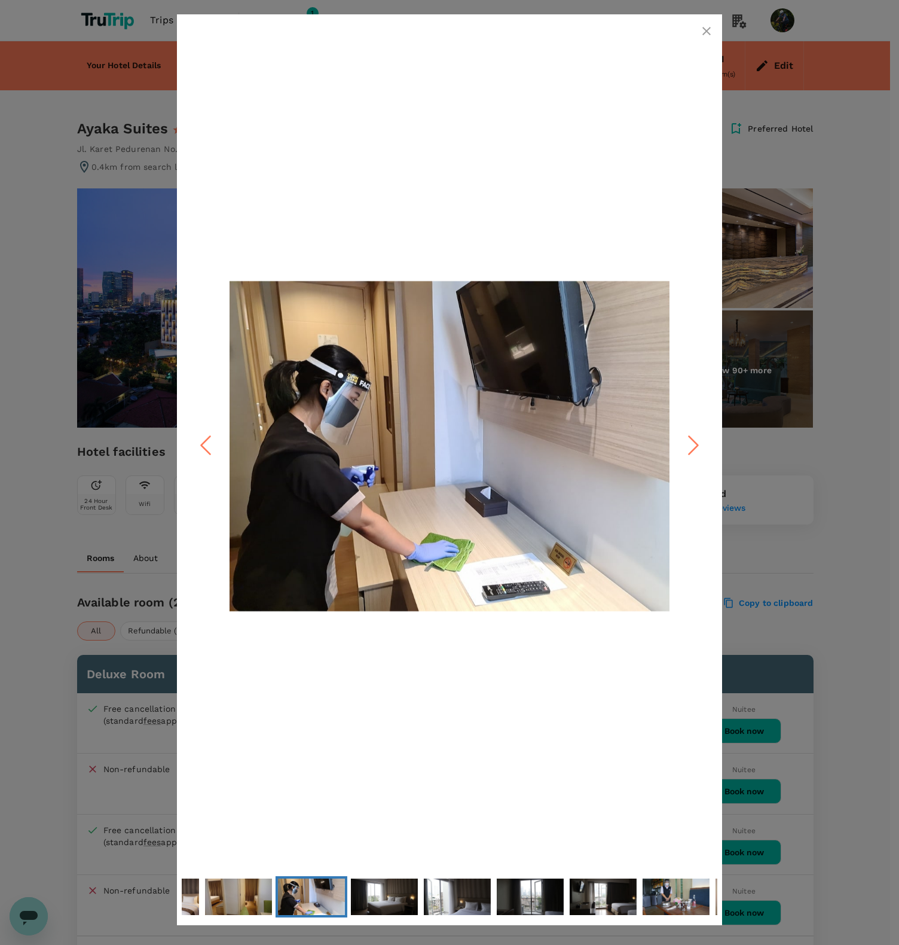
click at [688, 443] on icon "Next Slide" at bounding box center [694, 446] width 36 height 36
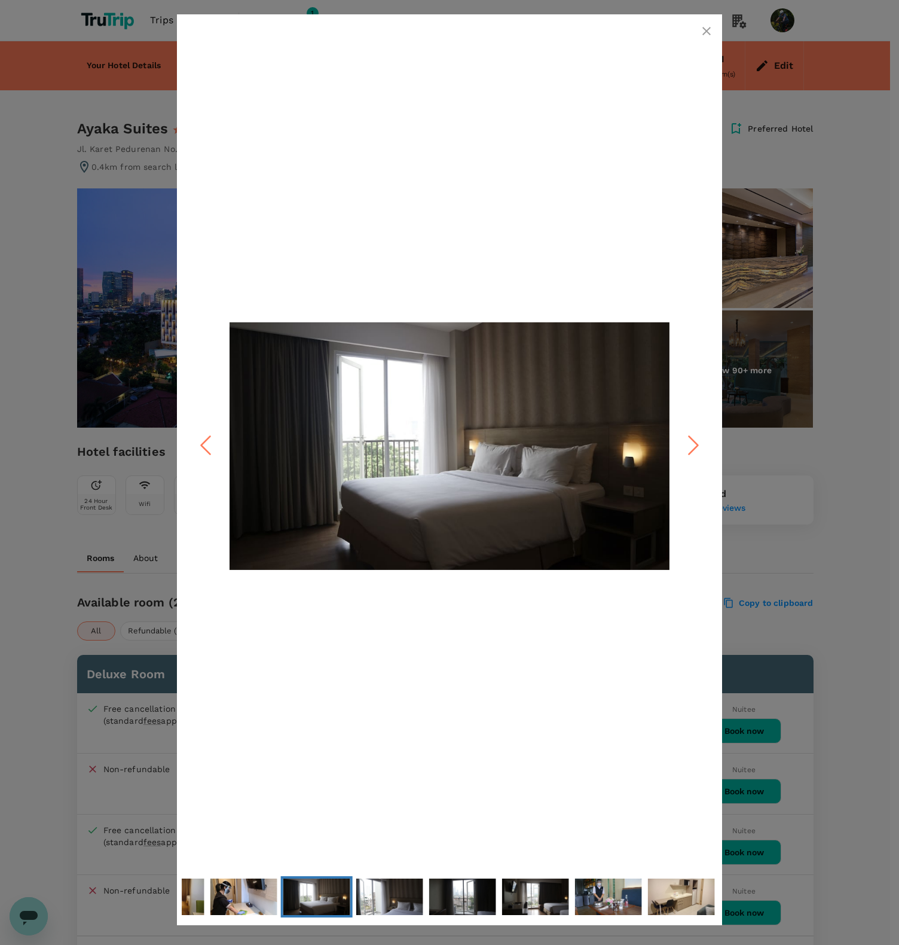
click at [688, 443] on icon "Next Slide" at bounding box center [694, 446] width 36 height 36
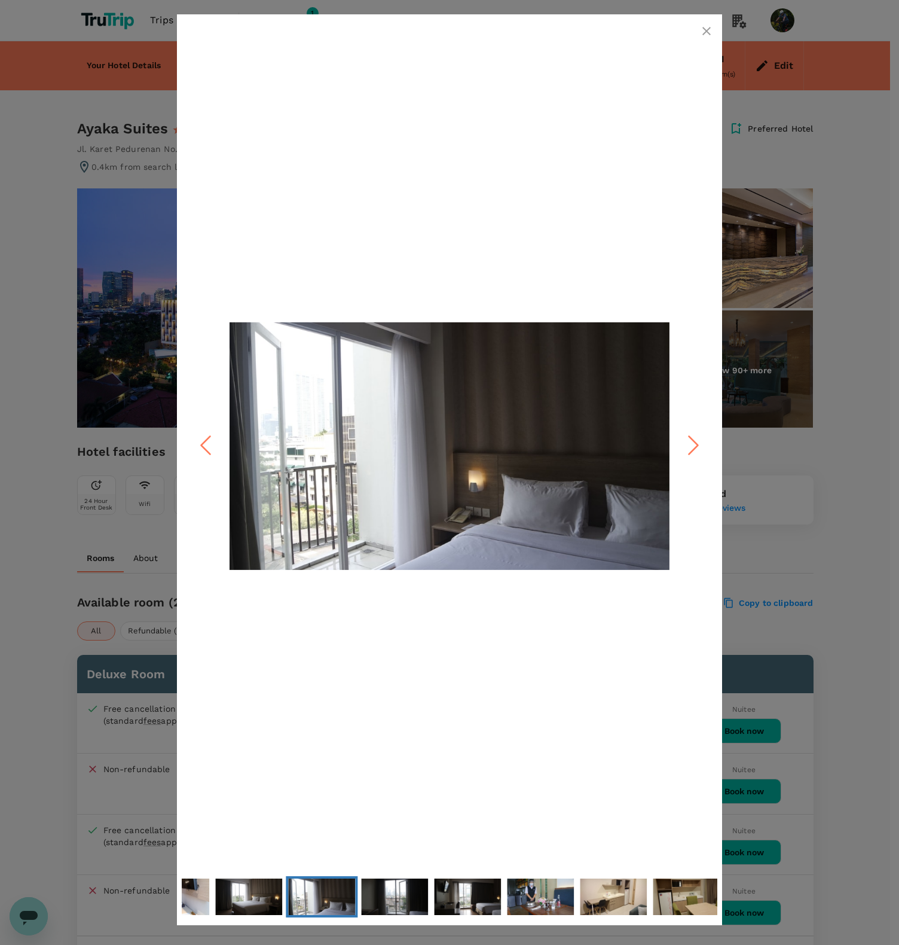
click at [688, 443] on icon "Next Slide" at bounding box center [694, 446] width 36 height 36
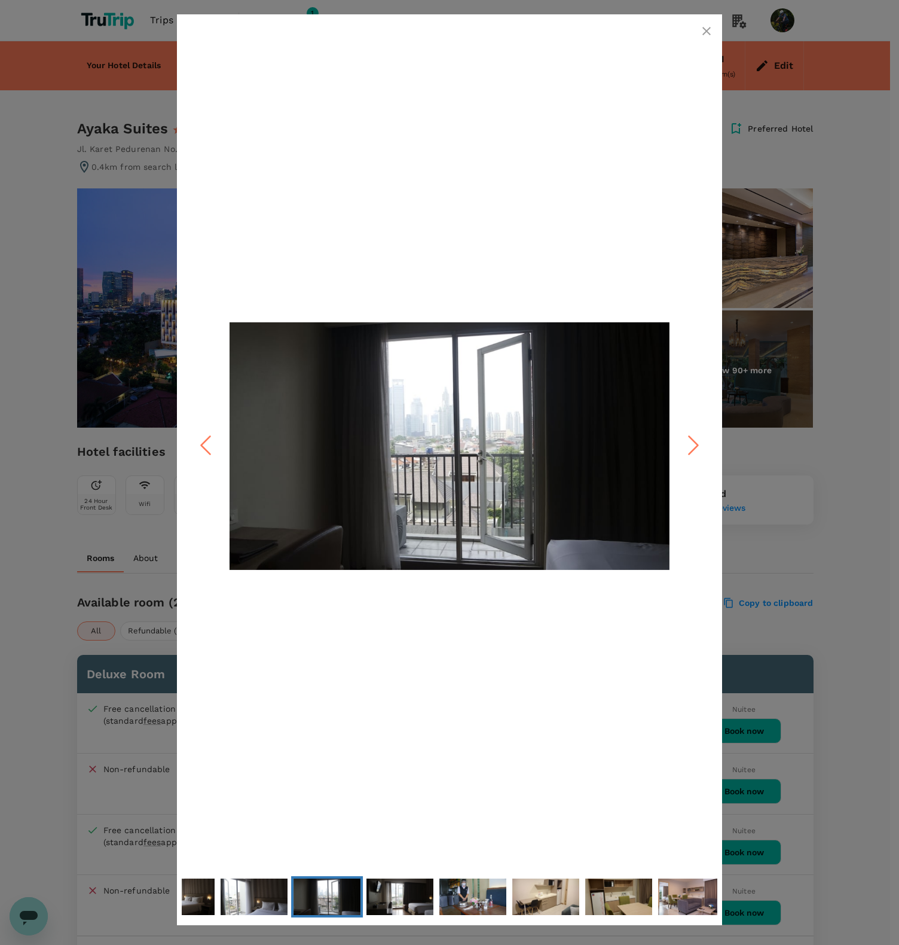
click at [688, 443] on icon "Next Slide" at bounding box center [694, 446] width 36 height 36
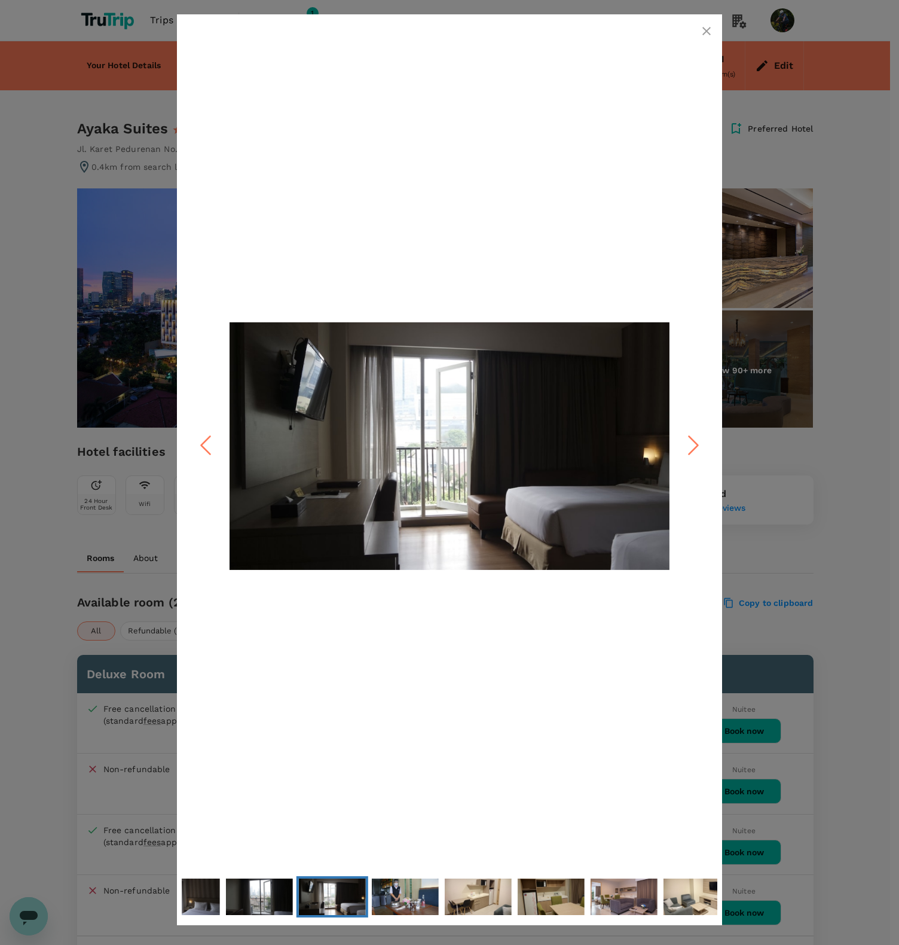
click at [688, 443] on icon "Next Slide" at bounding box center [694, 446] width 36 height 36
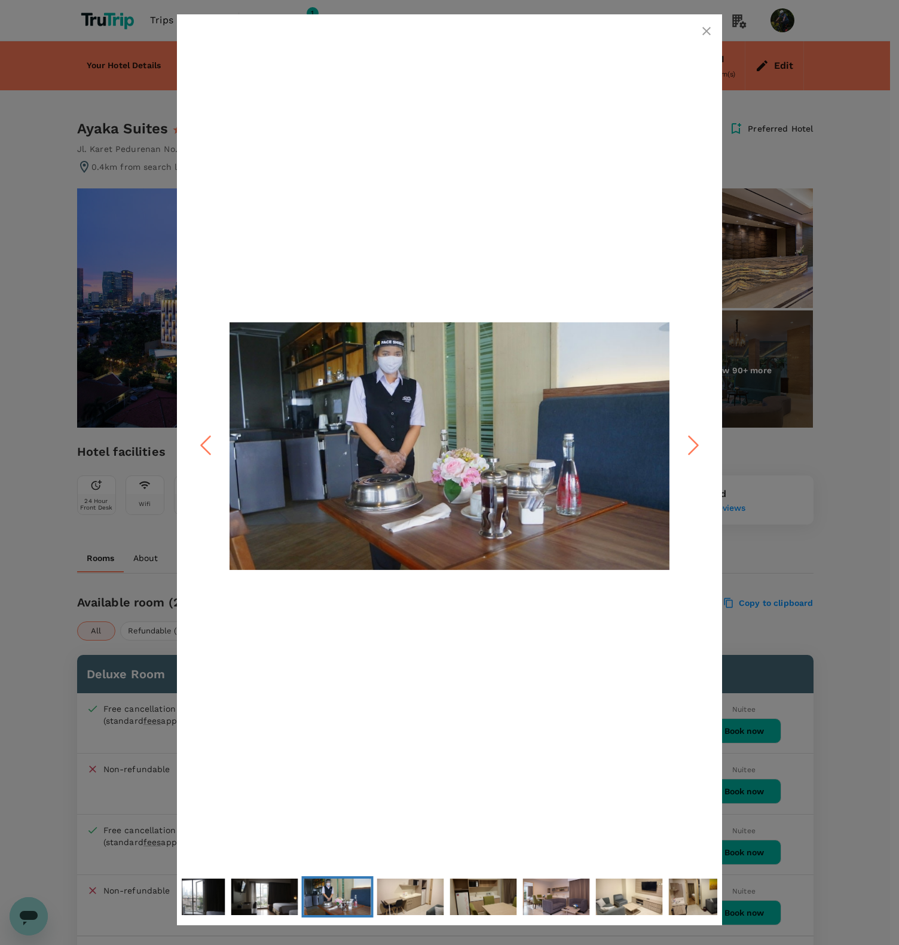
click at [688, 443] on icon "Next Slide" at bounding box center [694, 446] width 36 height 36
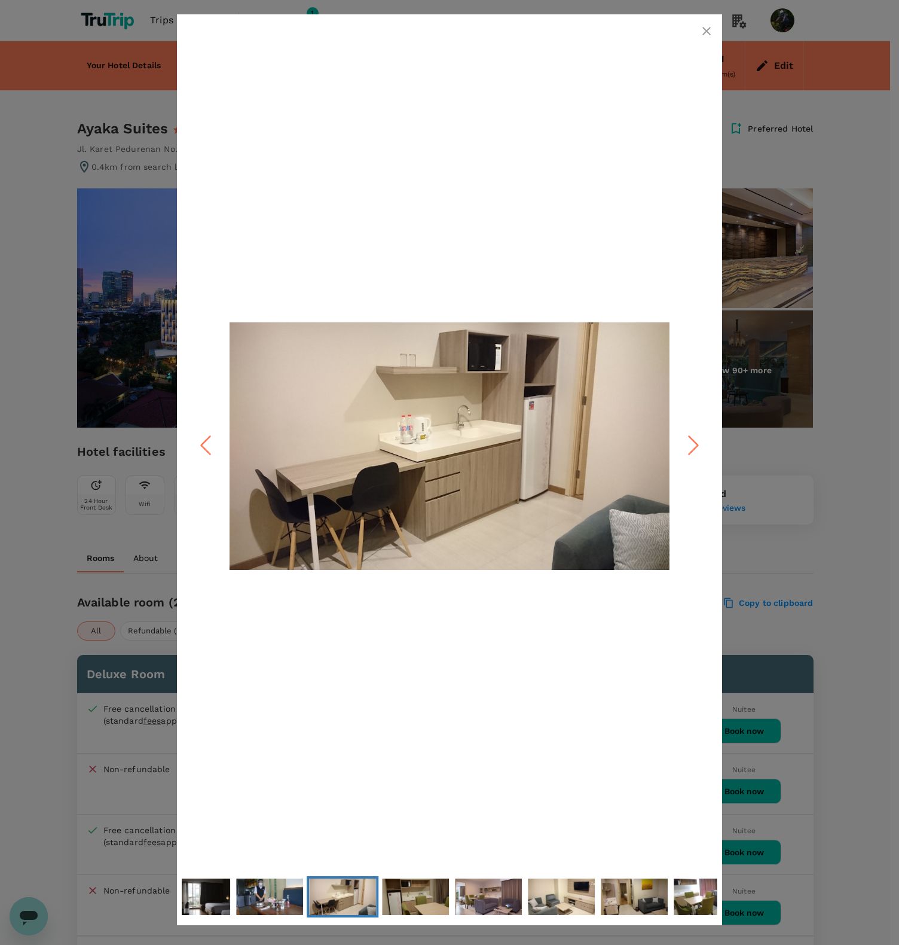
click at [688, 443] on icon "Next Slide" at bounding box center [694, 446] width 36 height 36
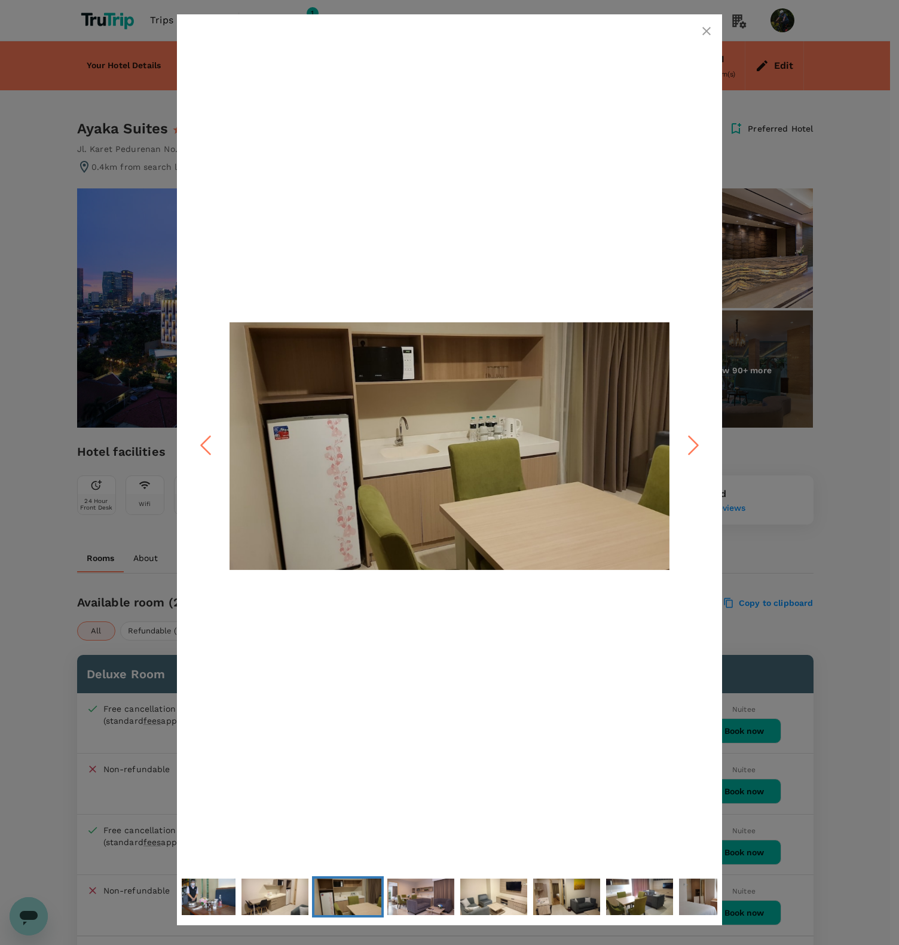
click at [688, 443] on icon "Next Slide" at bounding box center [694, 446] width 36 height 36
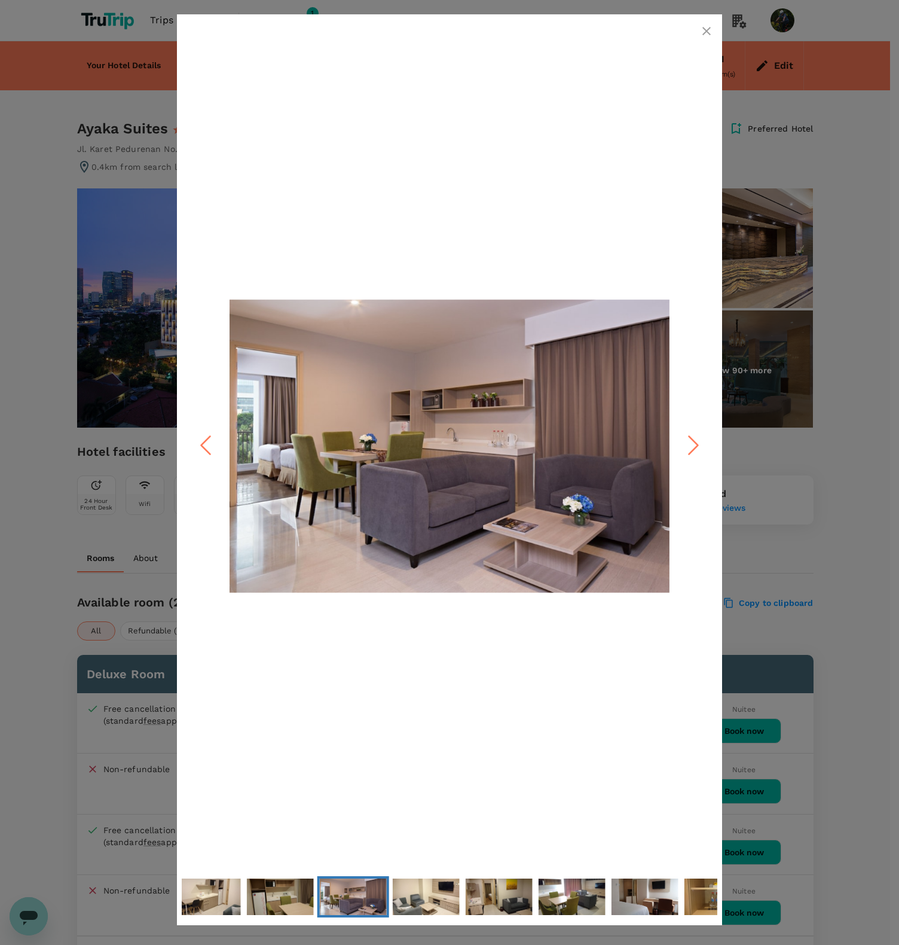
click at [688, 443] on icon "Next Slide" at bounding box center [694, 446] width 36 height 36
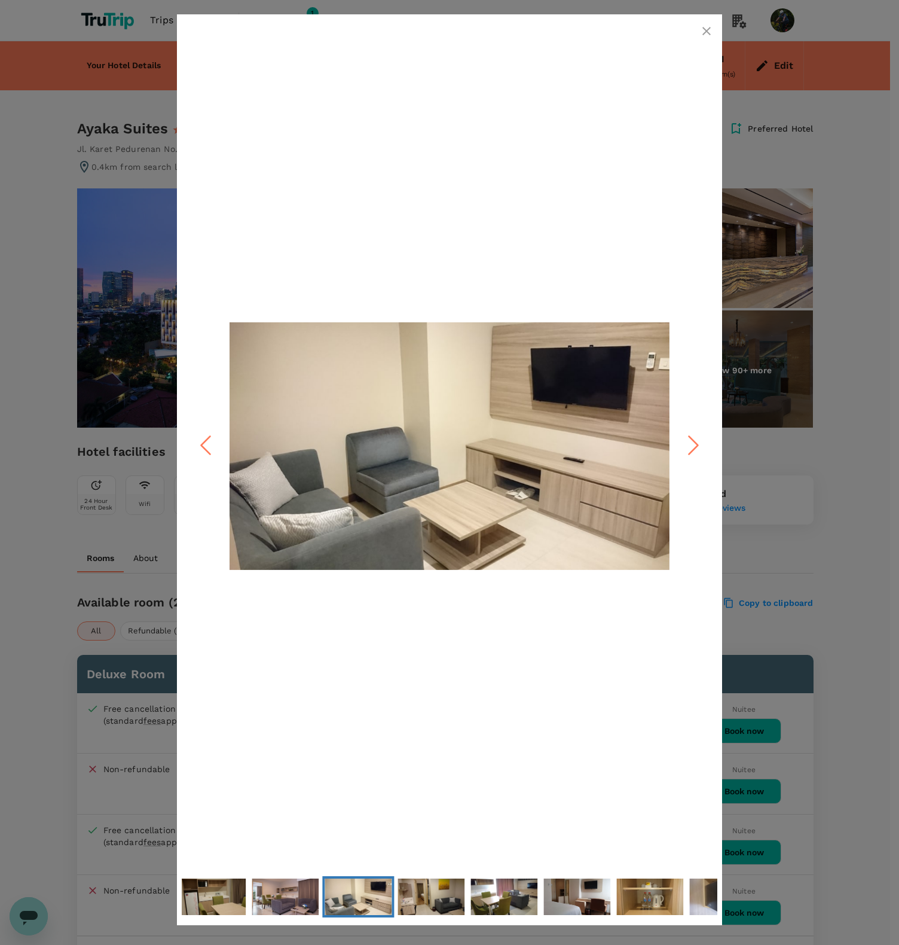
drag, startPoint x: 704, startPoint y: 27, endPoint x: 700, endPoint y: 32, distance: 6.8
click at [704, 27] on icon "button" at bounding box center [707, 31] width 14 height 14
